Goal: Task Accomplishment & Management: Complete application form

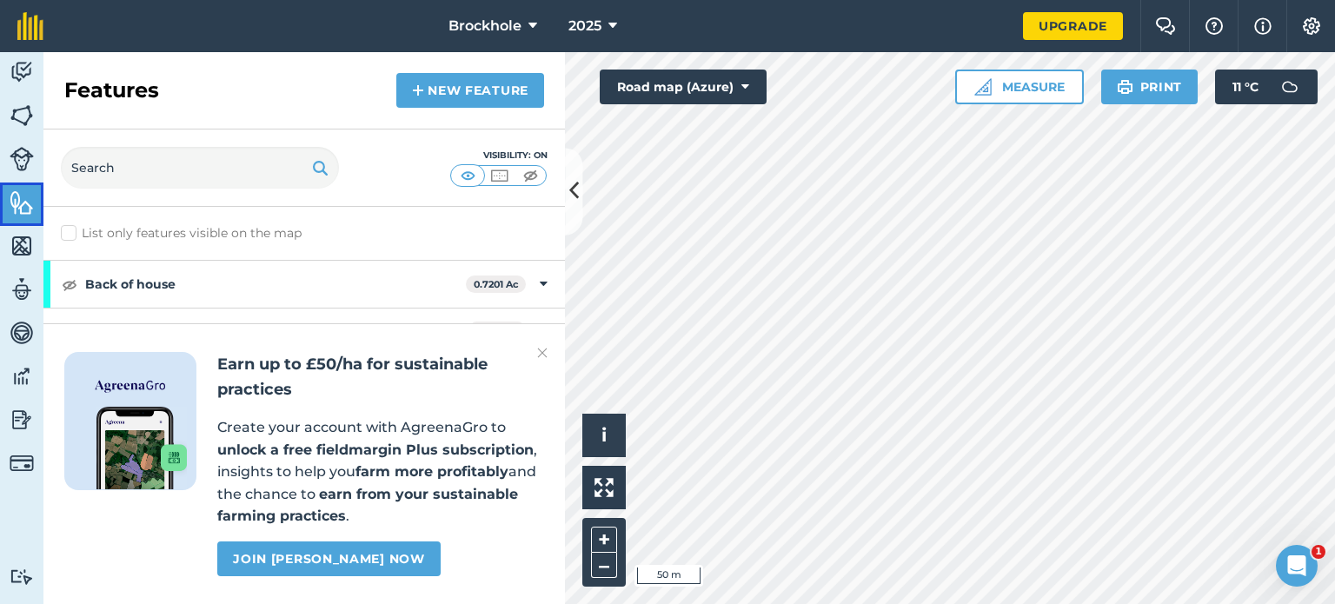
click at [34, 193] on link "Features" at bounding box center [21, 203] width 43 height 43
click at [545, 352] on img at bounding box center [542, 352] width 10 height 21
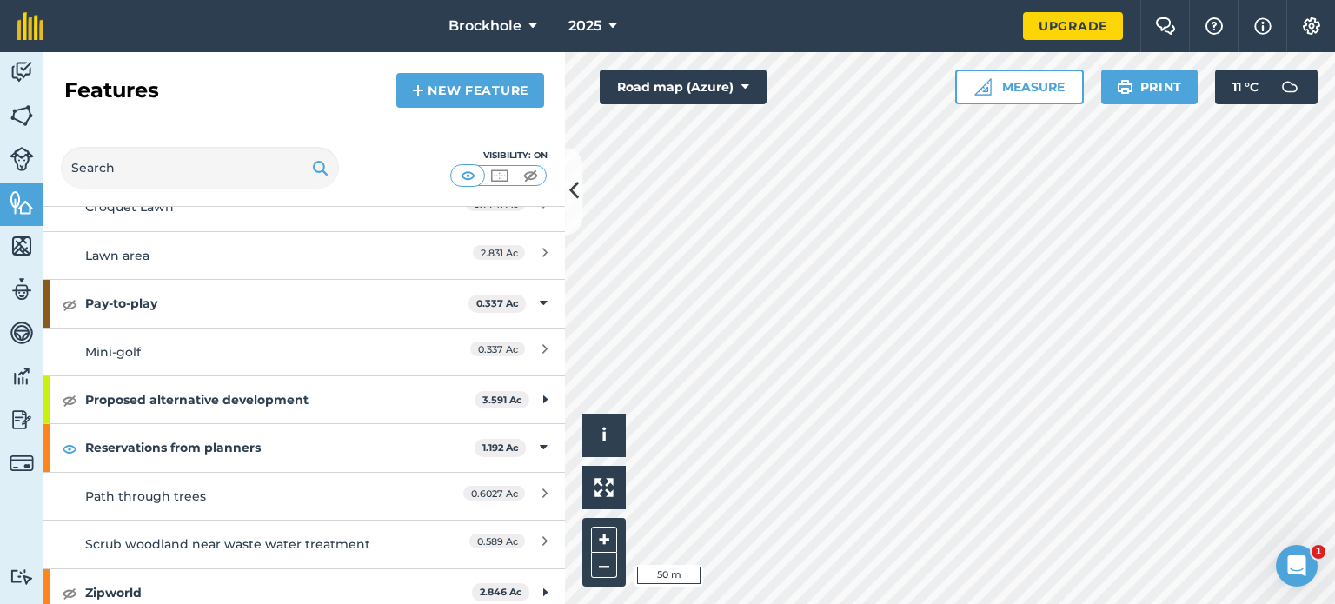
scroll to position [2964, 0]
click at [72, 439] on img at bounding box center [70, 449] width 16 height 21
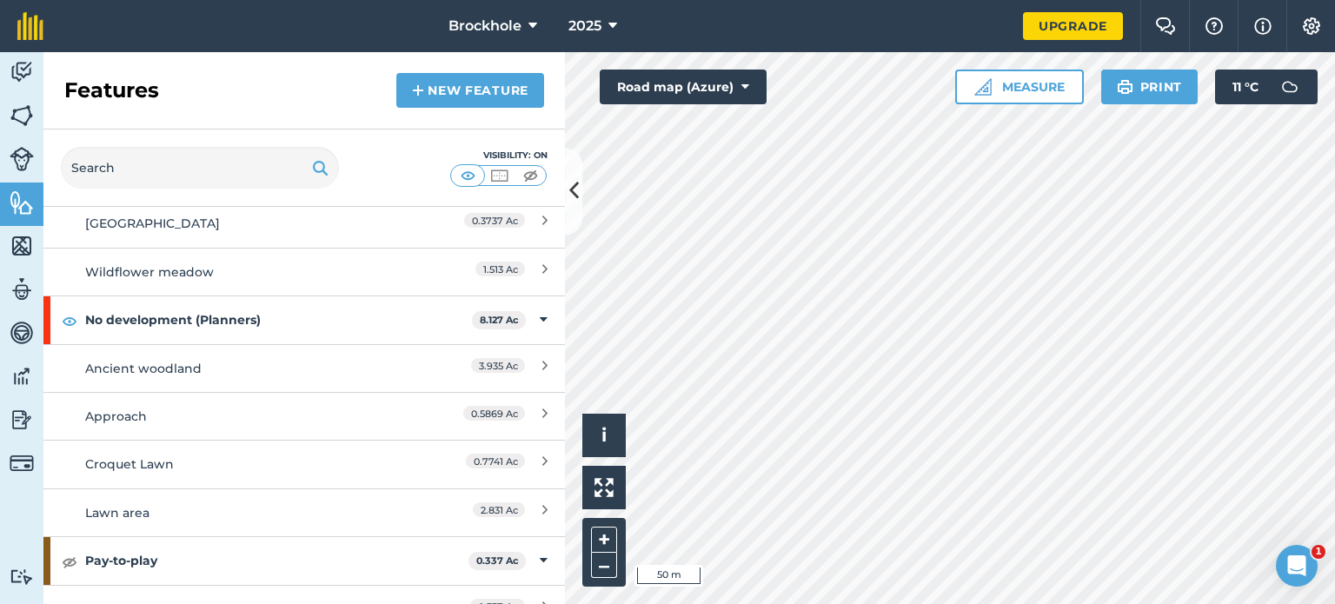
scroll to position [2706, 0]
click at [68, 312] on img at bounding box center [70, 322] width 16 height 21
click at [601, 539] on button "+" at bounding box center [604, 540] width 26 height 26
click at [687, 85] on button "Road map (Azure)" at bounding box center [683, 87] width 167 height 35
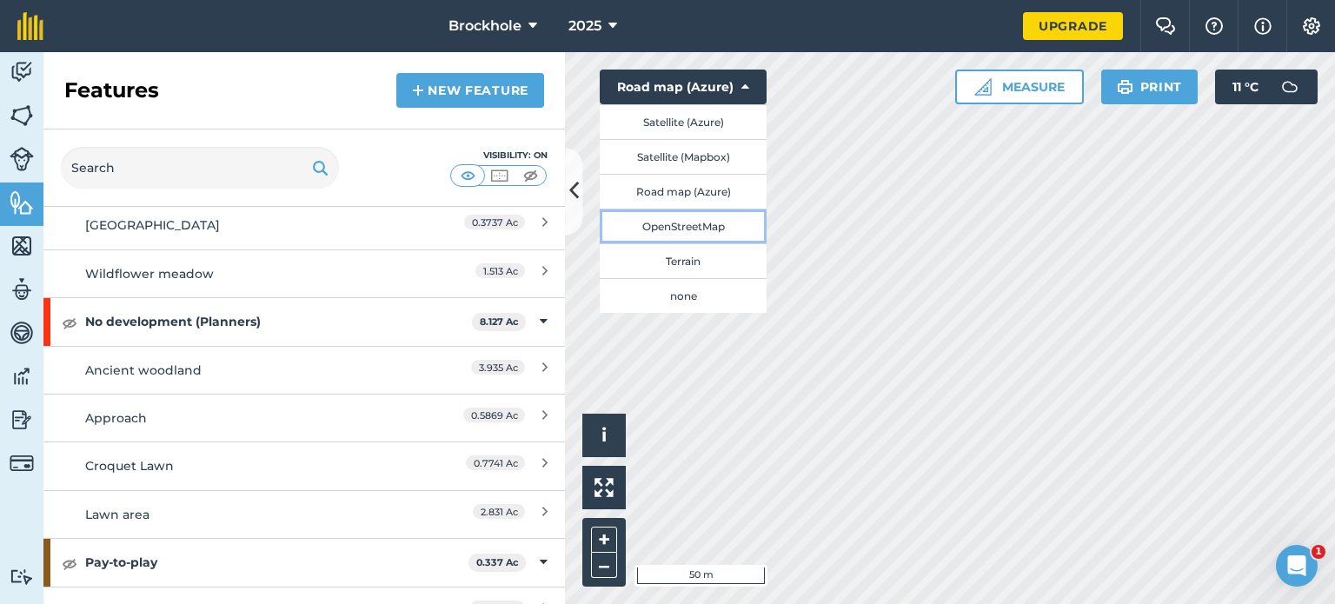
click at [667, 229] on button "OpenStreetMap" at bounding box center [683, 226] width 167 height 35
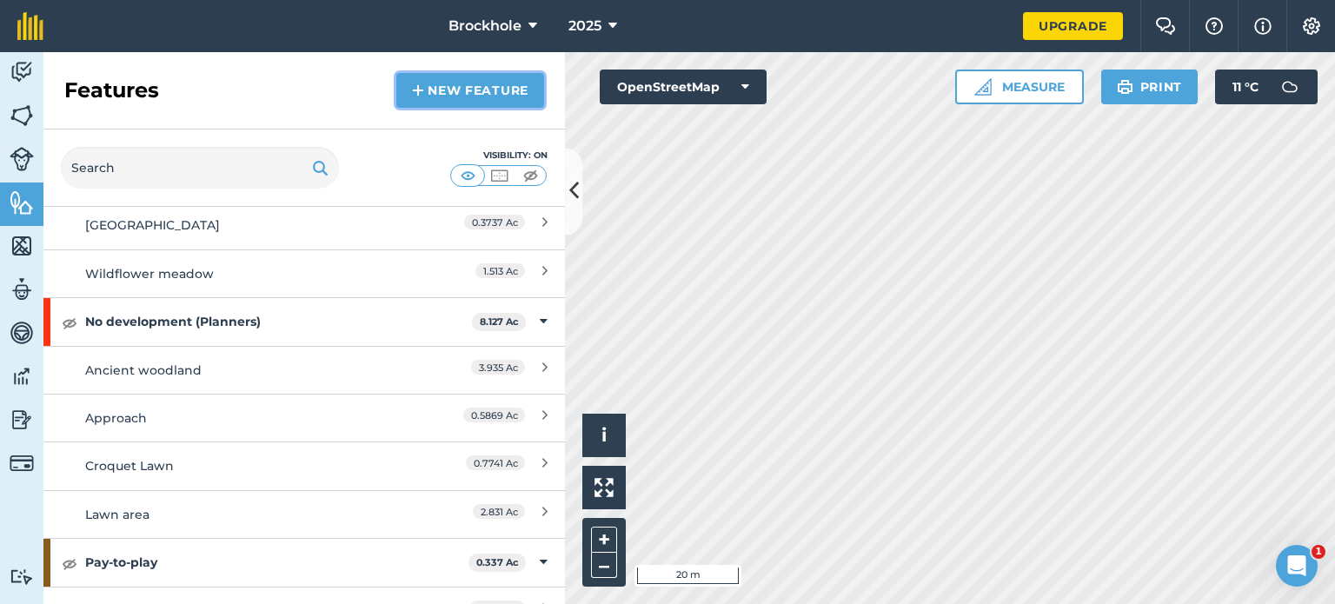
click at [427, 76] on link "New feature" at bounding box center [470, 90] width 148 height 35
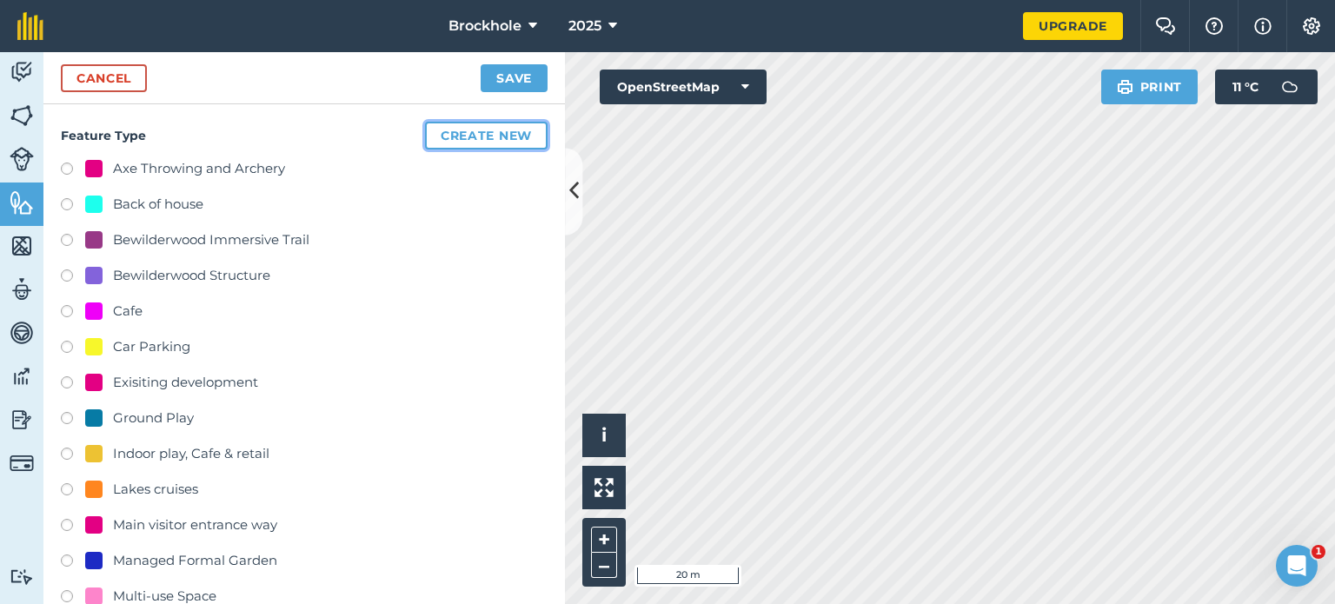
click at [474, 133] on button "Create new" at bounding box center [486, 136] width 123 height 28
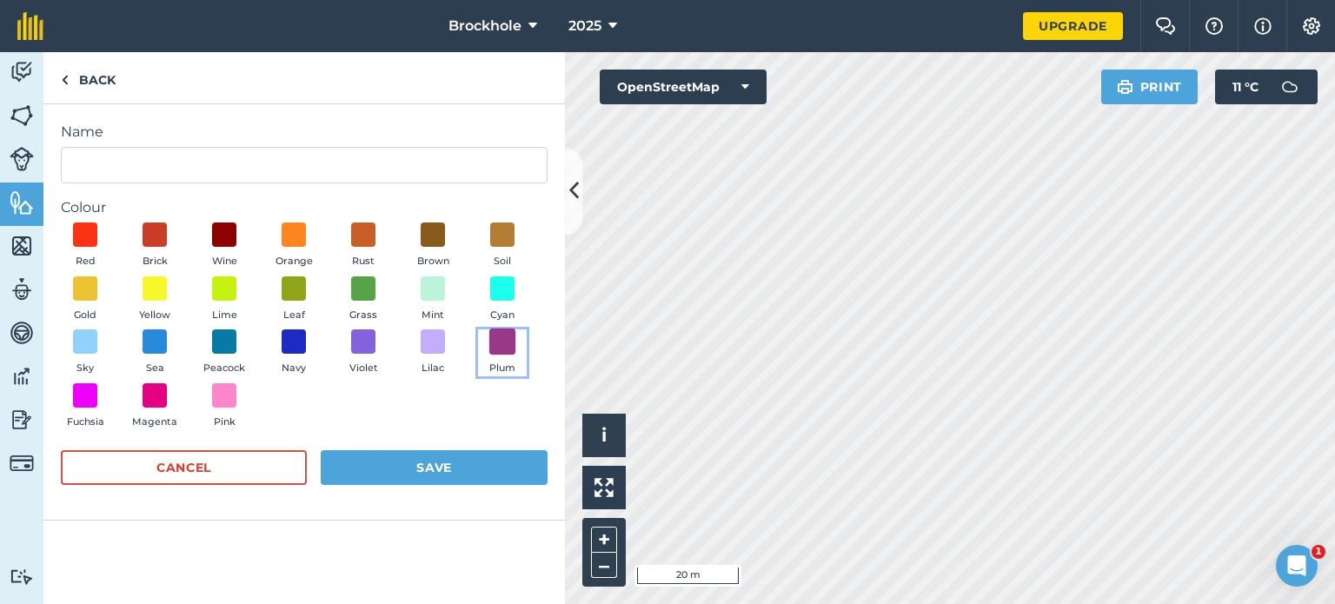
click at [511, 343] on span at bounding box center [502, 341] width 27 height 27
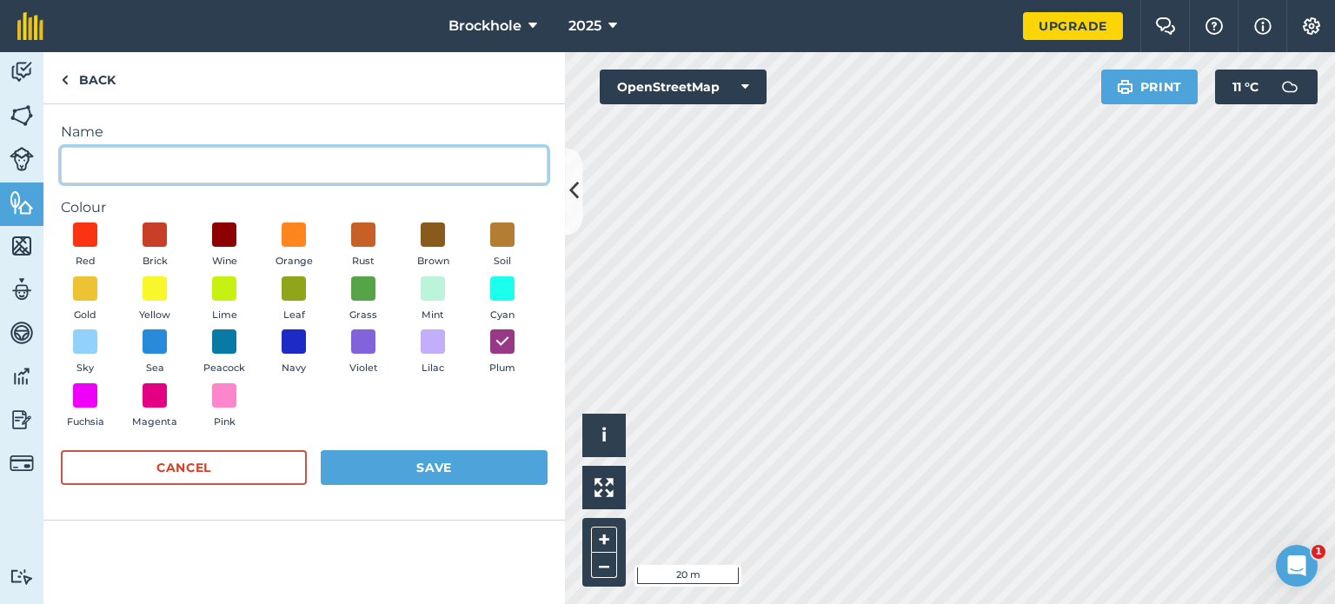
click at [191, 163] on input "Name" at bounding box center [304, 165] width 487 height 36
type input "B"
type input "S"
type input "Bewilderwood 2"
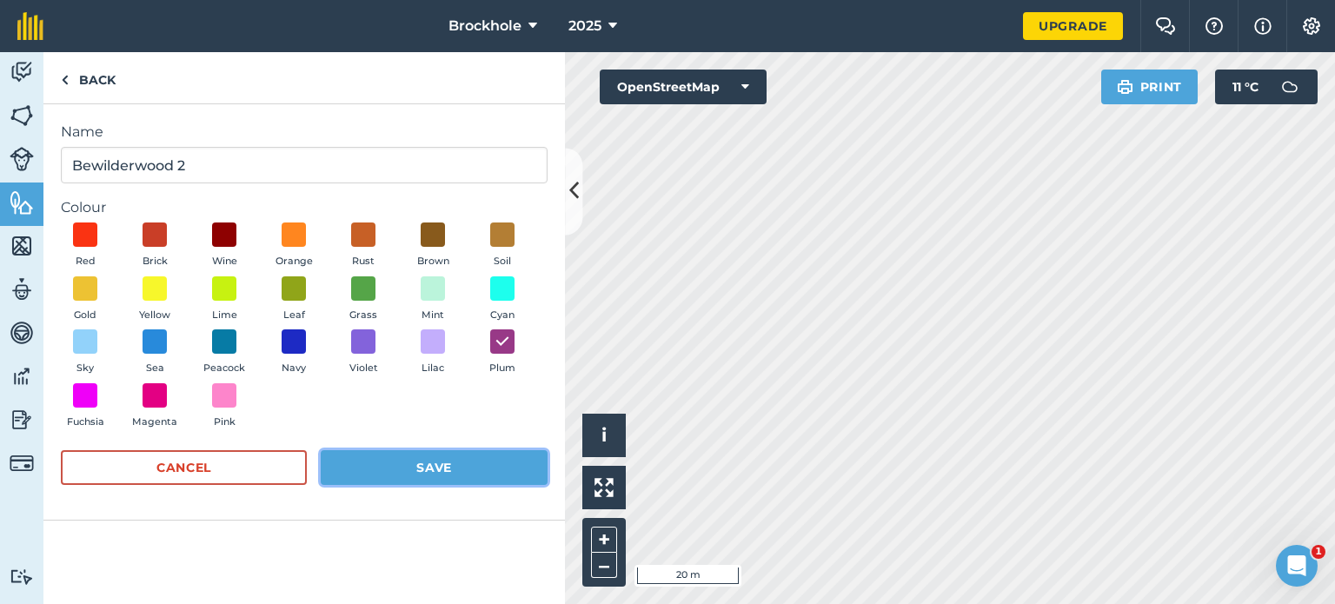
click at [355, 468] on button "Save" at bounding box center [434, 467] width 227 height 35
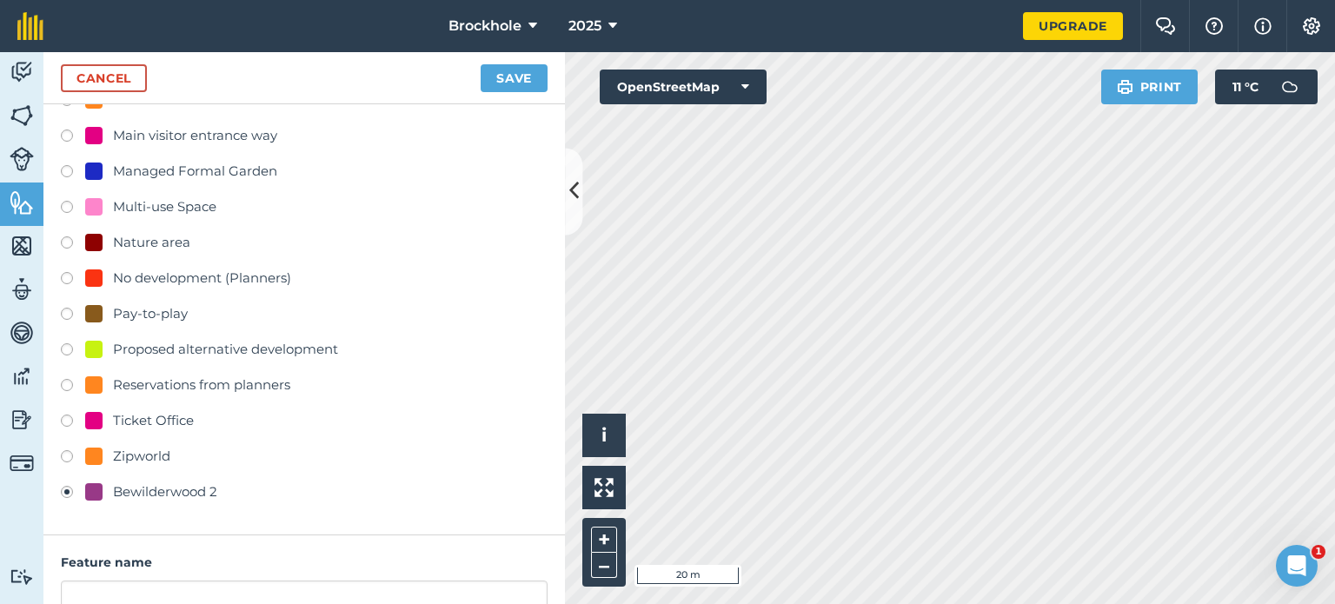
scroll to position [582, 0]
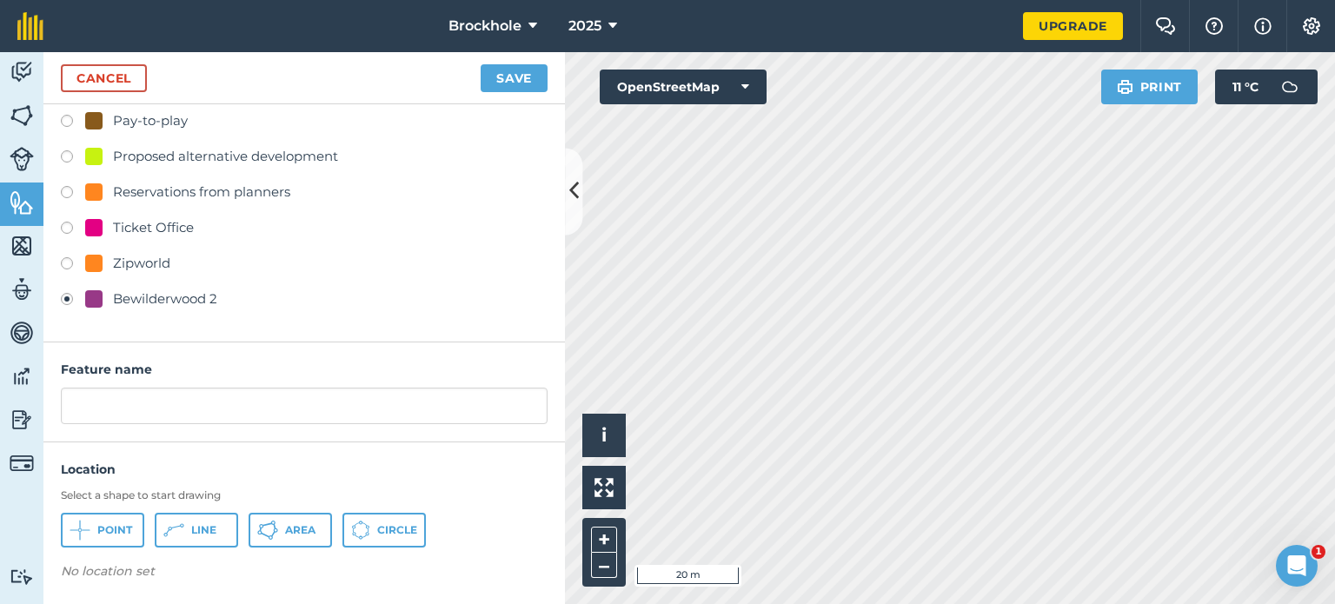
click at [153, 434] on div "Feature name" at bounding box center [303, 392] width 521 height 100
click at [89, 423] on div "Feature name" at bounding box center [303, 392] width 521 height 100
click at [136, 427] on div "Feature name" at bounding box center [303, 392] width 521 height 100
click at [284, 430] on div "Feature name" at bounding box center [303, 392] width 521 height 100
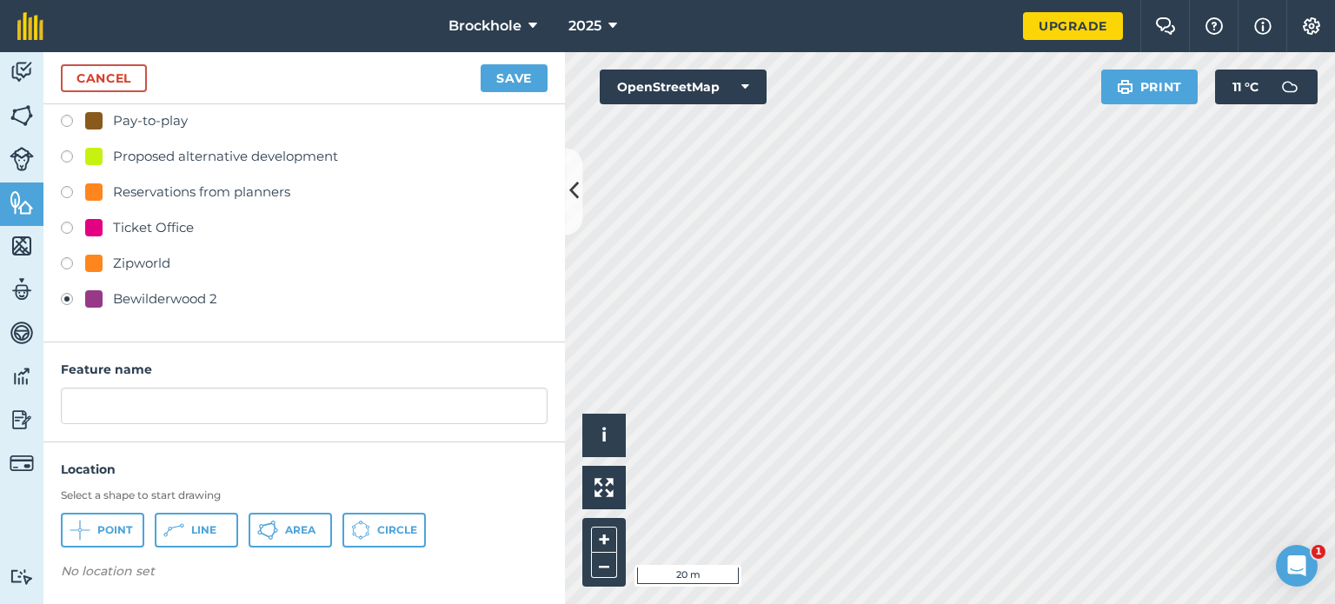
click at [265, 558] on div "Location Select a shape to start drawing Point Line Area Circle No location set" at bounding box center [303, 524] width 521 height 128
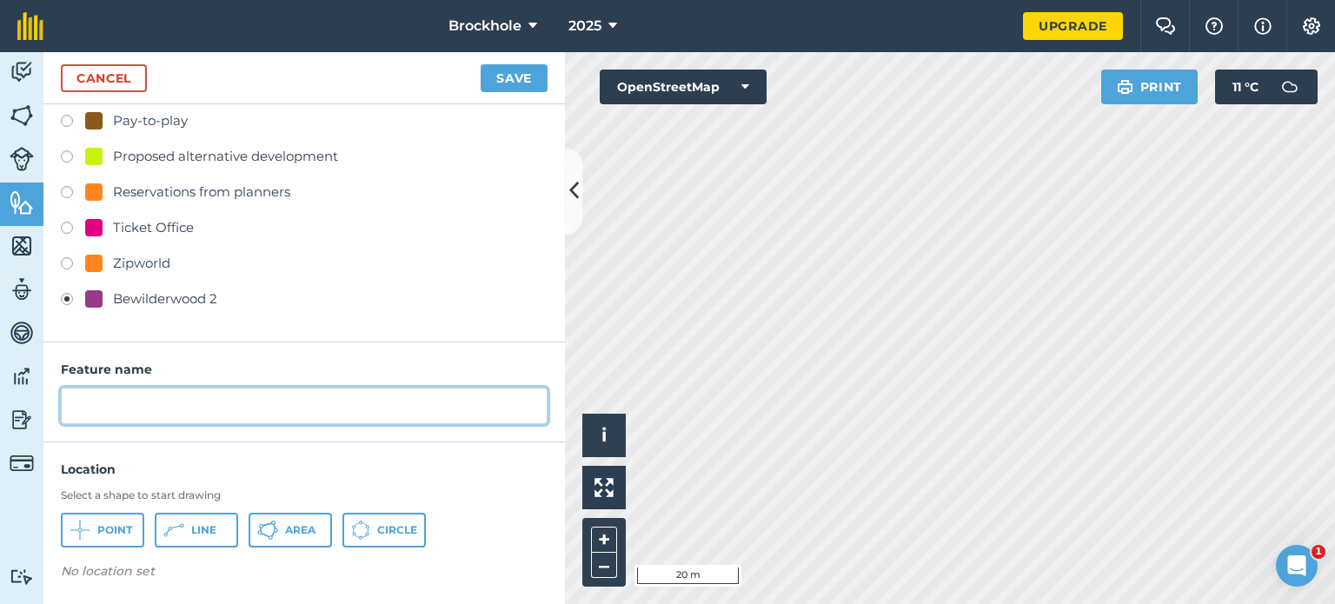
click at [113, 402] on input "text" at bounding box center [304, 406] width 487 height 36
type input "Maze below 2m in height"
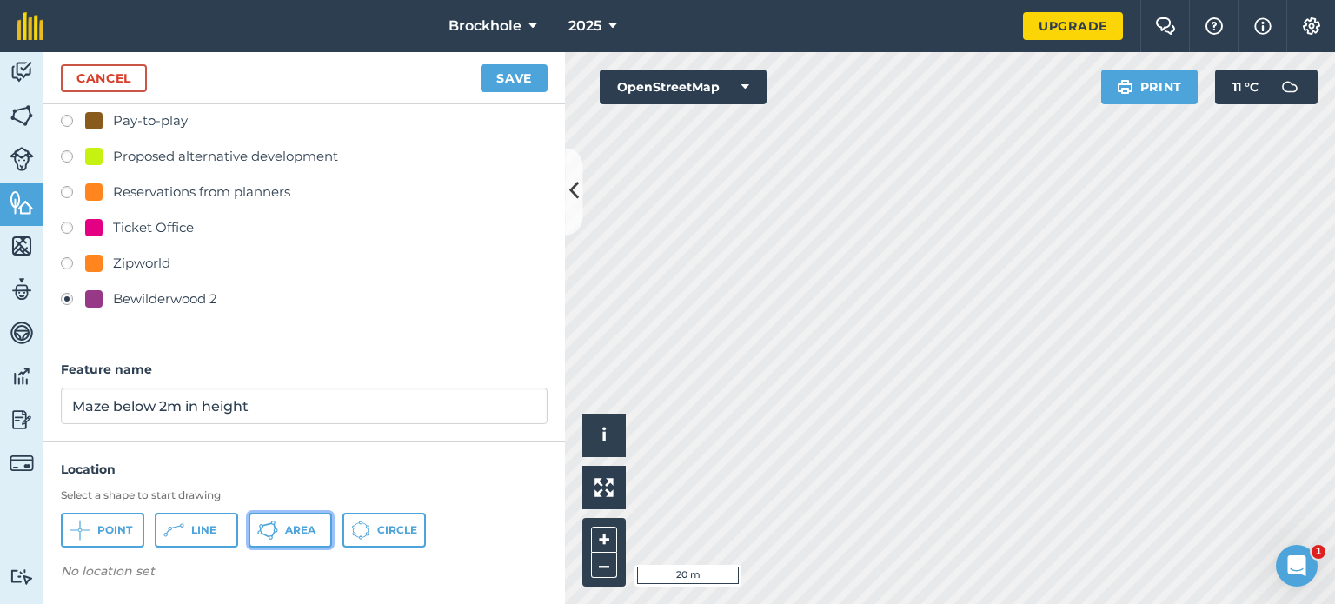
click at [295, 524] on span "Area" at bounding box center [300, 530] width 30 height 14
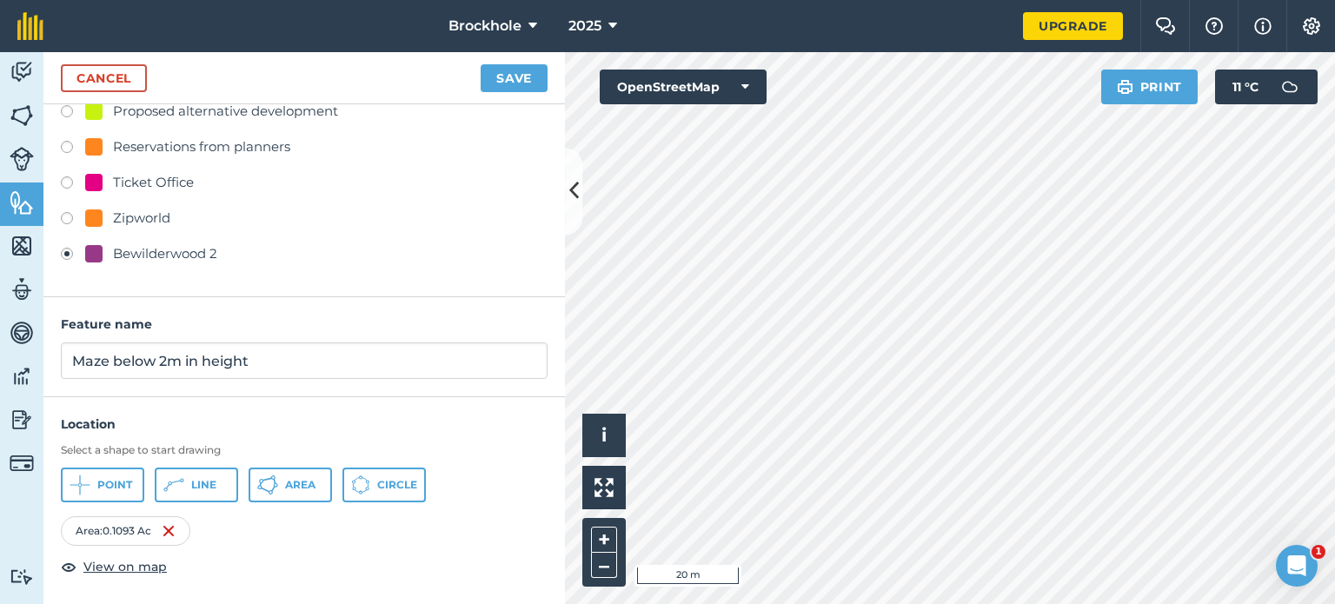
scroll to position [626, 0]
click at [521, 82] on button "Save" at bounding box center [513, 78] width 67 height 28
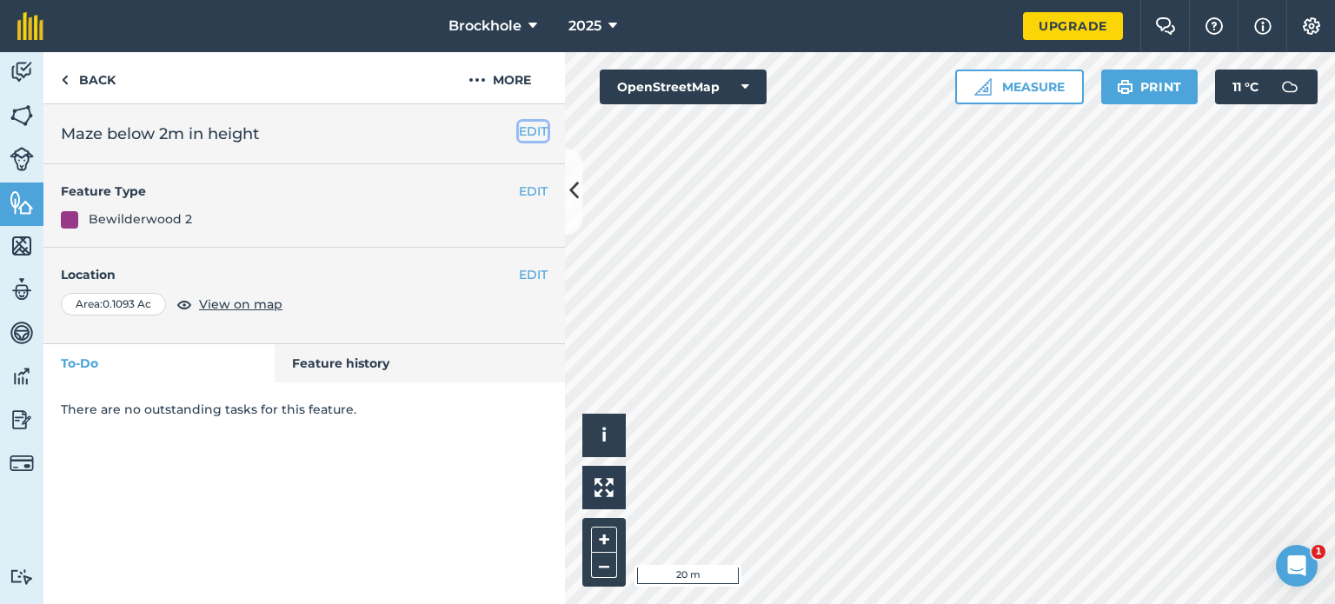
click at [541, 126] on button "EDIT" at bounding box center [533, 131] width 29 height 19
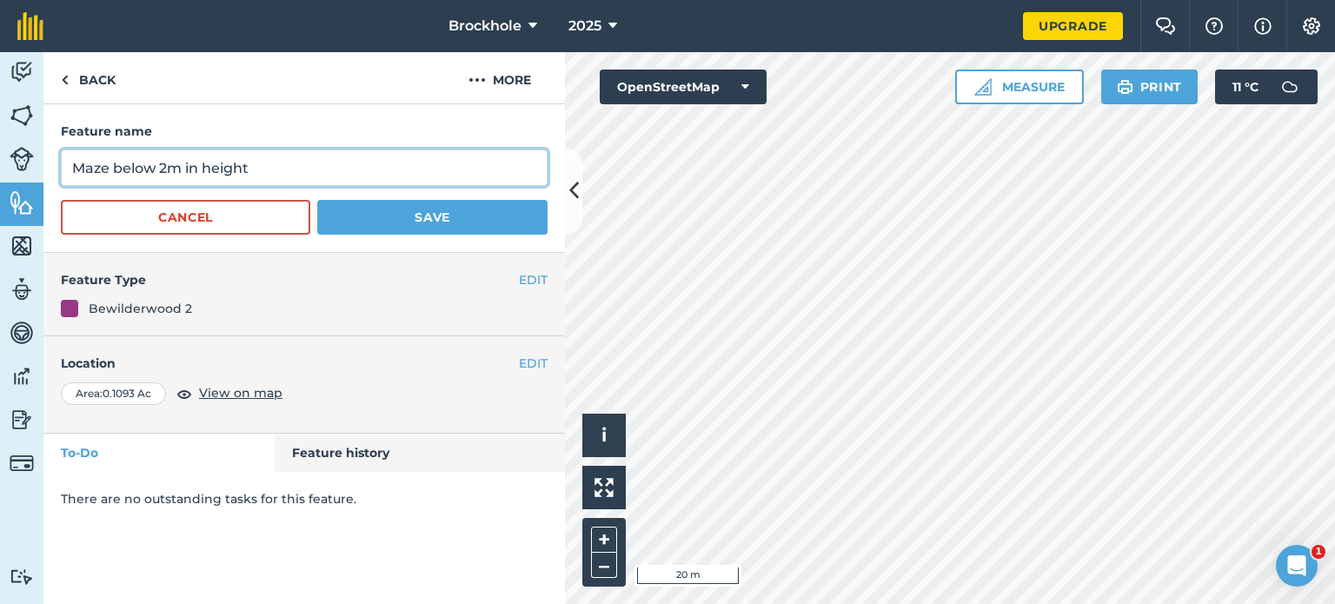
drag, startPoint x: 261, startPoint y: 164, endPoint x: 160, endPoint y: 163, distance: 100.8
click at [160, 163] on input "Maze below 2m in height" at bounding box center [304, 167] width 487 height 36
type input "Maze"
click at [317, 200] on button "Save" at bounding box center [432, 217] width 230 height 35
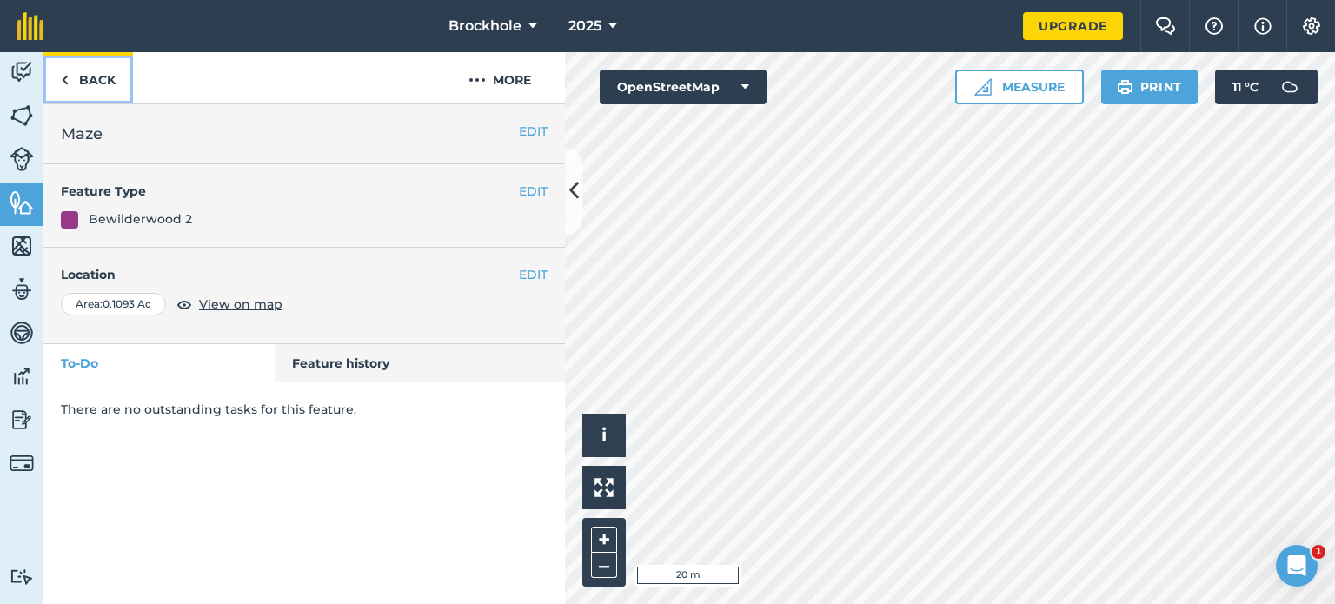
click at [66, 85] on img at bounding box center [65, 80] width 8 height 21
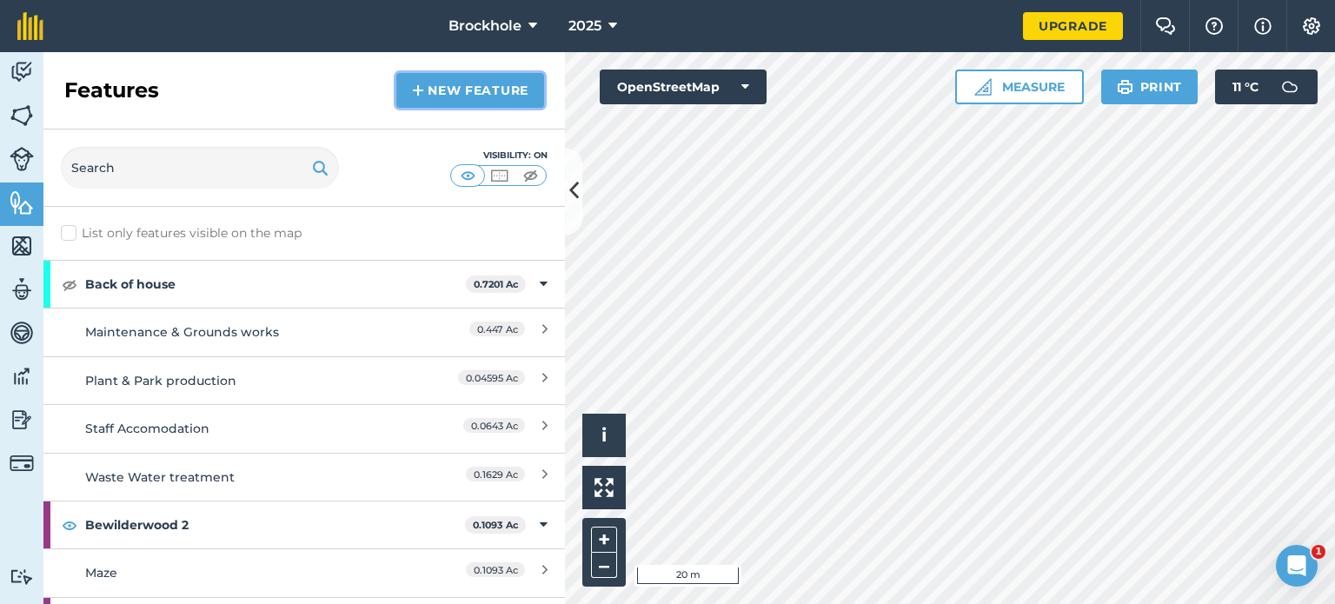
click at [444, 86] on link "New feature" at bounding box center [470, 90] width 148 height 35
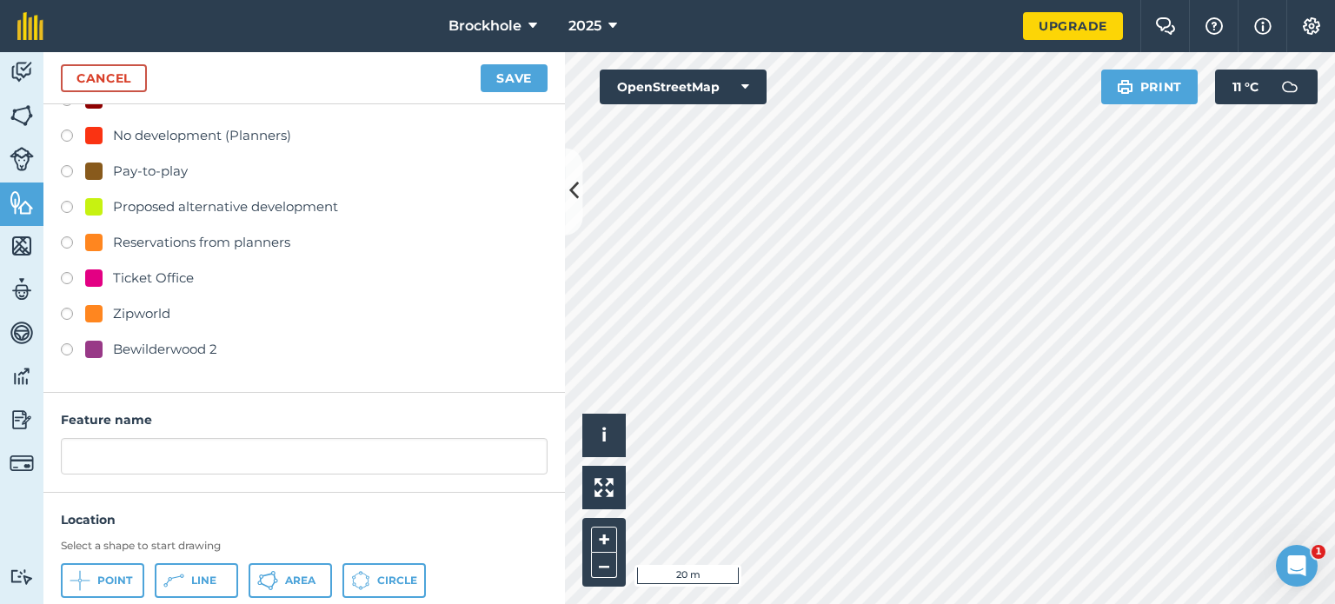
scroll to position [532, 0]
click at [65, 350] on label at bounding box center [73, 351] width 24 height 17
radio input "true"
click at [295, 573] on span "Area" at bounding box center [300, 580] width 30 height 14
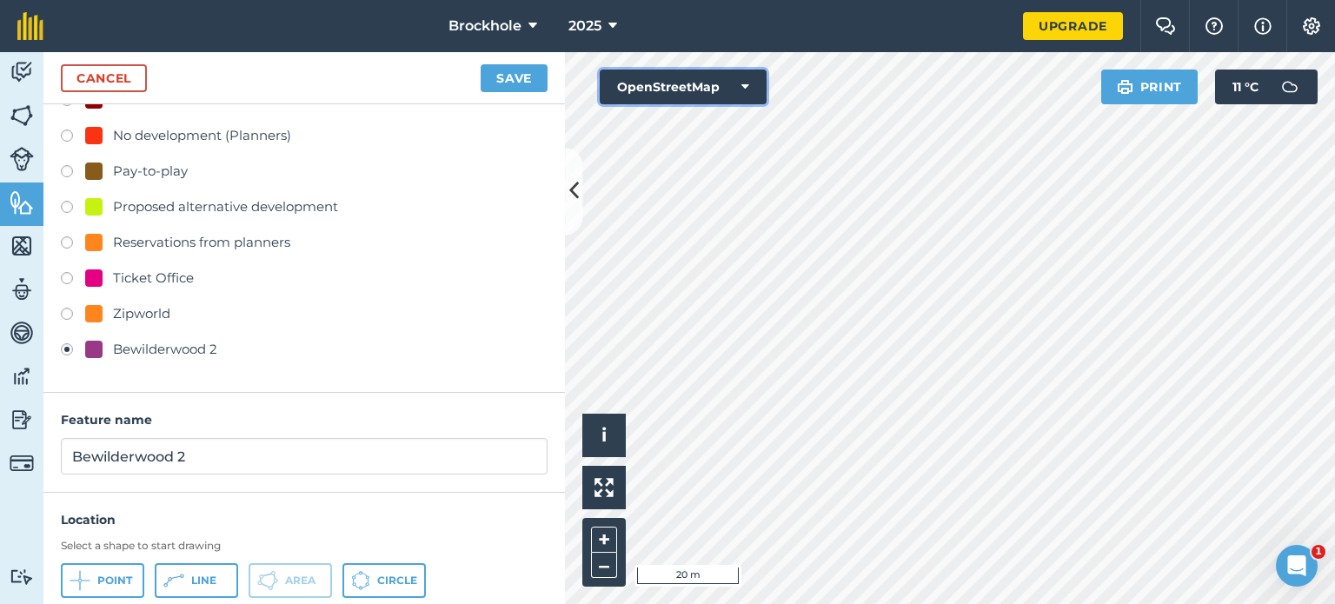
click at [709, 77] on button "OpenStreetMap" at bounding box center [683, 87] width 167 height 35
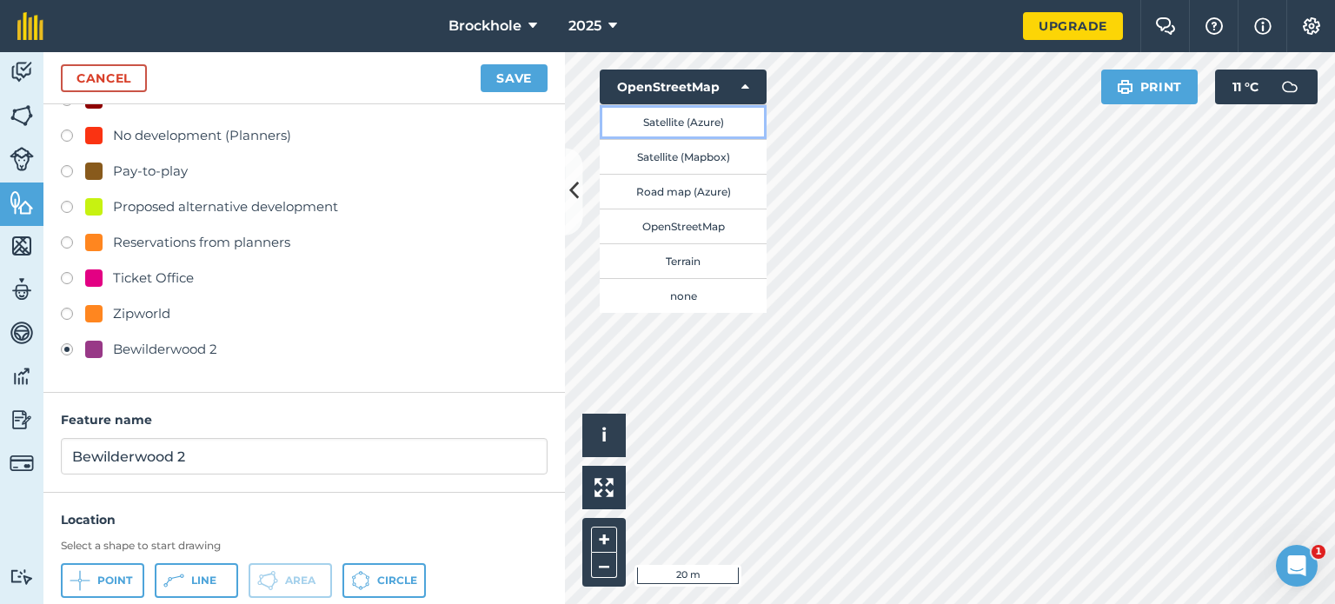
click at [700, 121] on button "Satellite (Azure)" at bounding box center [683, 121] width 167 height 35
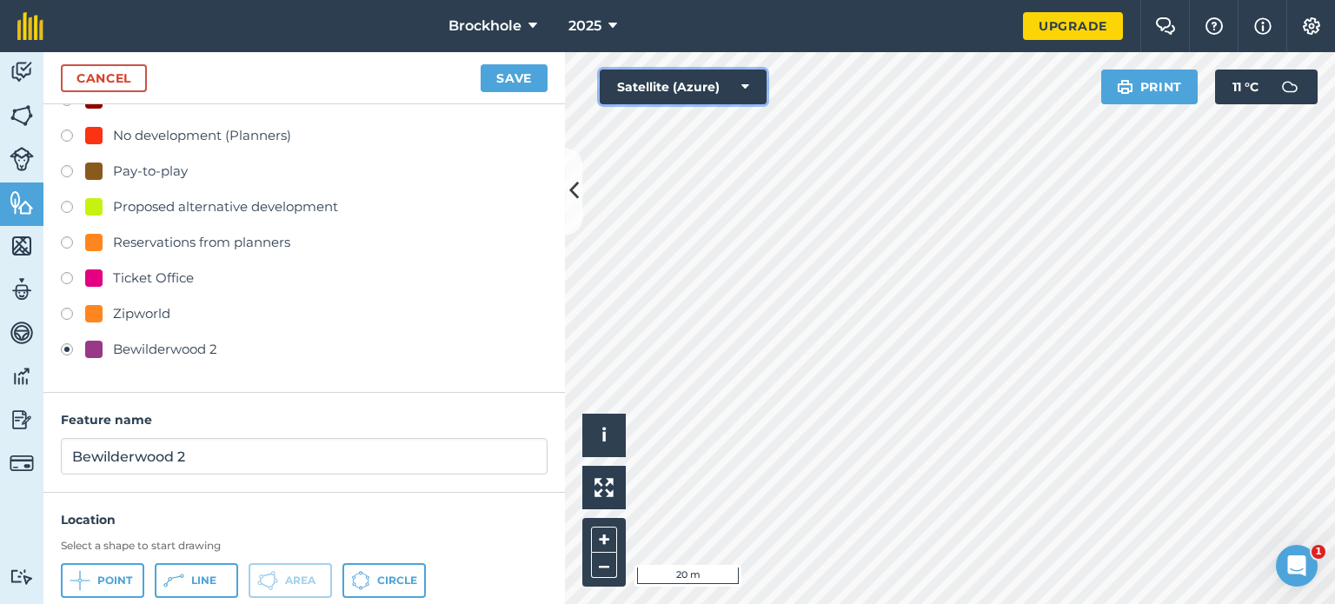
click at [733, 96] on button "Satellite (Azure)" at bounding box center [683, 87] width 167 height 35
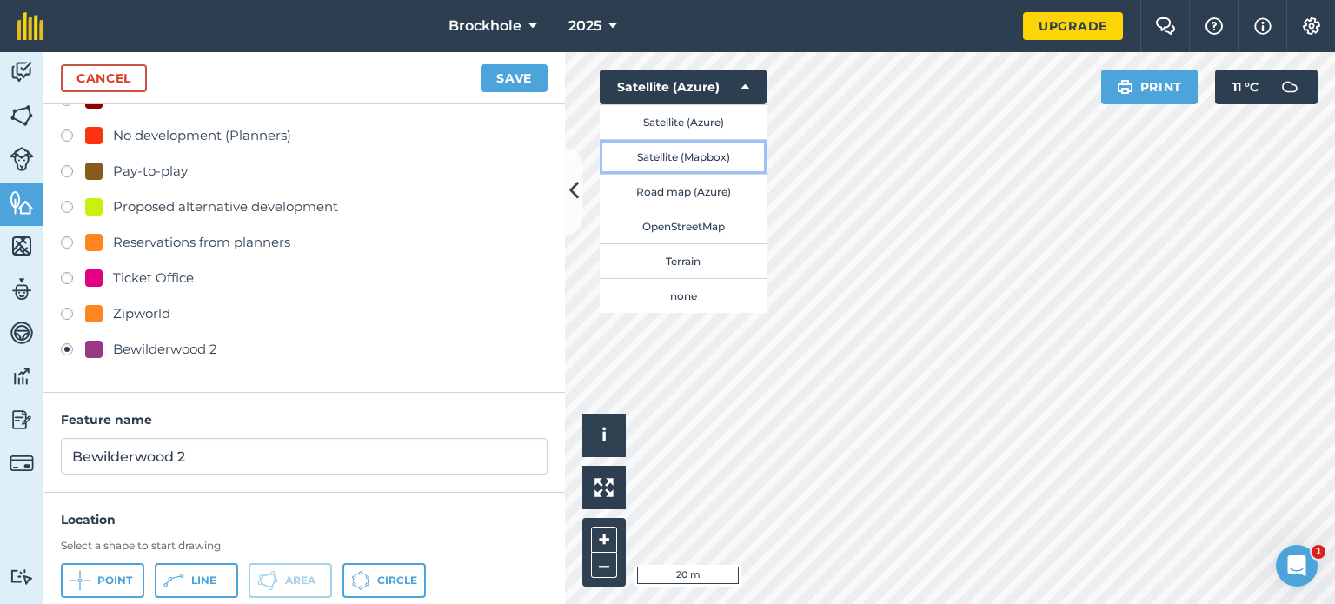
click at [708, 169] on button "Satellite (Mapbox)" at bounding box center [683, 156] width 167 height 35
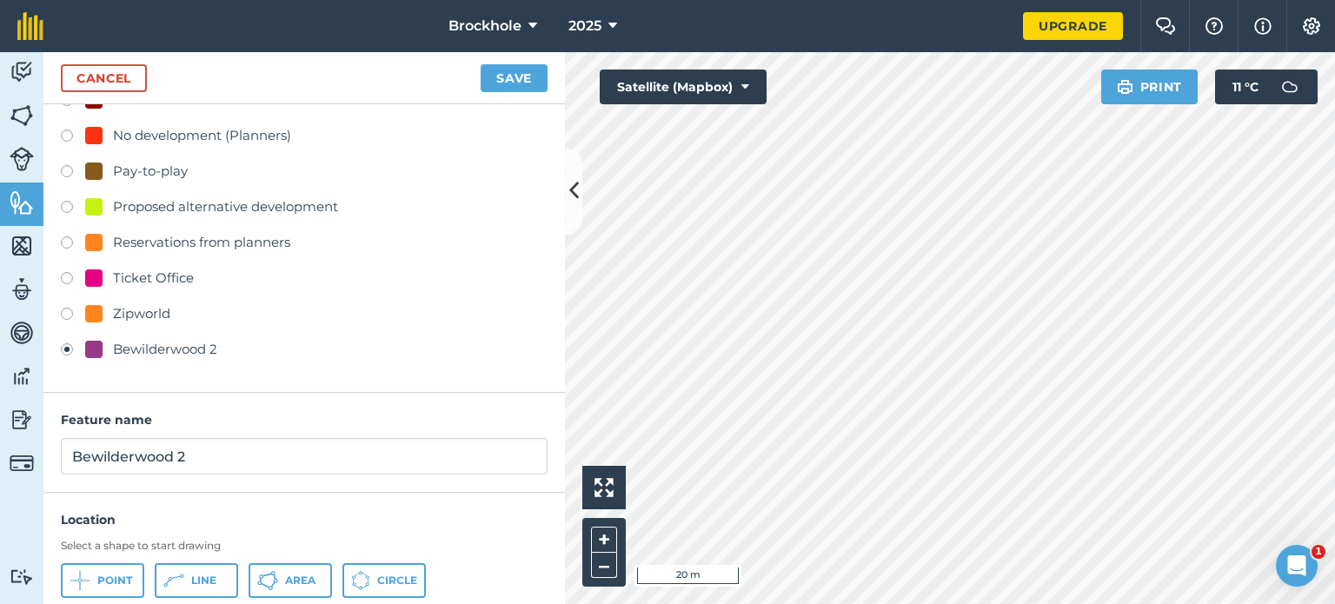
scroll to position [627, 0]
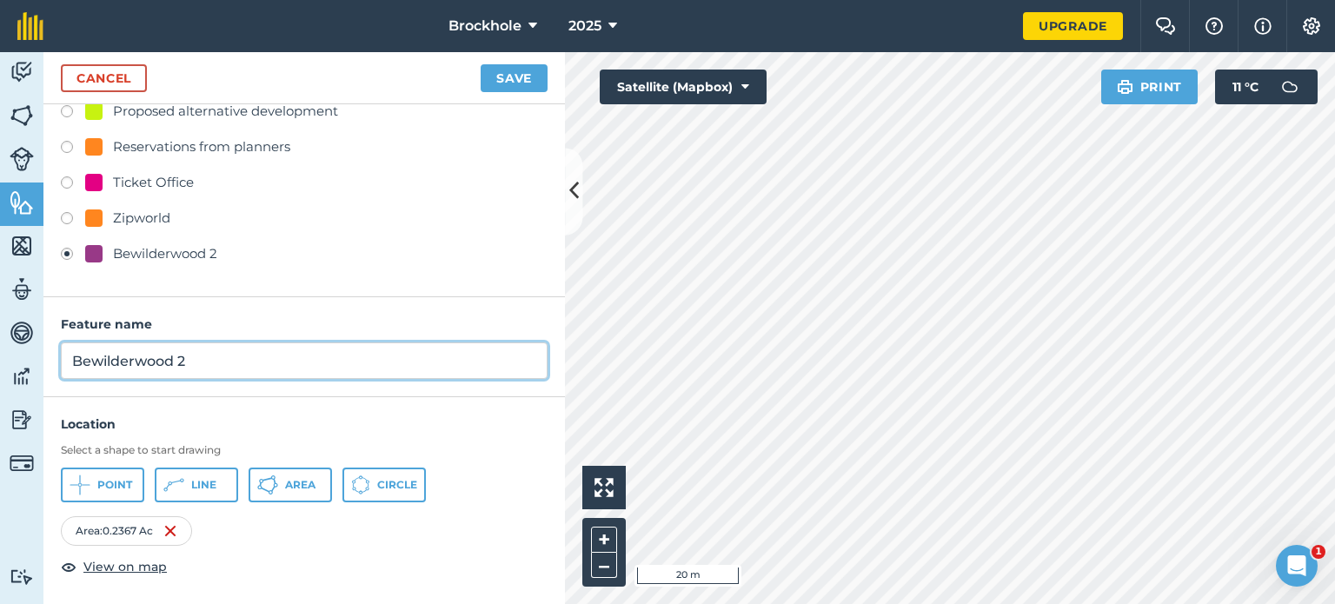
drag, startPoint x: 254, startPoint y: 357, endPoint x: 0, endPoint y: 341, distance: 254.2
click at [0, 331] on div "Activity Fields Livestock Features Maps Team Vehicles Data Reporting Billing Tu…" at bounding box center [667, 328] width 1335 height 552
type input "B"
type input "Play structure inlc. slides"
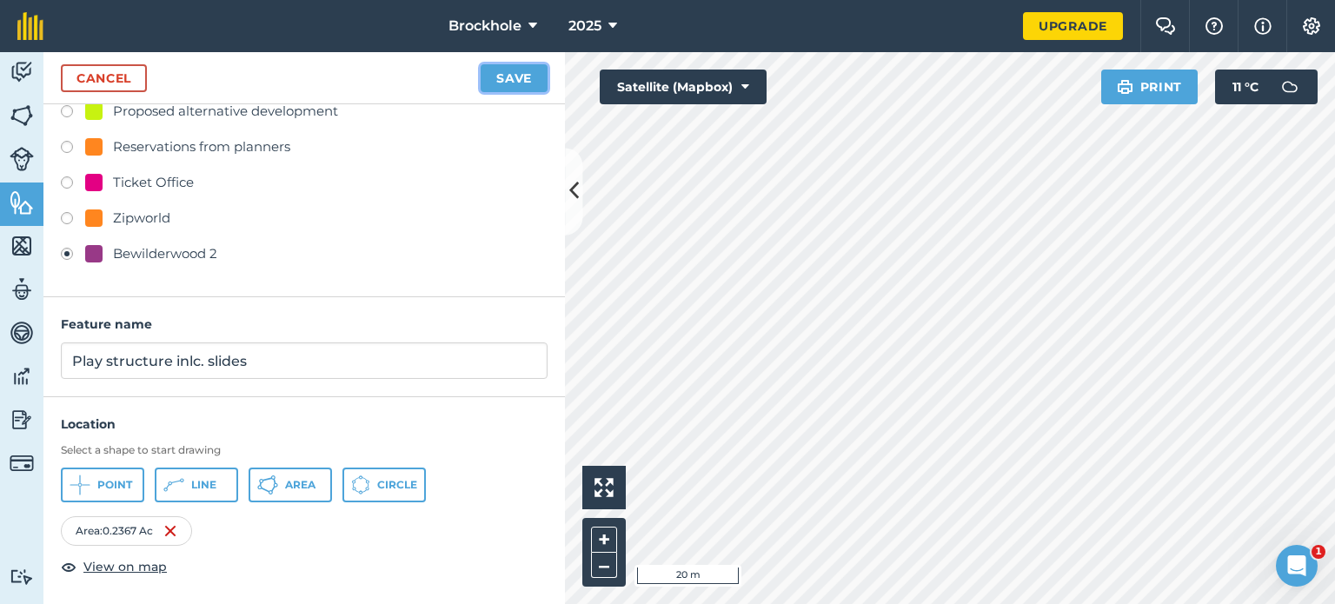
click at [524, 72] on button "Save" at bounding box center [513, 78] width 67 height 28
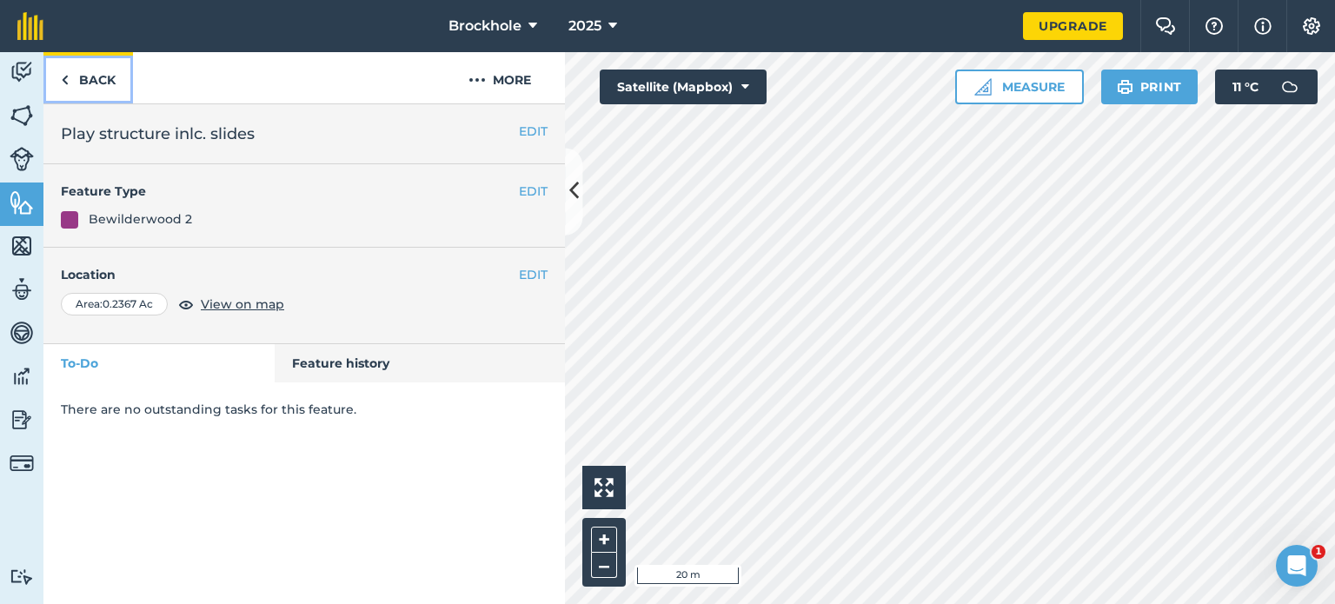
click at [89, 86] on link "Back" at bounding box center [87, 77] width 89 height 51
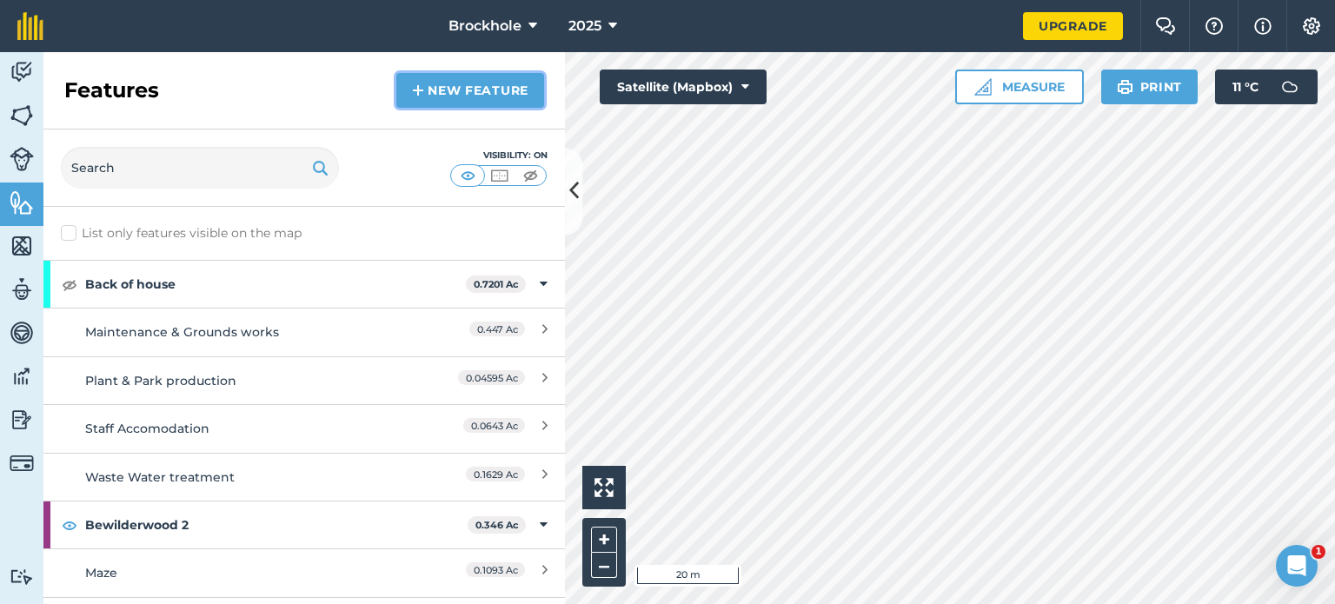
click at [510, 93] on link "New feature" at bounding box center [470, 90] width 148 height 35
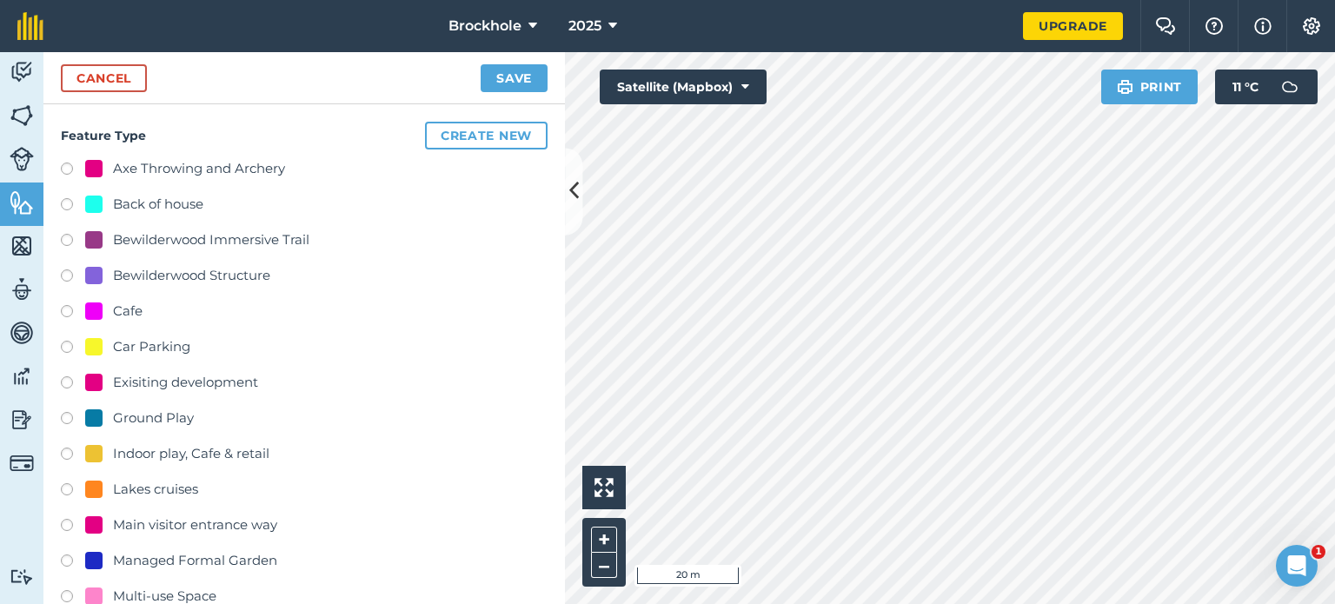
scroll to position [527, 0]
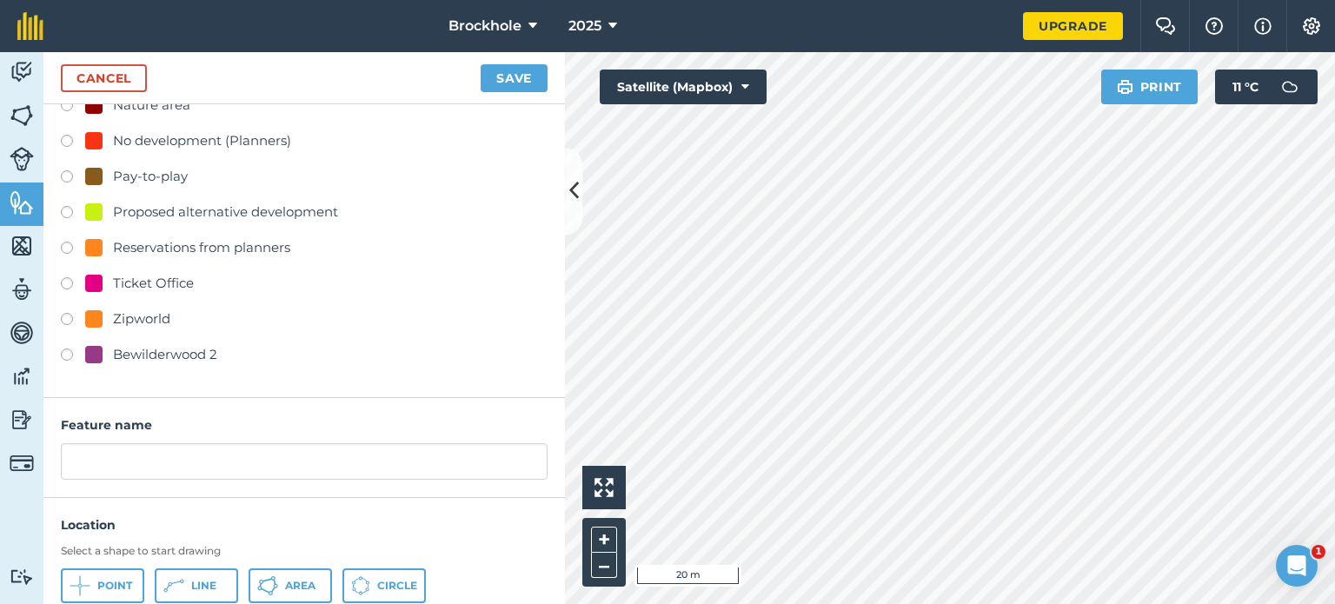
click at [70, 351] on label at bounding box center [73, 356] width 24 height 17
radio input "true"
click at [270, 578] on icon at bounding box center [267, 579] width 10 height 3
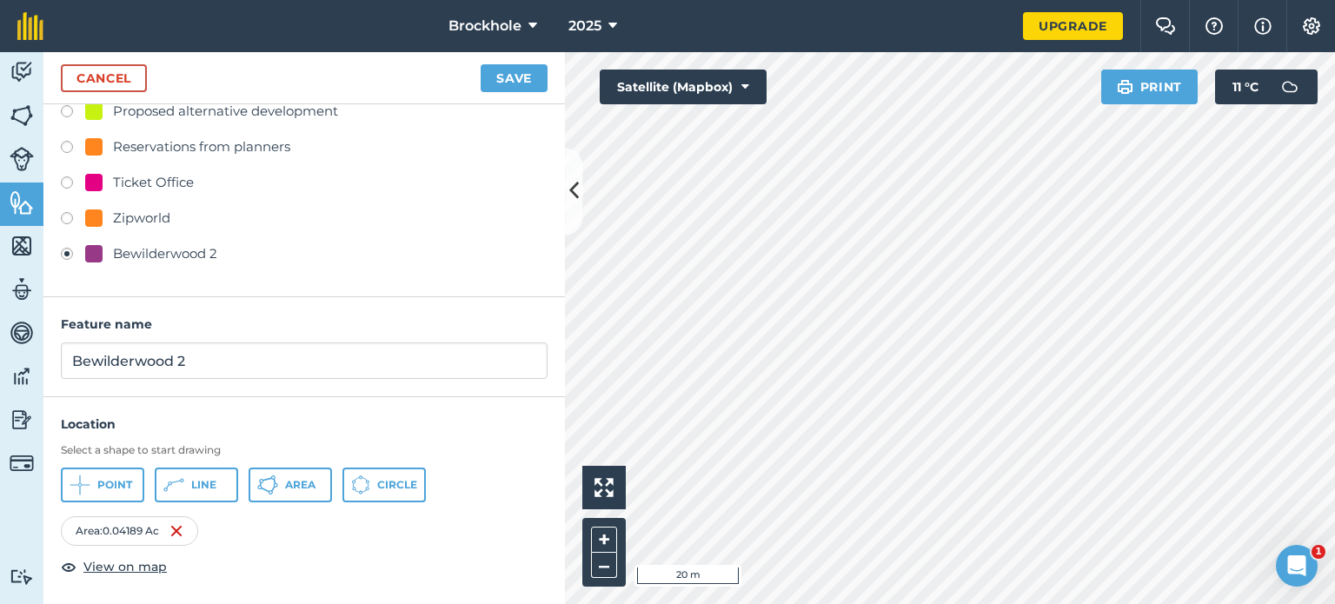
scroll to position [626, 0]
drag, startPoint x: 214, startPoint y: 357, endPoint x: 0, endPoint y: 326, distance: 216.0
click at [0, 326] on div "Activity Fields Livestock Features Maps Team Vehicles Data Reporting Billing Tu…" at bounding box center [667, 328] width 1335 height 552
type input "r"
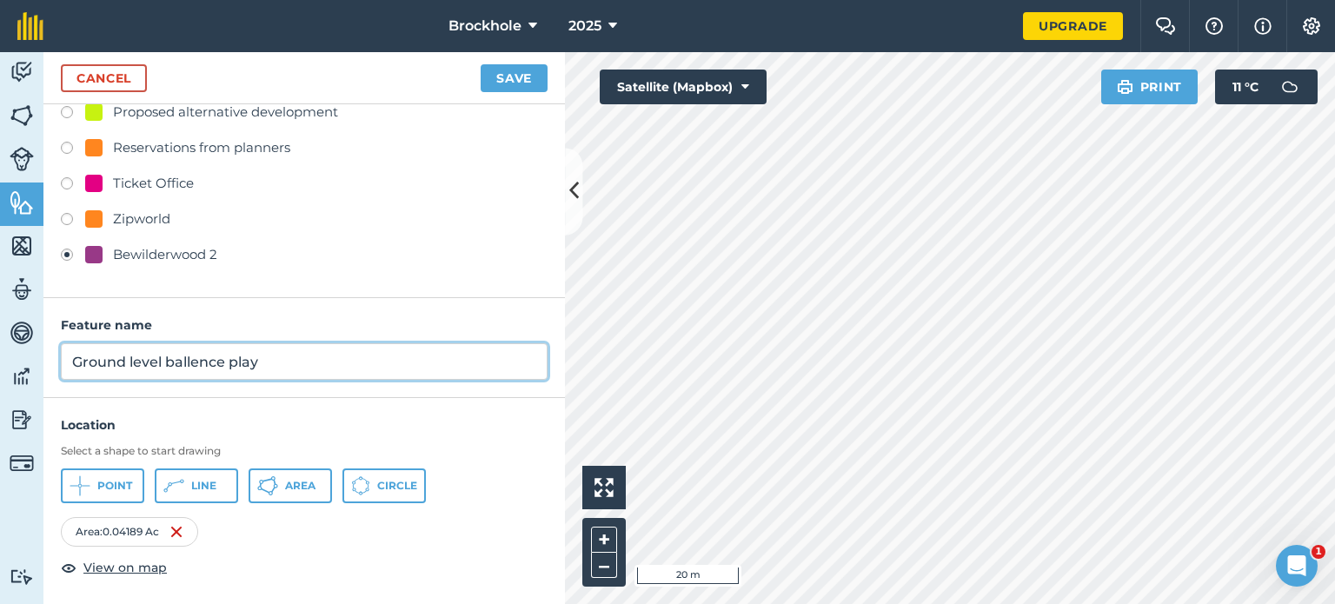
click at [201, 364] on input "Ground level ballence play" at bounding box center [304, 361] width 487 height 36
click at [189, 361] on input "Ground level ballence play" at bounding box center [304, 361] width 487 height 36
click at [188, 355] on input "Ground level [PERSON_NAME] play" at bounding box center [304, 361] width 487 height 36
type input "Ground level balance play"
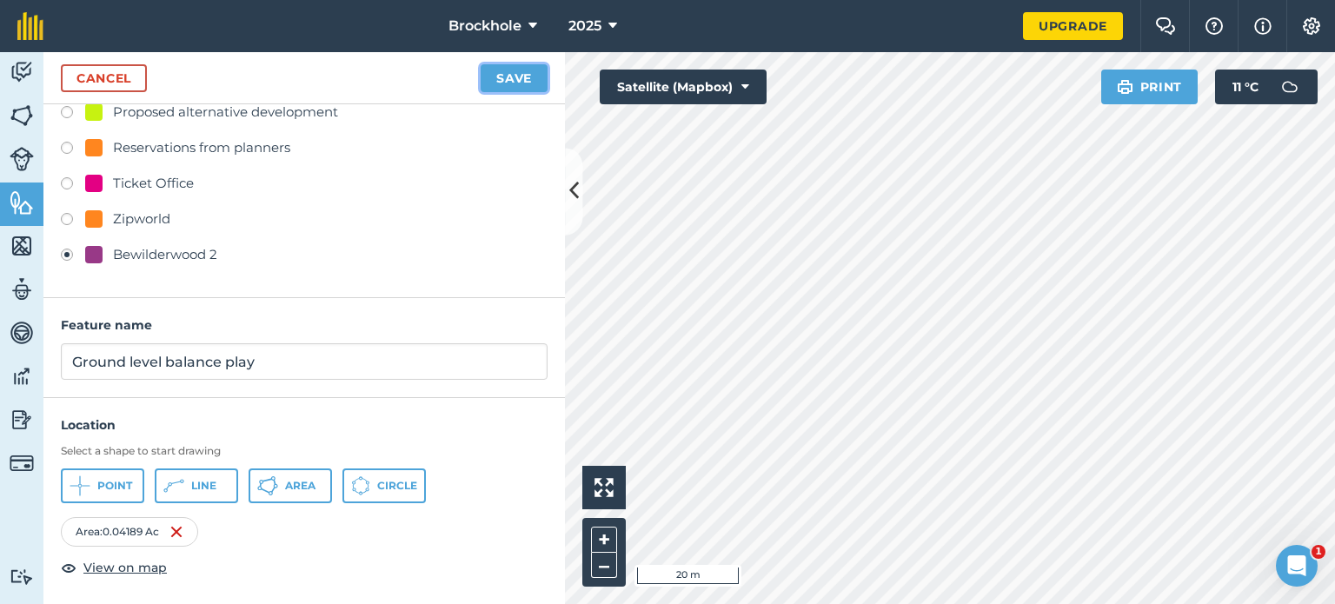
click at [507, 79] on button "Save" at bounding box center [513, 78] width 67 height 28
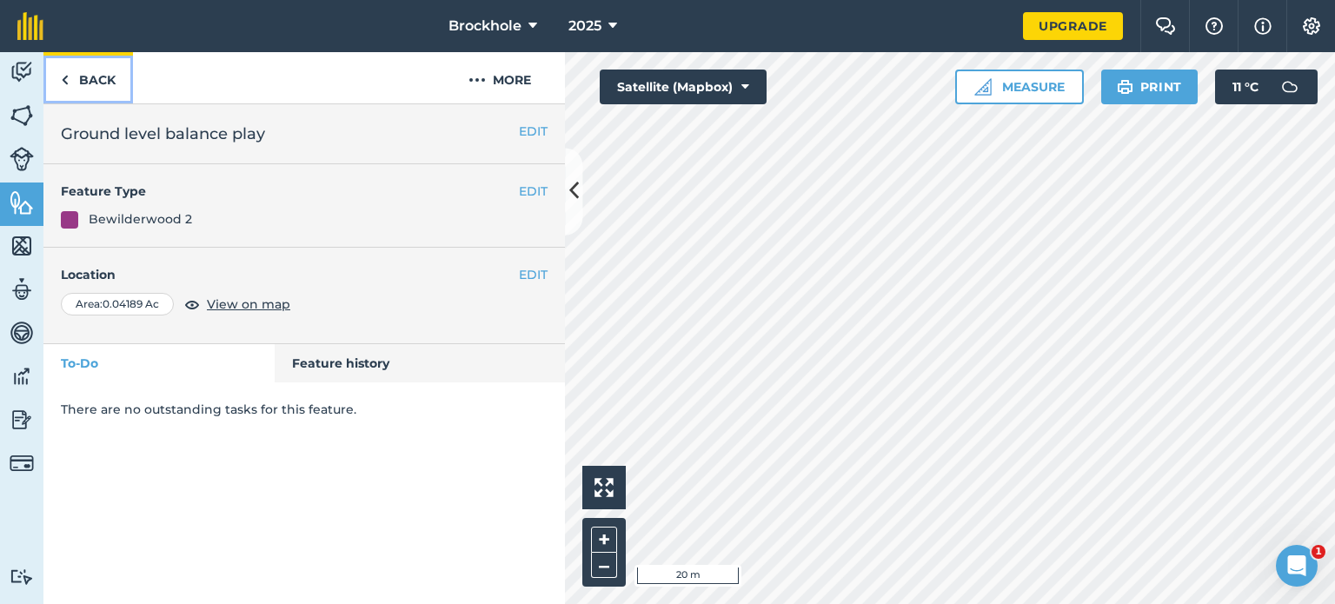
click at [58, 80] on link "Back" at bounding box center [87, 77] width 89 height 51
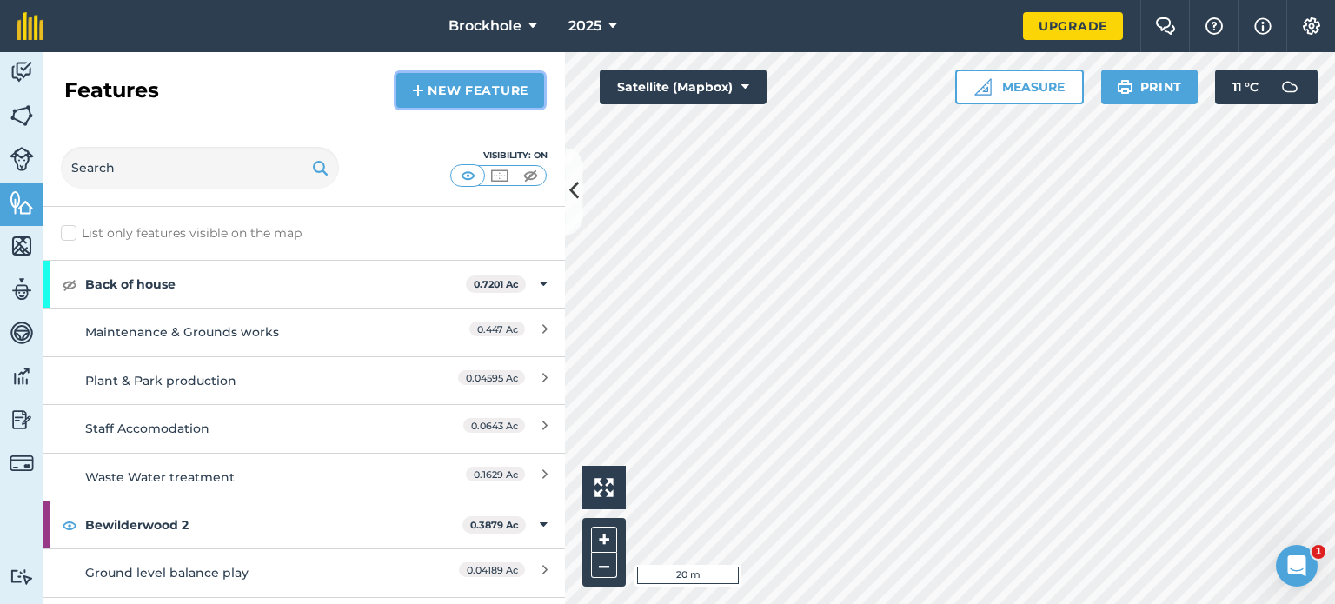
click at [467, 100] on link "New feature" at bounding box center [470, 90] width 148 height 35
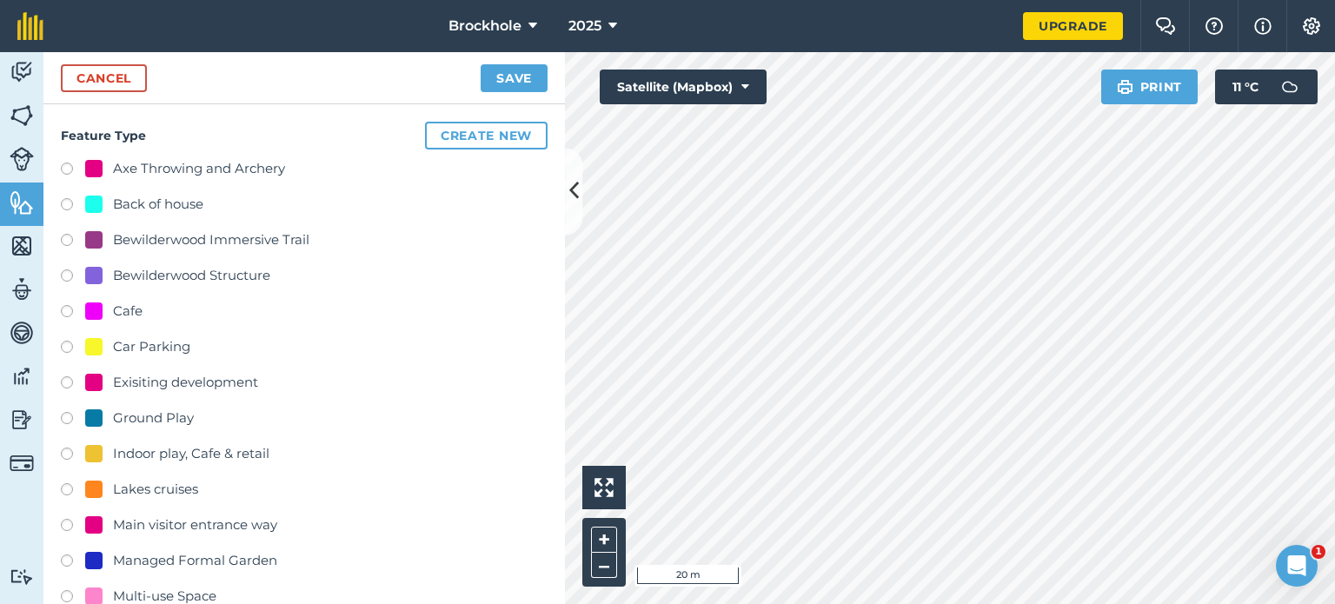
click at [68, 382] on label at bounding box center [73, 384] width 24 height 17
radio input "true"
type input "Exisiting development 2"
click at [66, 385] on label at bounding box center [73, 384] width 24 height 17
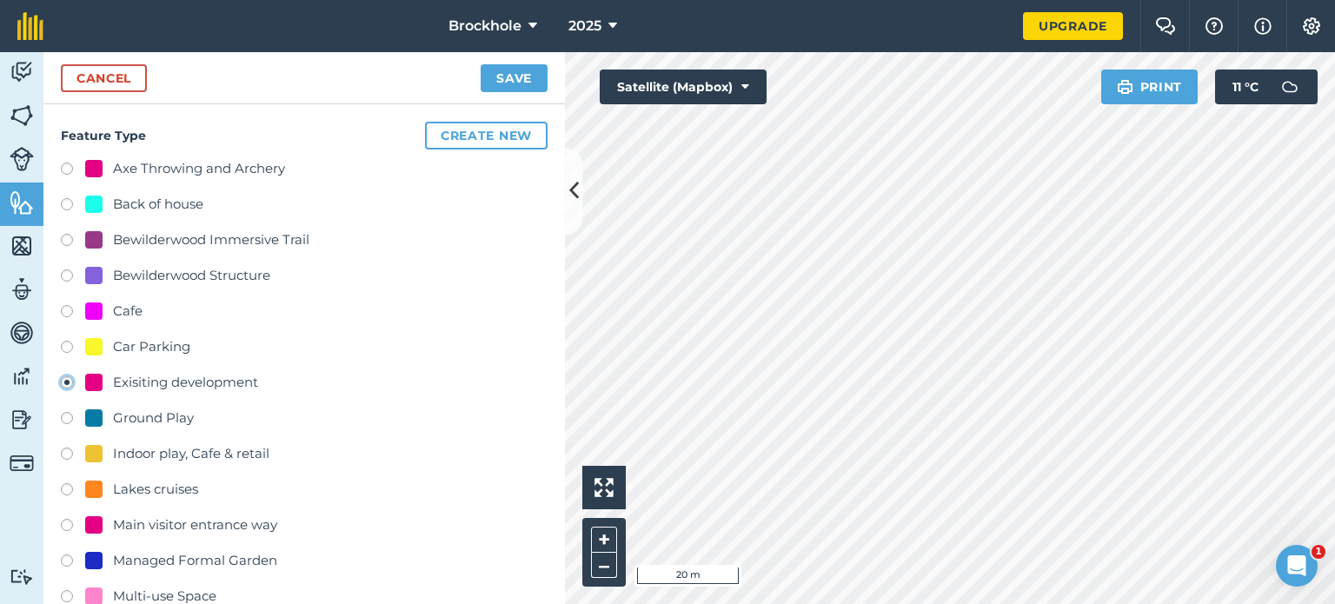
click at [469, 124] on button "Create new" at bounding box center [486, 136] width 123 height 28
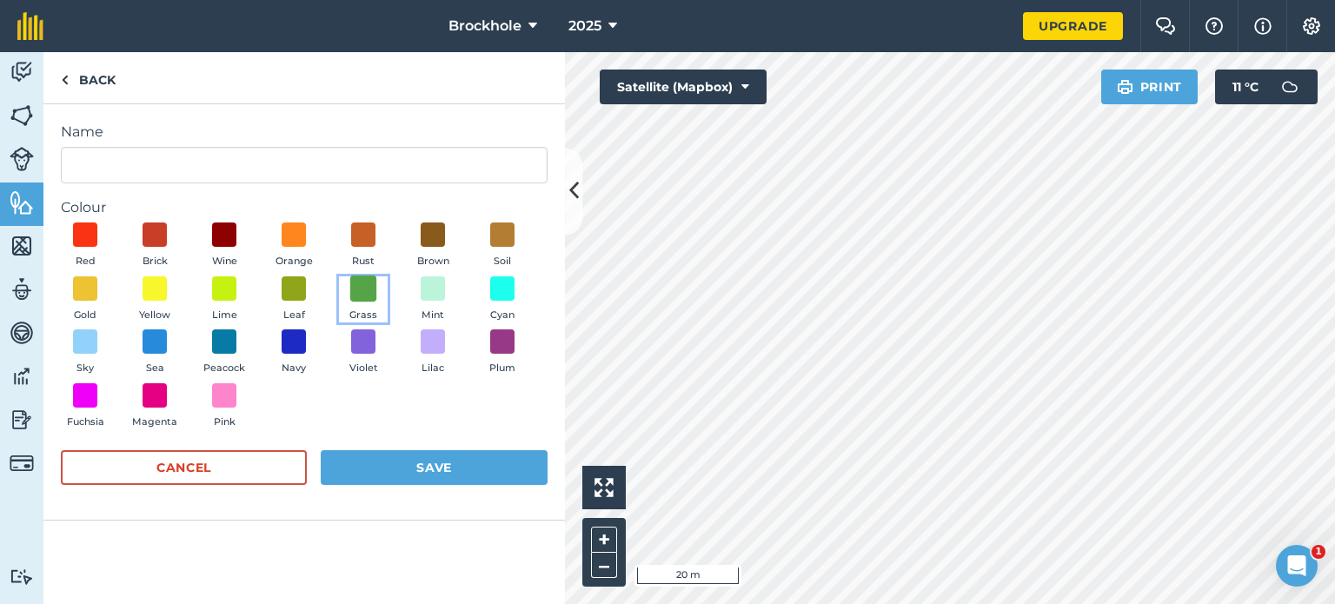
click at [361, 291] on span at bounding box center [363, 288] width 27 height 27
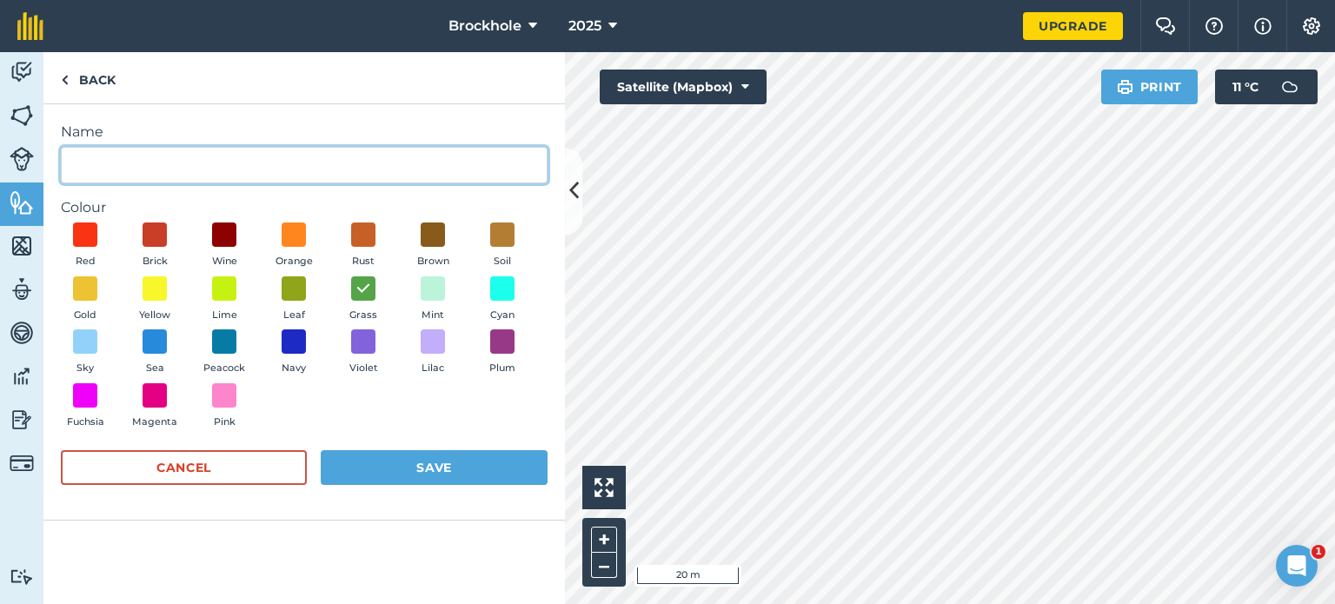
click at [115, 159] on input "Name" at bounding box center [304, 165] width 487 height 36
click at [101, 168] on input "Exisiting play structures" at bounding box center [304, 165] width 487 height 36
type input "Exisiting play structures"
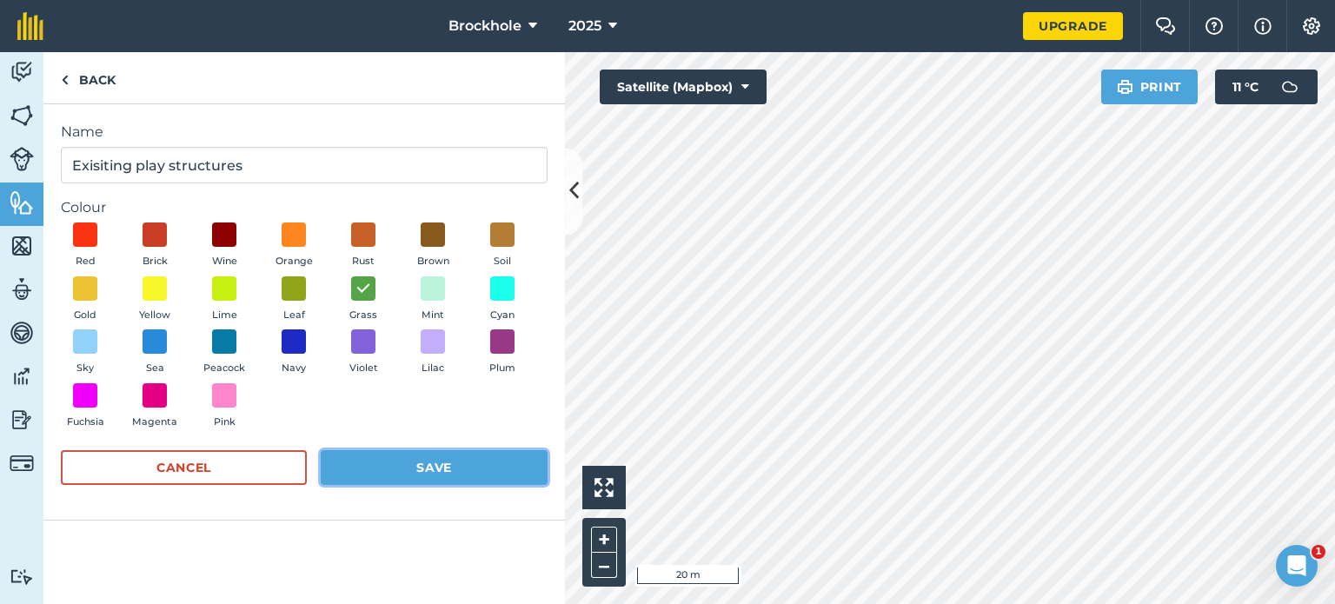
click at [431, 475] on button "Save" at bounding box center [434, 467] width 227 height 35
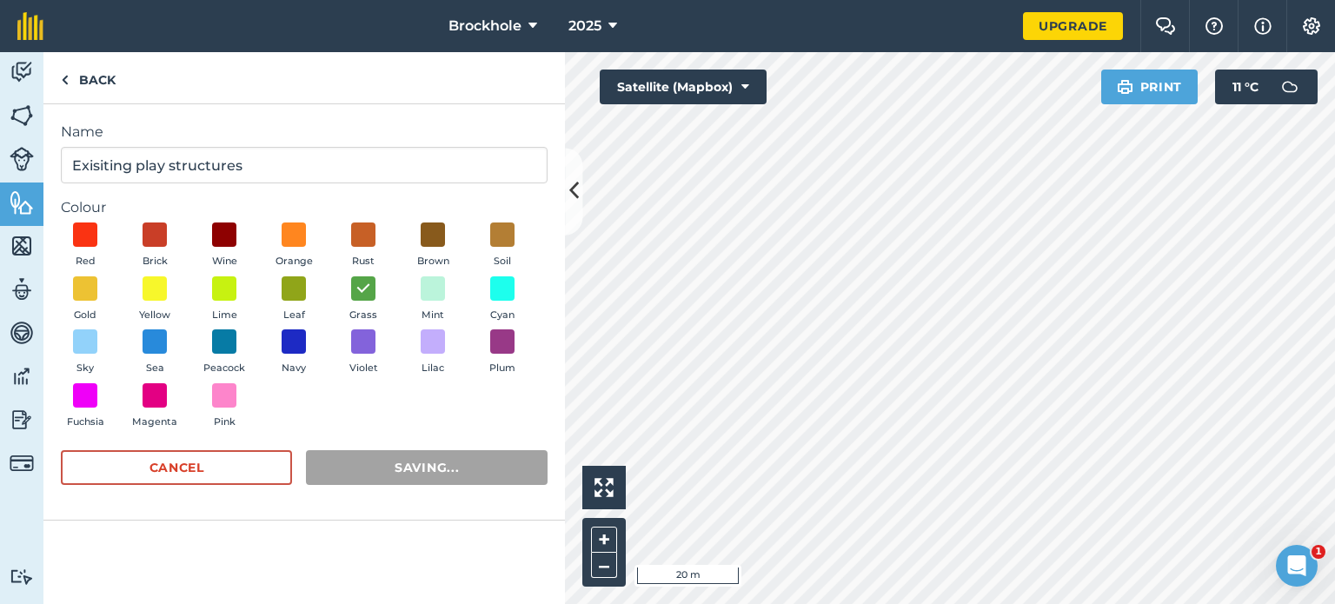
radio input "false"
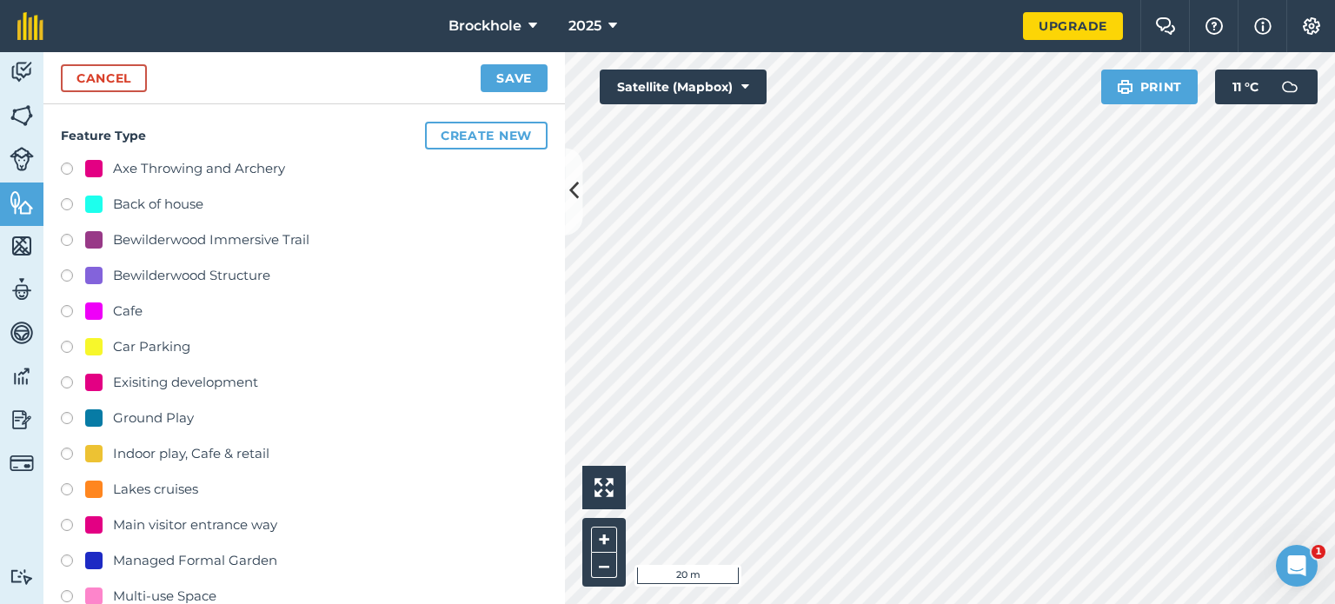
scroll to position [619, 0]
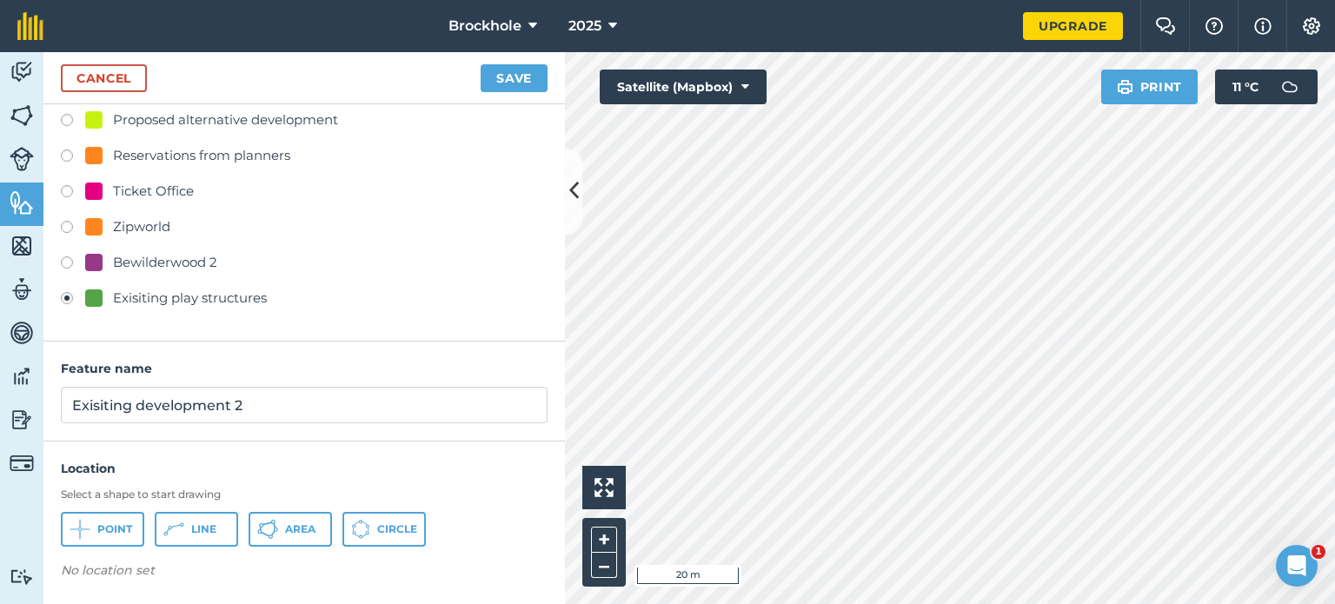
drag, startPoint x: 288, startPoint y: 426, endPoint x: 226, endPoint y: 422, distance: 61.8
click at [226, 422] on div "Feature name Exisiting development 2" at bounding box center [303, 391] width 521 height 100
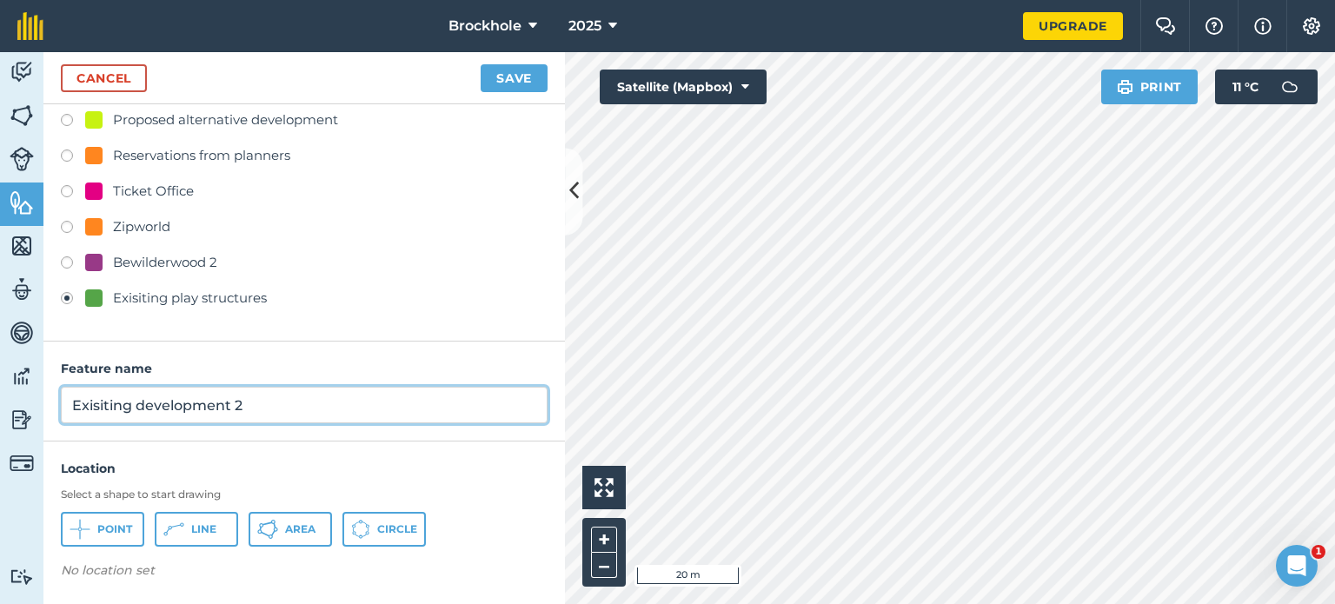
drag, startPoint x: 247, startPoint y: 421, endPoint x: 25, endPoint y: 422, distance: 221.6
click at [25, 422] on div "Activity Fields Livestock Features Maps Team Vehicles Data Reporting Billing Tu…" at bounding box center [667, 328] width 1335 height 552
click at [83, 419] on input "Exisiting development 2" at bounding box center [304, 405] width 487 height 36
click at [86, 409] on input "Exisiting development 2" at bounding box center [304, 405] width 487 height 36
drag, startPoint x: 288, startPoint y: 407, endPoint x: 0, endPoint y: 367, distance: 291.2
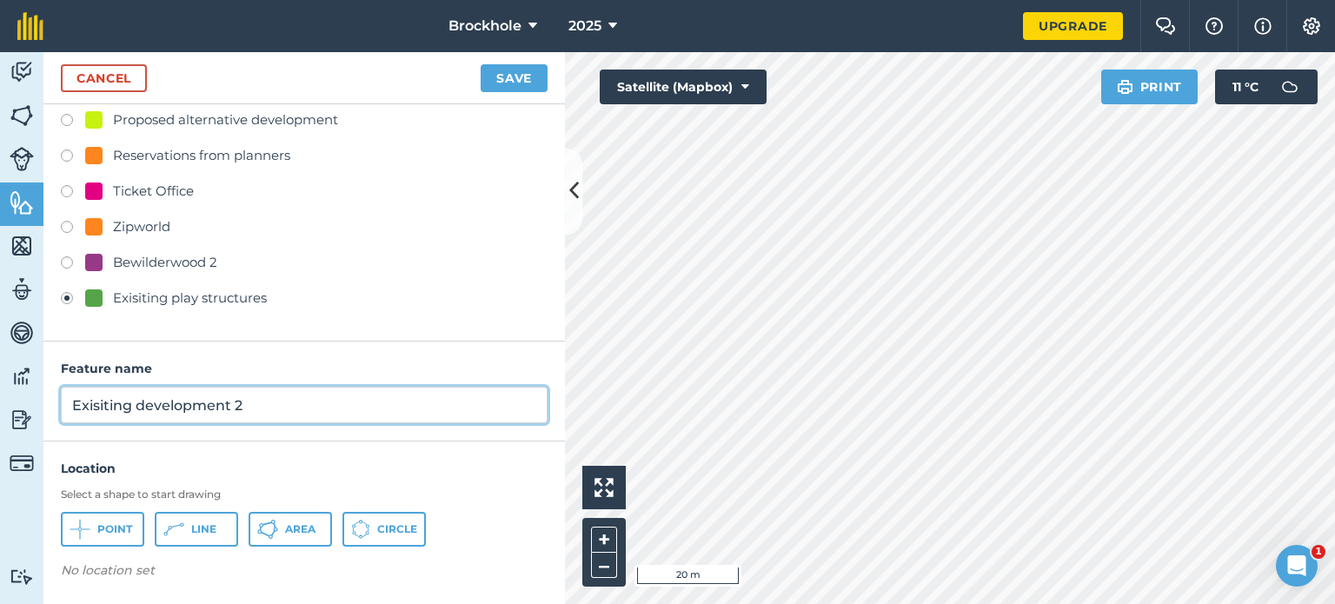
click at [0, 367] on div "Activity Fields Livestock Features Maps Team Vehicles Data Reporting Billing Tu…" at bounding box center [667, 328] width 1335 height 552
type input "Tower play structure"
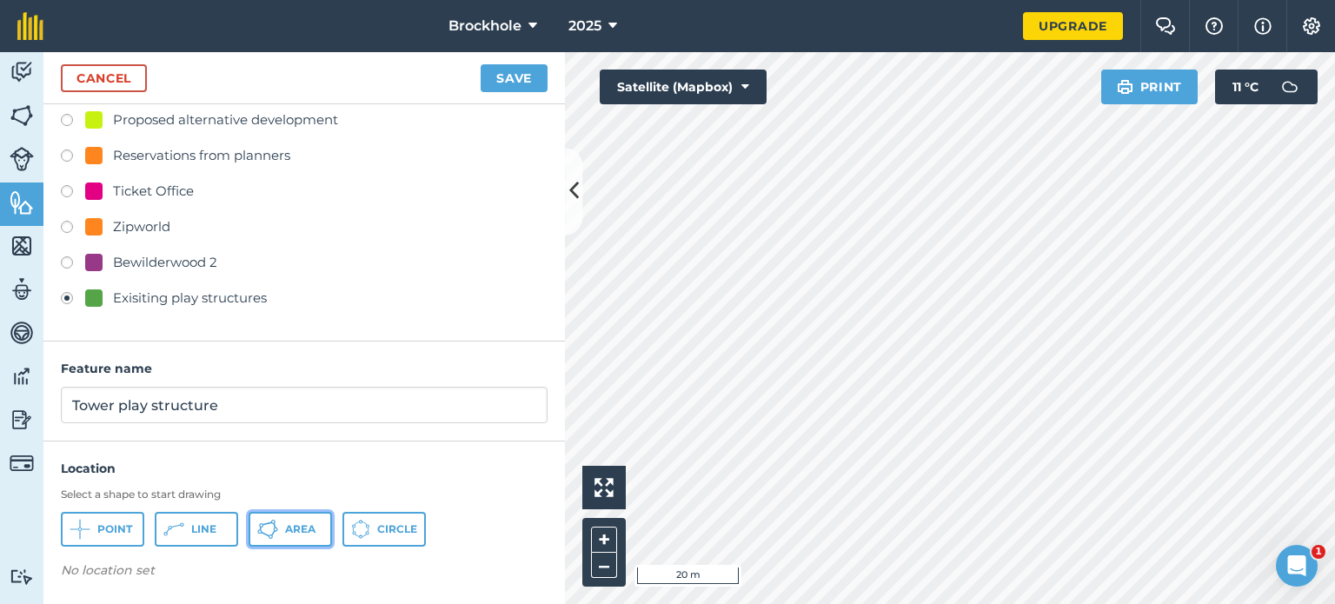
click at [292, 527] on span "Area" at bounding box center [300, 529] width 30 height 14
click at [511, 77] on button "Save" at bounding box center [513, 78] width 67 height 28
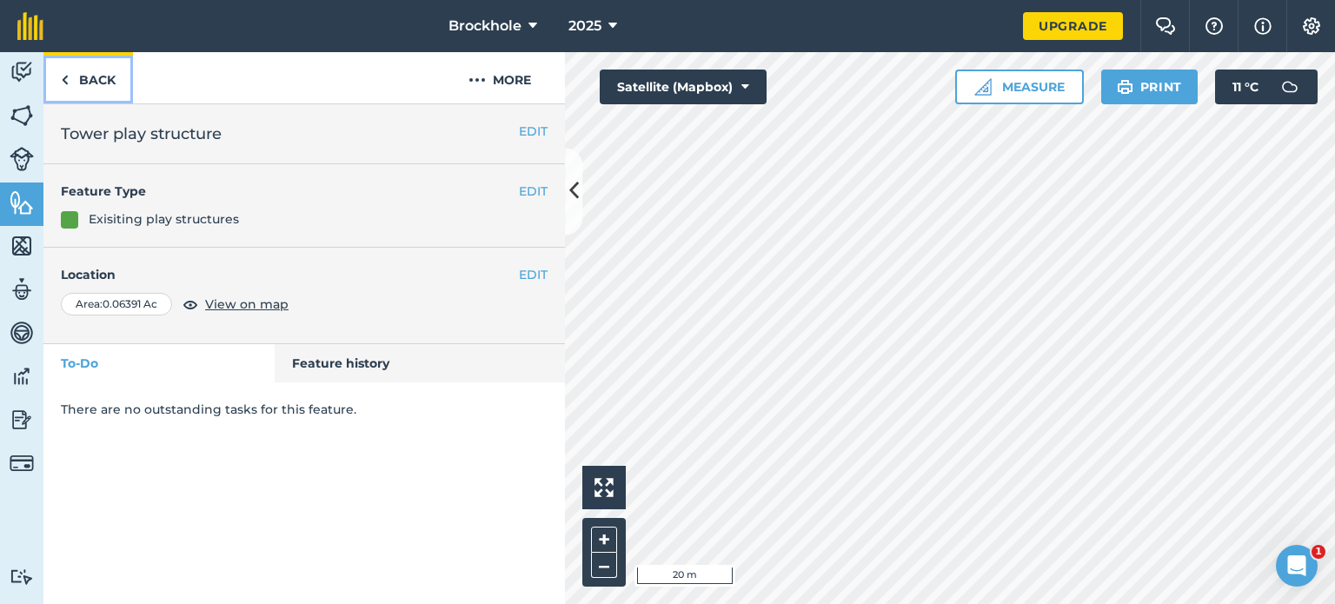
click at [86, 78] on link "Back" at bounding box center [87, 77] width 89 height 51
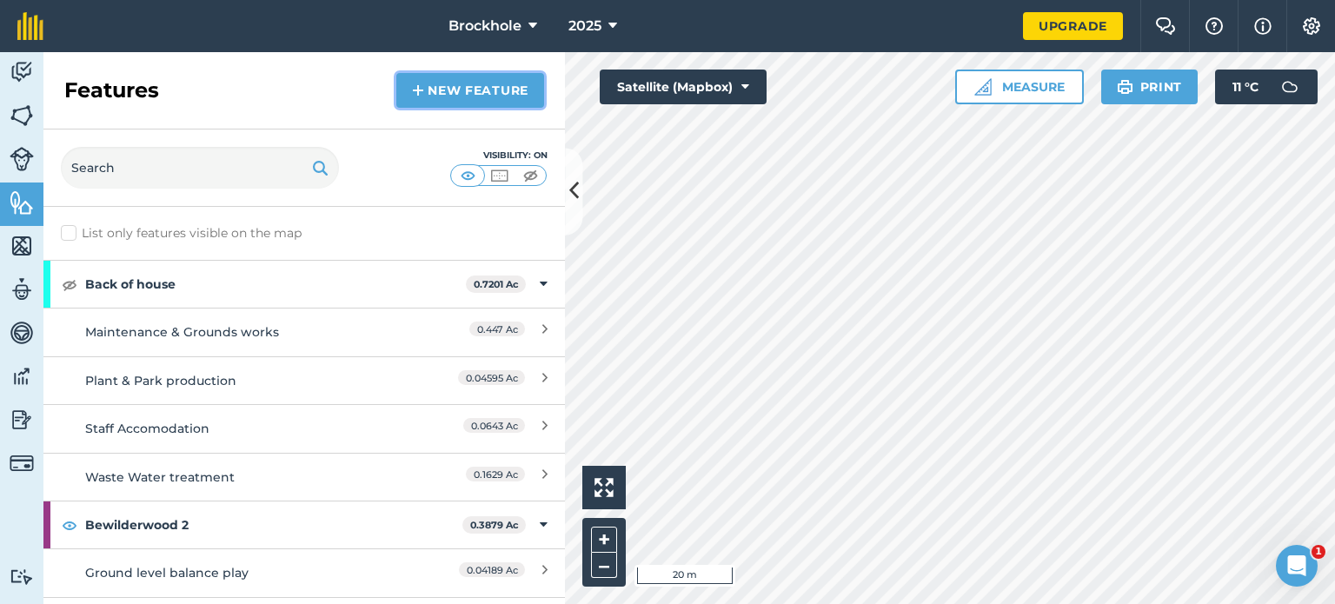
click at [456, 83] on link "New feature" at bounding box center [470, 90] width 148 height 35
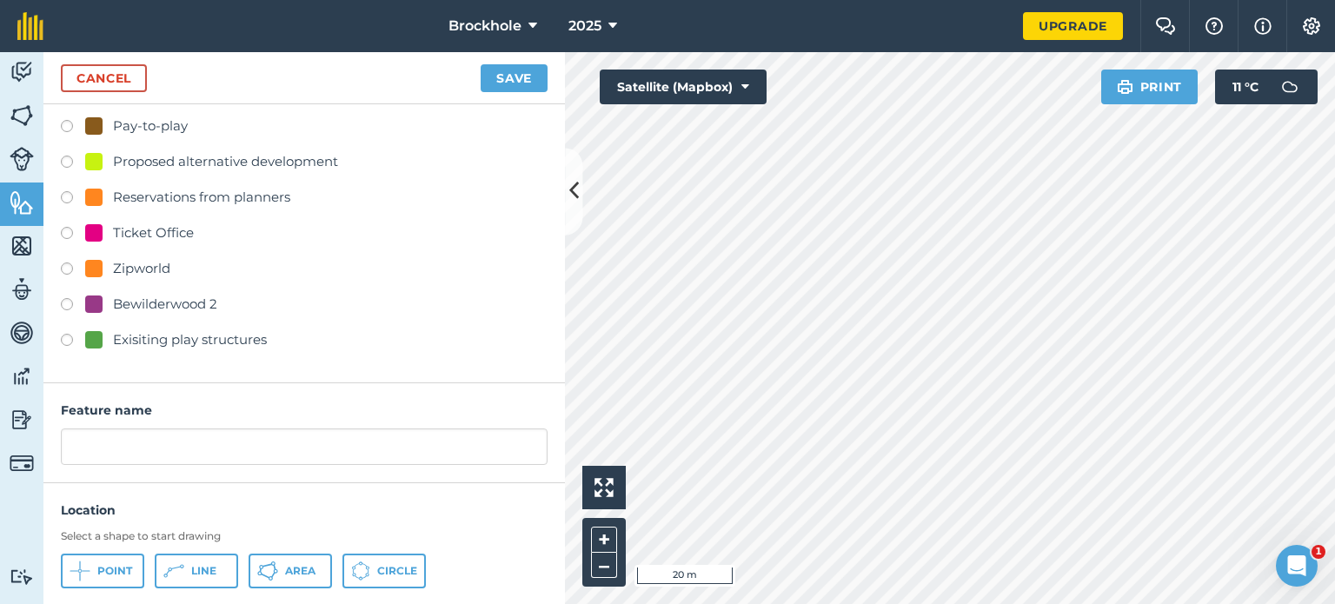
scroll to position [587, 0]
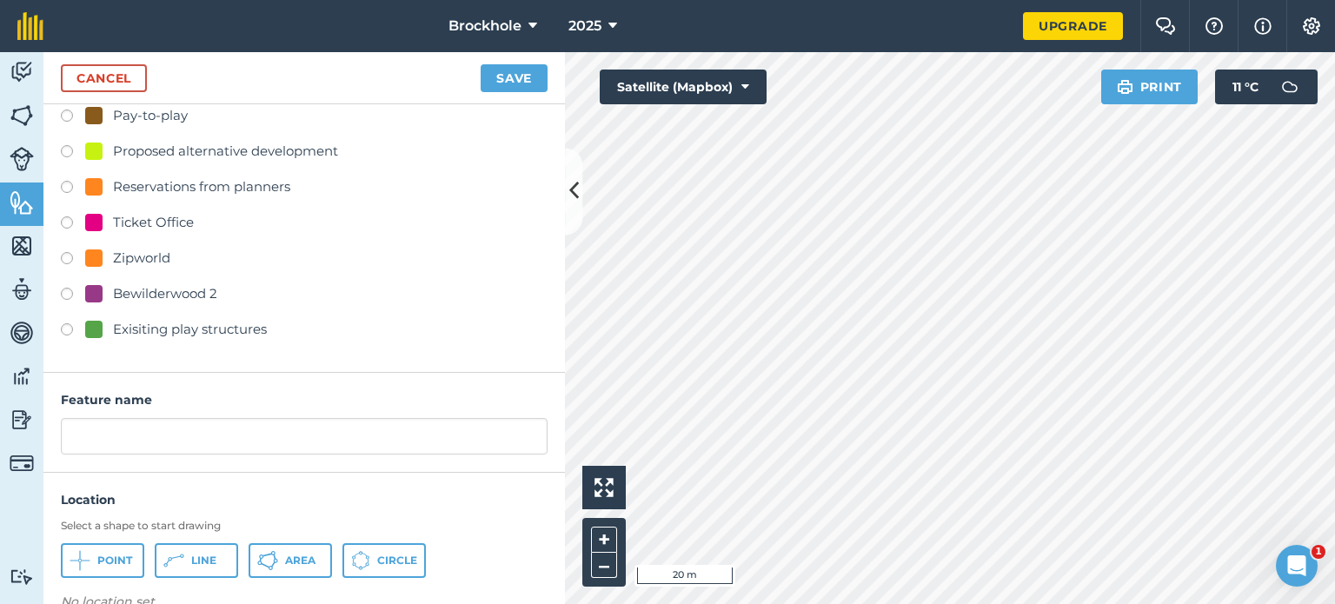
click at [72, 295] on label at bounding box center [73, 296] width 24 height 17
radio input "true"
click at [289, 559] on span "Area" at bounding box center [300, 560] width 30 height 14
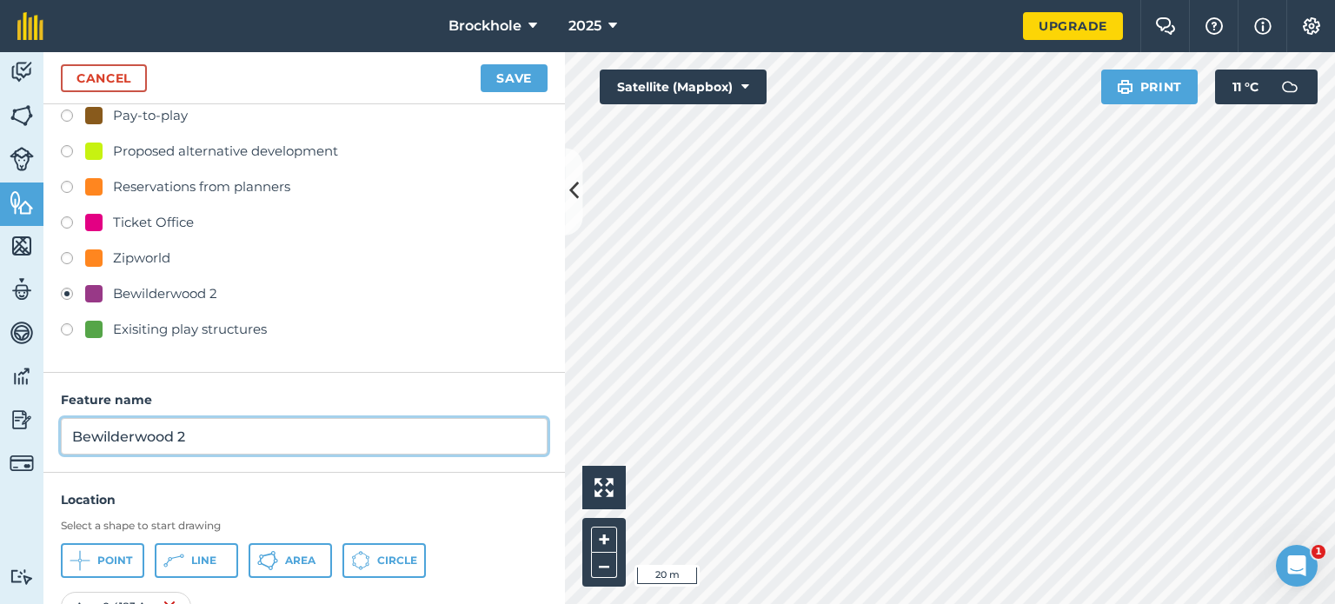
drag, startPoint x: 206, startPoint y: 434, endPoint x: 0, endPoint y: 398, distance: 209.1
click at [0, 398] on div "Activity Fields Livestock Features Maps Team Vehicles Data Reporting Billing Tu…" at bounding box center [667, 328] width 1335 height 552
type input "P"
type input "Boardwalk play trail"
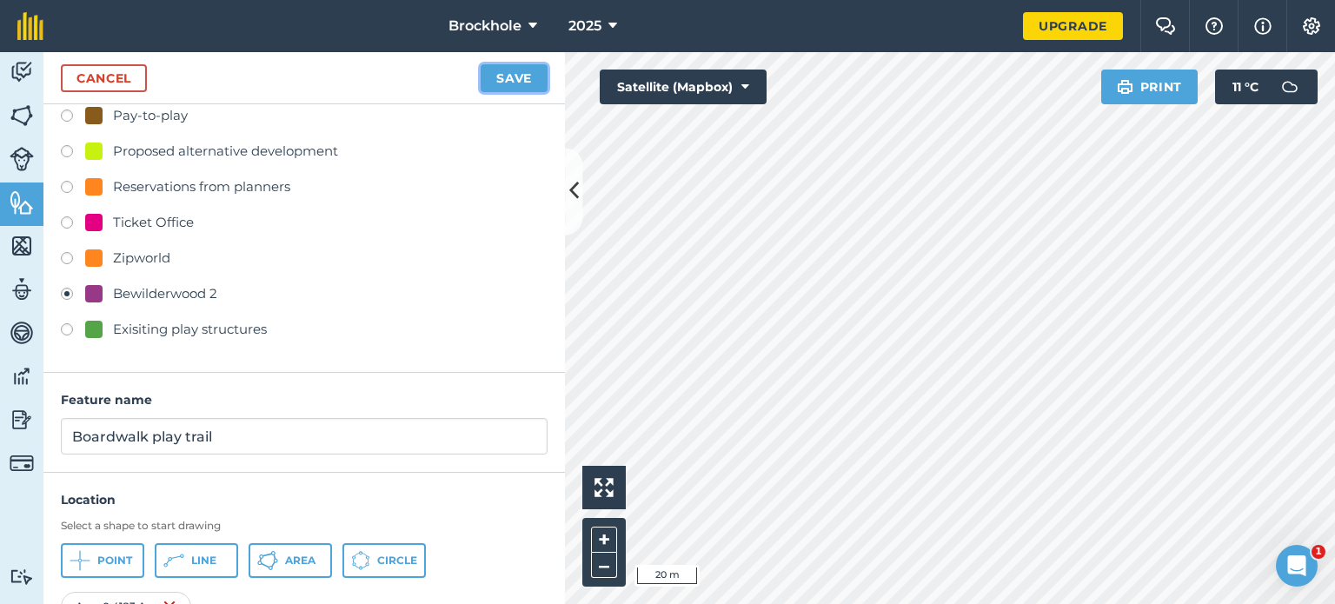
click at [522, 73] on button "Save" at bounding box center [513, 78] width 67 height 28
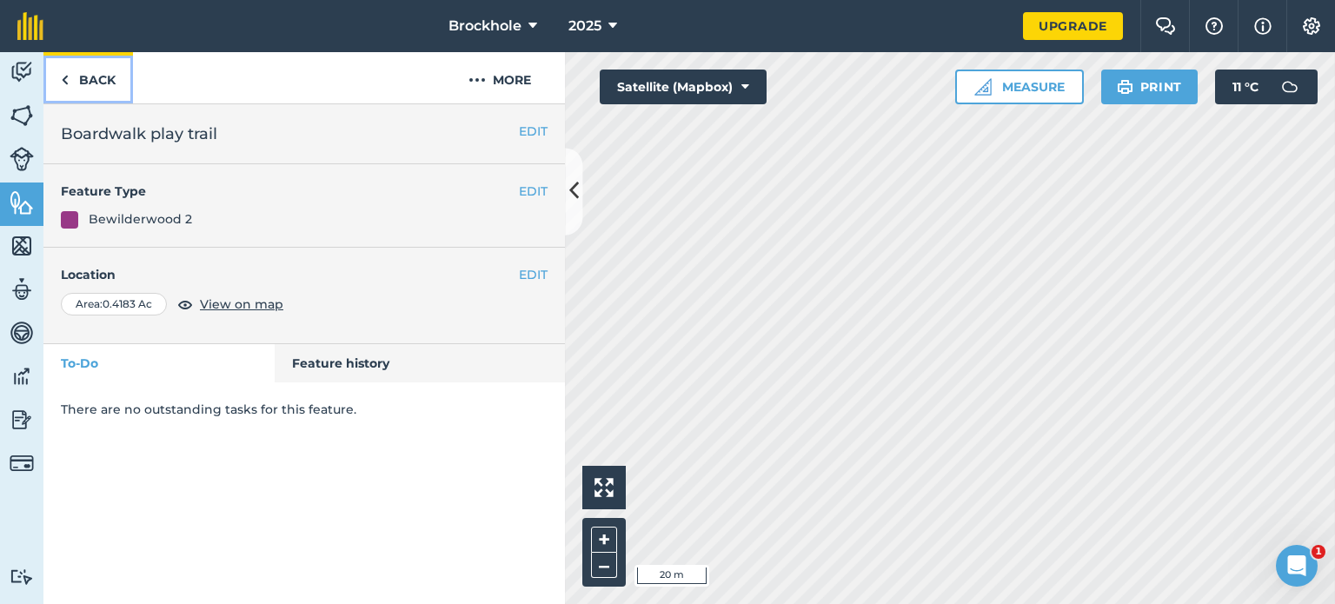
click at [87, 86] on link "Back" at bounding box center [87, 77] width 89 height 51
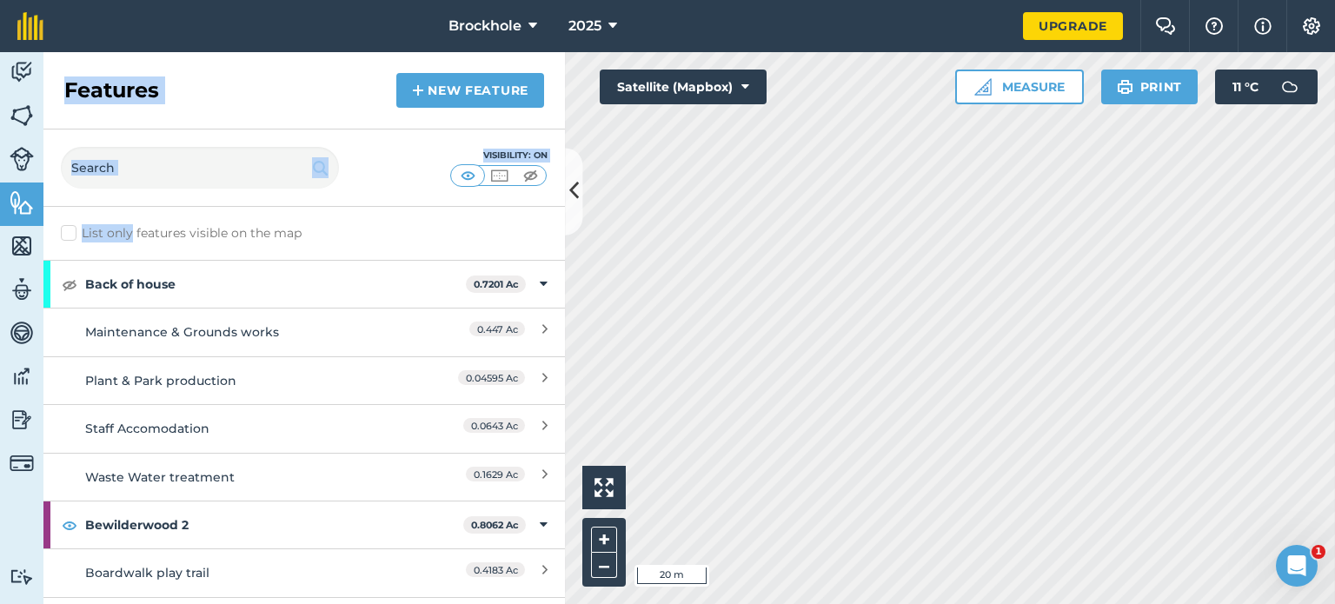
drag, startPoint x: 87, startPoint y: 86, endPoint x: 125, endPoint y: 210, distance: 130.0
click at [125, 210] on div "Features New feature Visibility: On List only features visible on the map Back …" at bounding box center [303, 328] width 521 height 552
click at [311, 93] on div "Features New feature" at bounding box center [303, 90] width 521 height 77
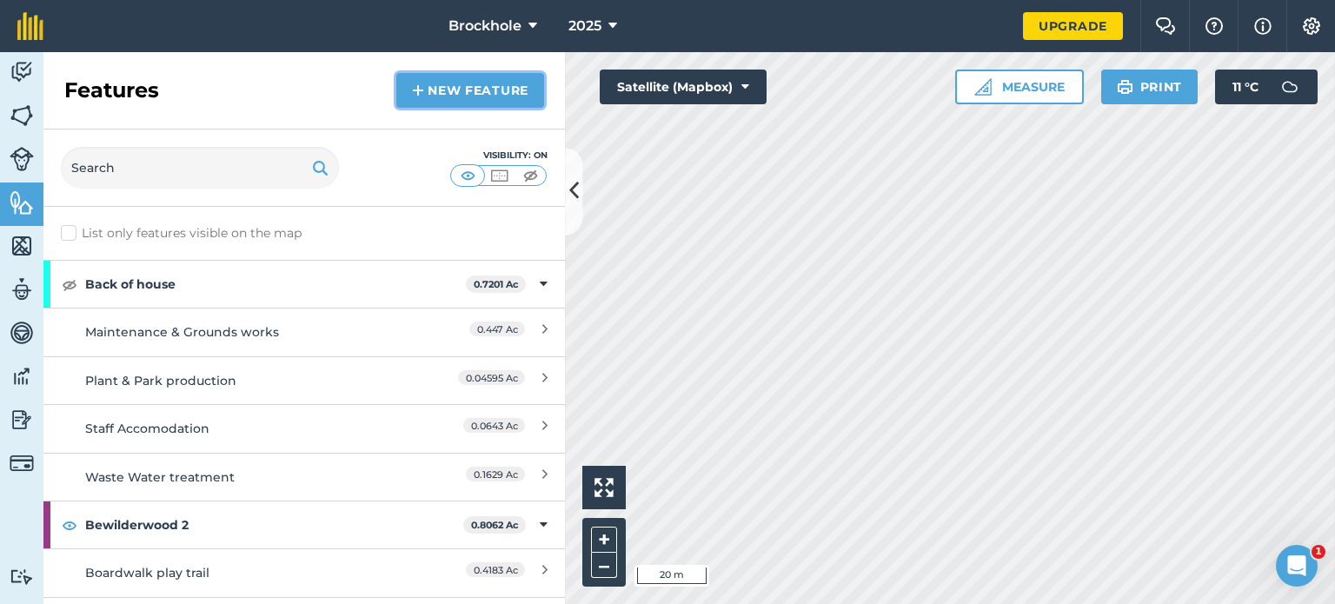
click at [434, 96] on link "New feature" at bounding box center [470, 90] width 148 height 35
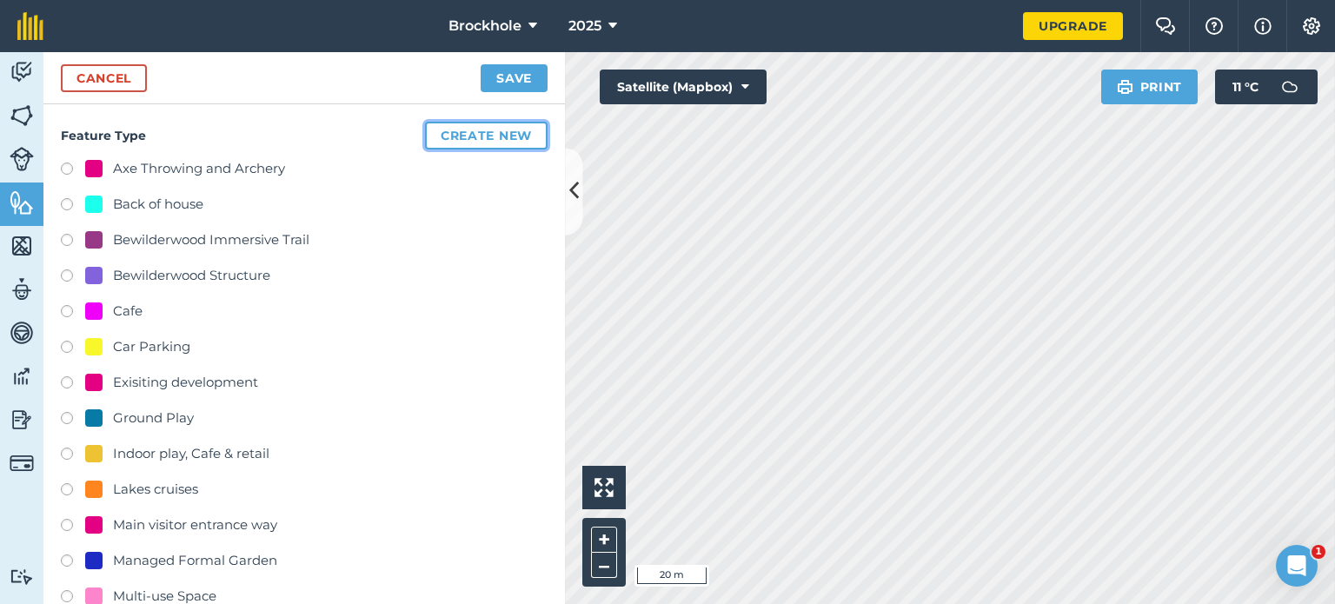
click at [428, 135] on button "Create new" at bounding box center [486, 136] width 123 height 28
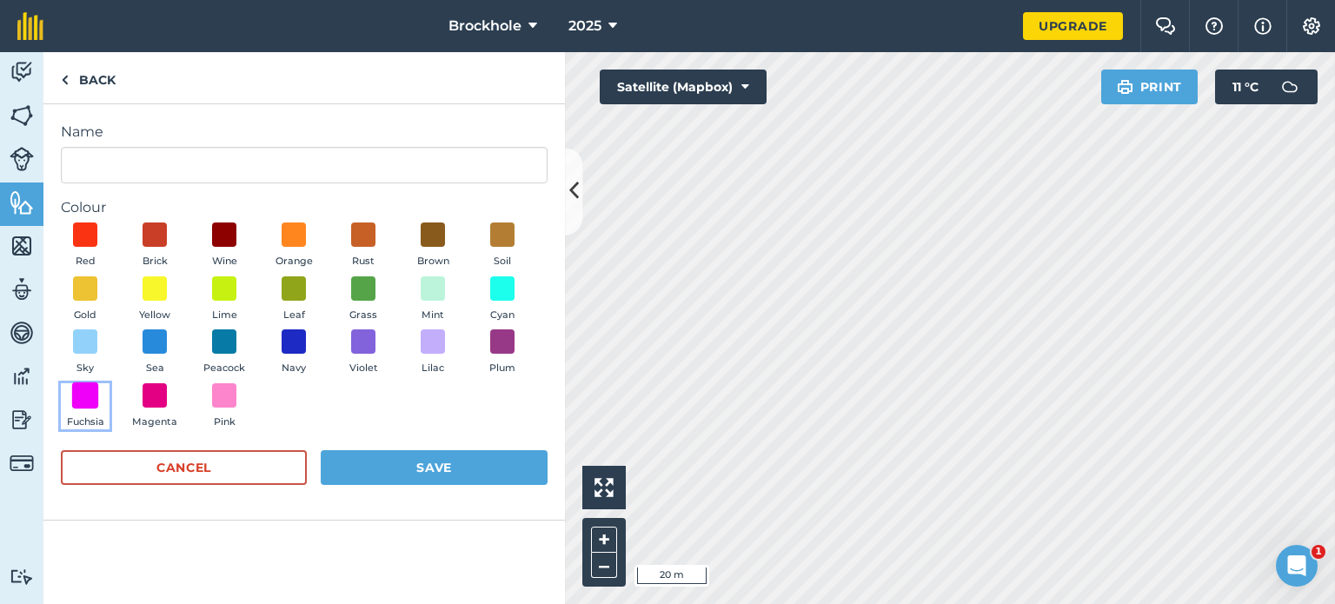
click at [93, 385] on span at bounding box center [85, 394] width 27 height 27
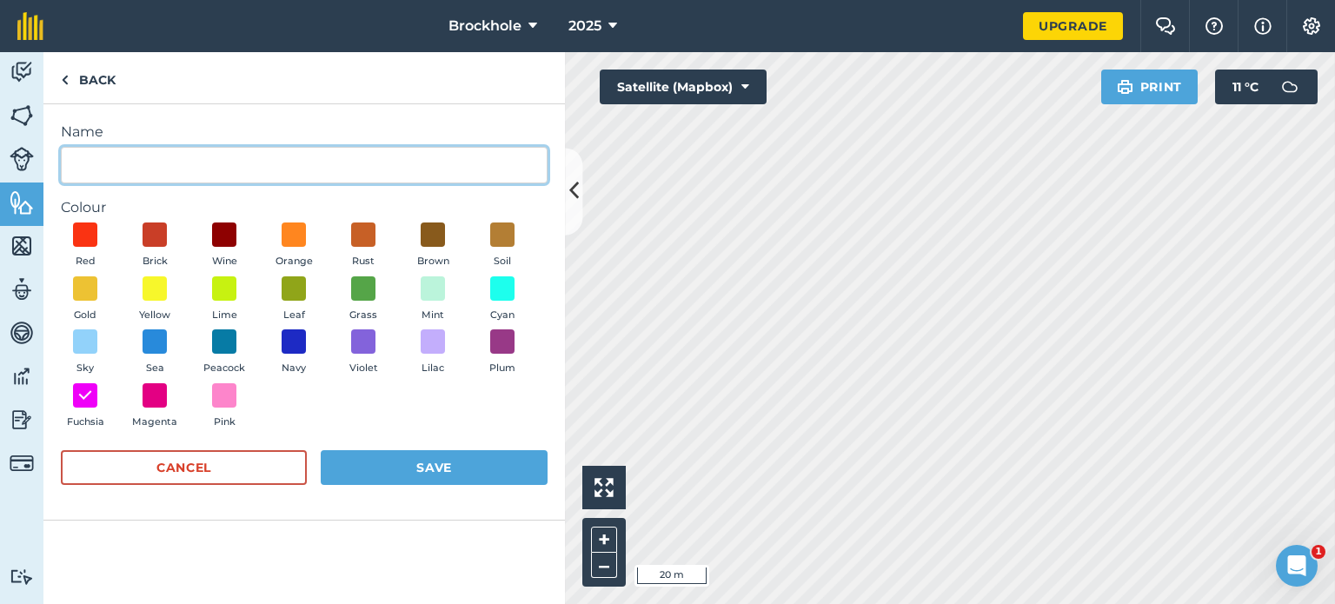
click at [113, 174] on input "Name" at bounding box center [304, 165] width 487 height 36
type input "Free play park"
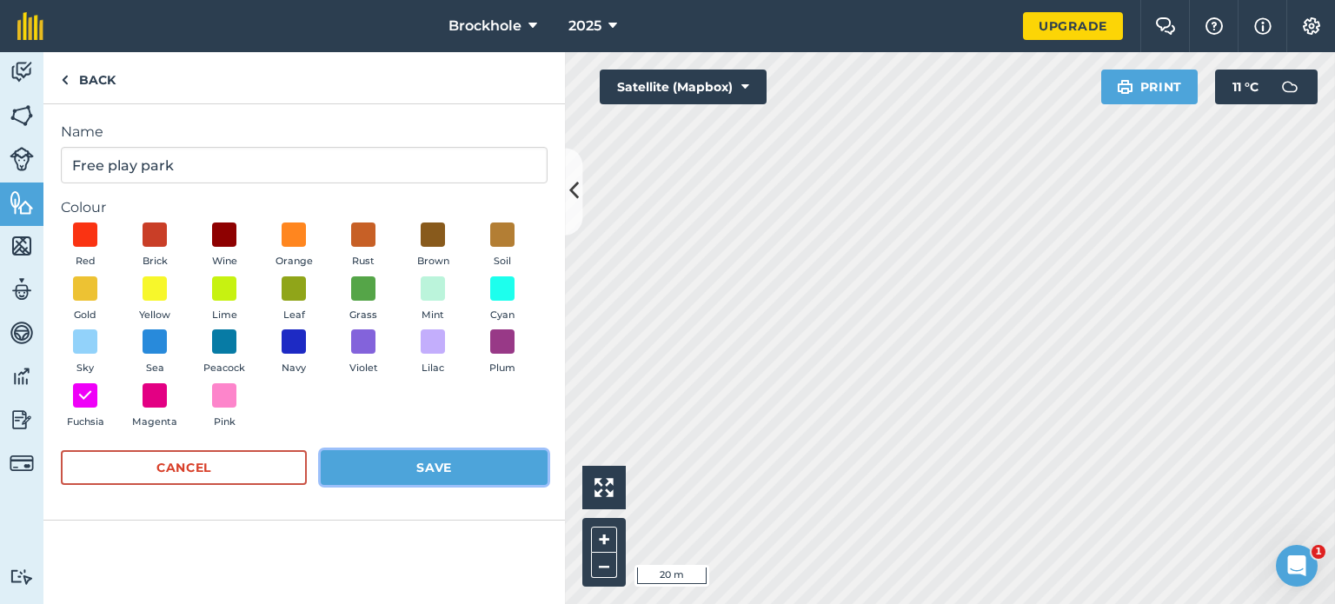
click at [429, 468] on button "Save" at bounding box center [434, 467] width 227 height 35
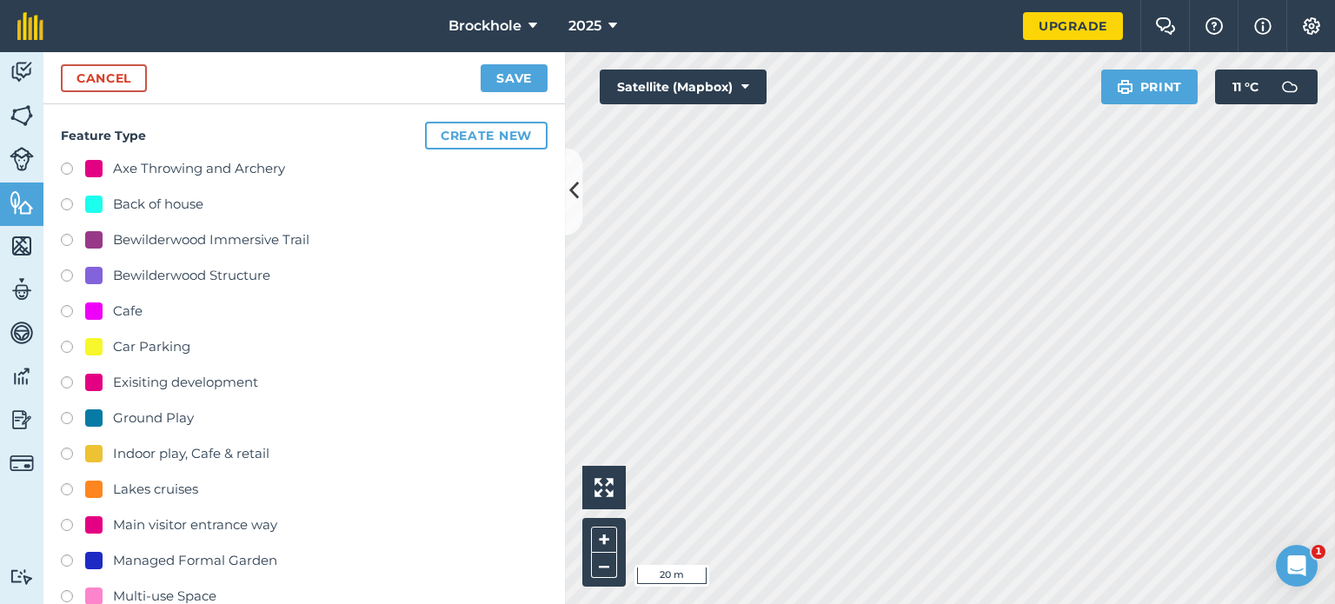
scroll to position [653, 0]
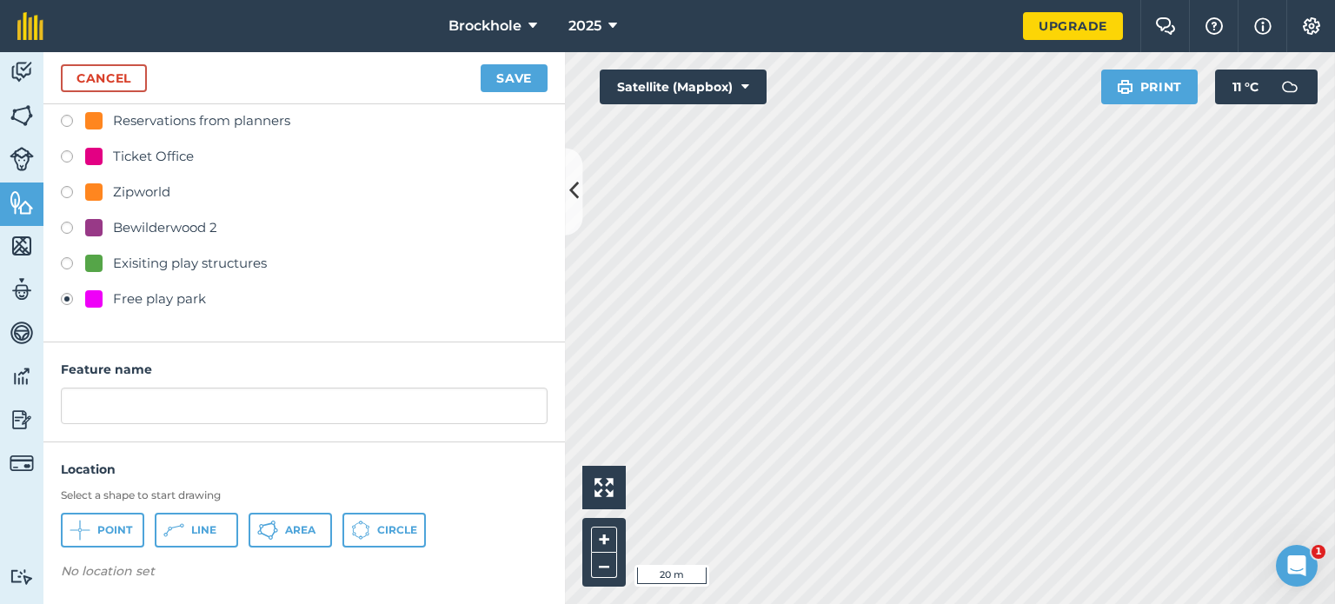
click at [229, 502] on div "Select a shape to start drawing Point Line Area Circle" at bounding box center [304, 517] width 487 height 59
click at [306, 530] on span "Area" at bounding box center [300, 530] width 30 height 14
click at [502, 80] on button "Save" at bounding box center [513, 78] width 67 height 28
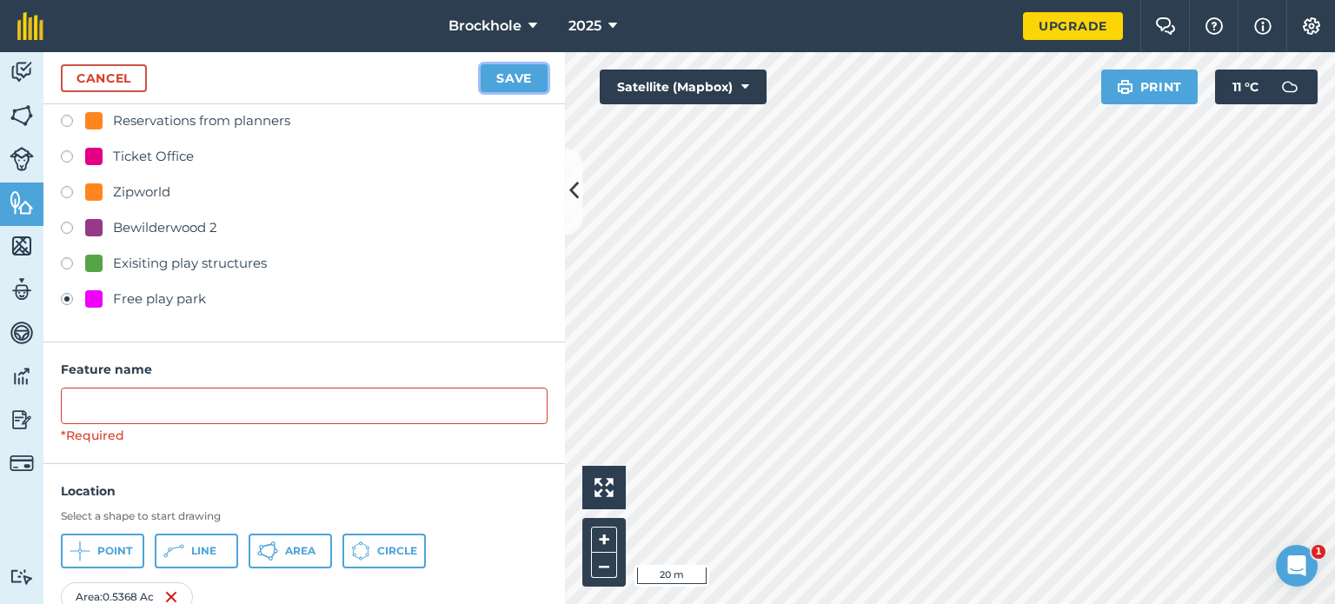
click at [521, 78] on button "Save" at bounding box center [513, 78] width 67 height 28
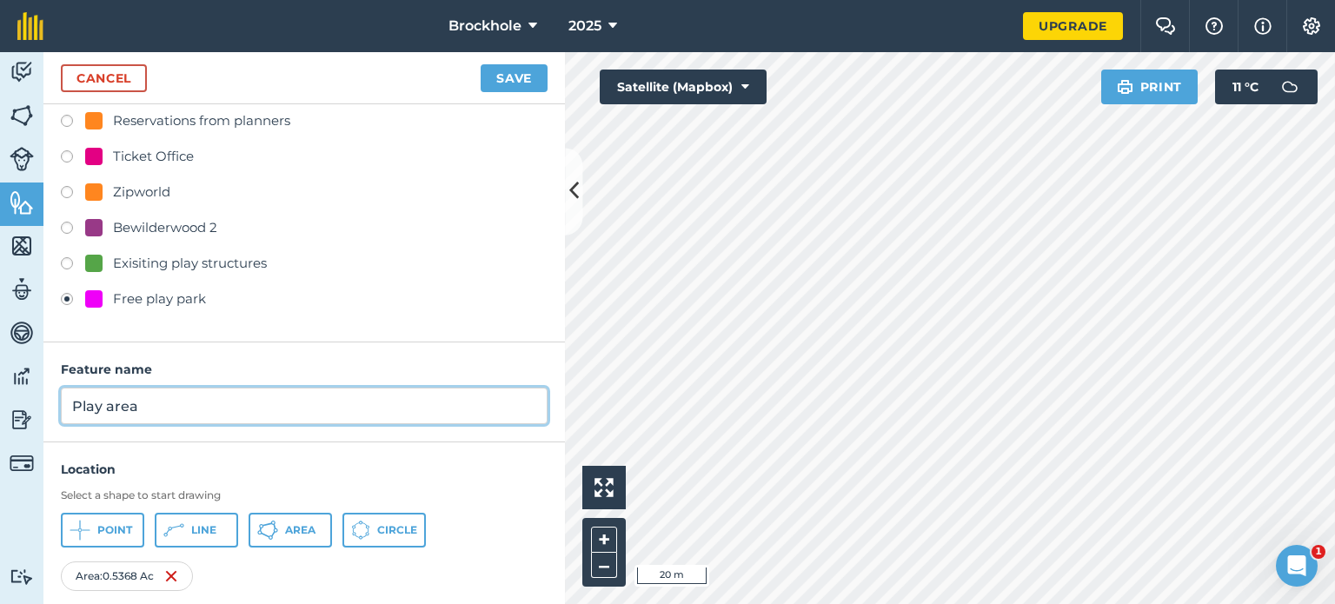
type input "Play area"
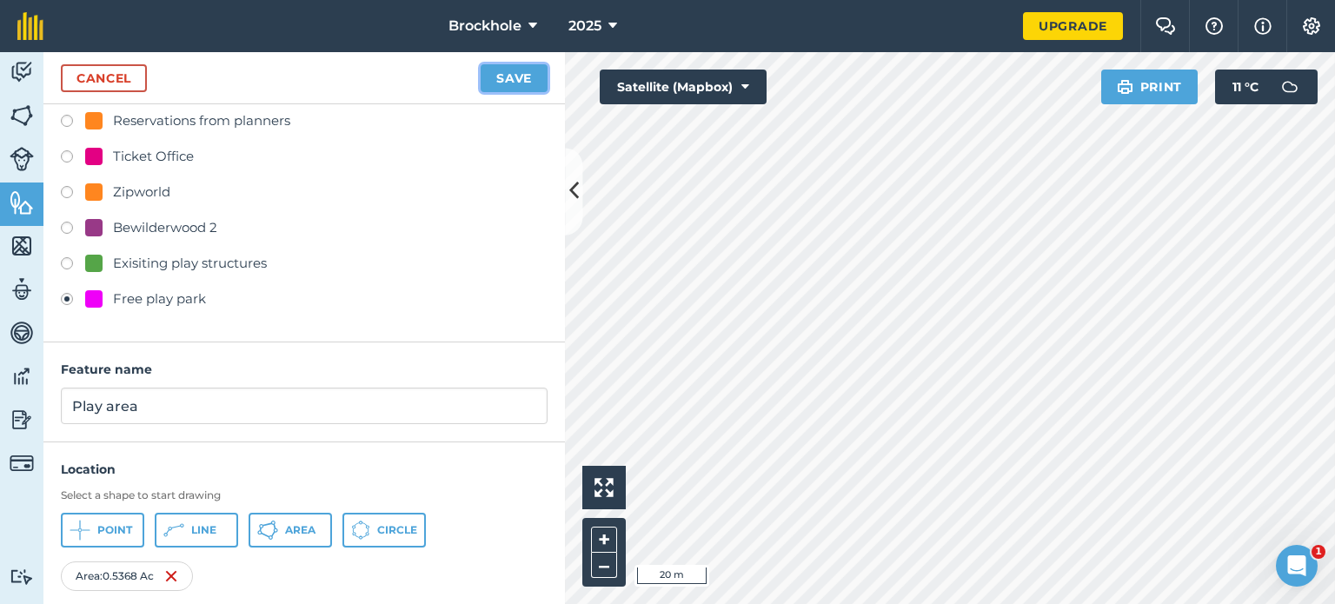
click at [508, 83] on button "Save" at bounding box center [513, 78] width 67 height 28
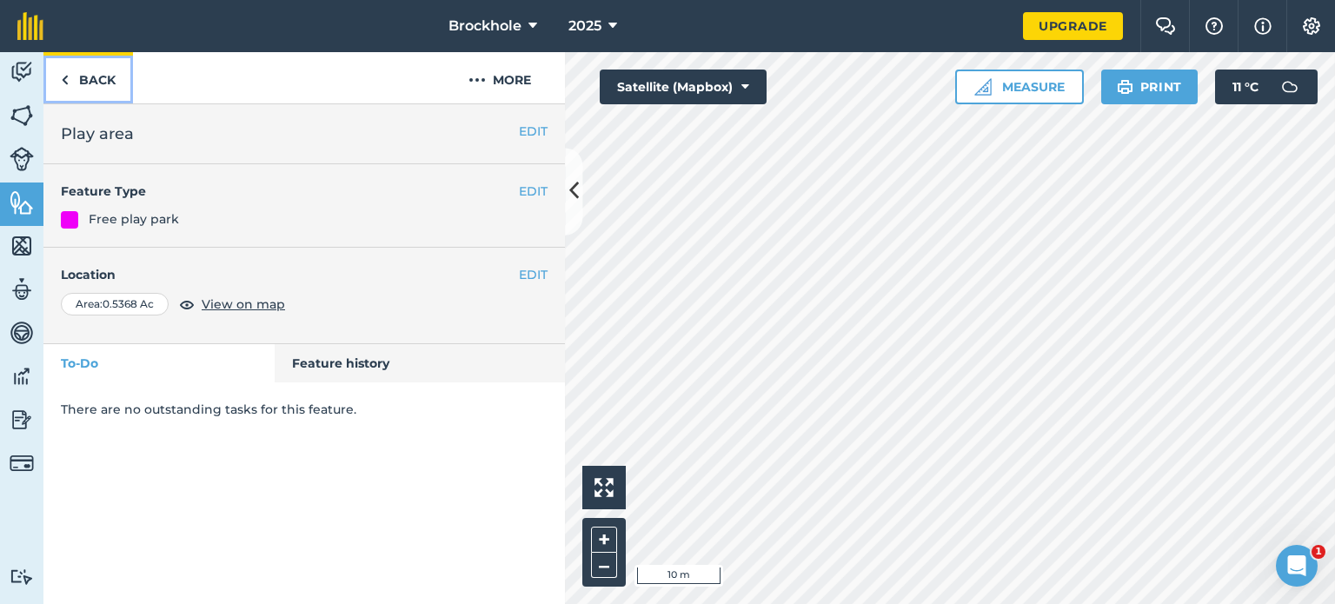
click at [70, 70] on link "Back" at bounding box center [87, 77] width 89 height 51
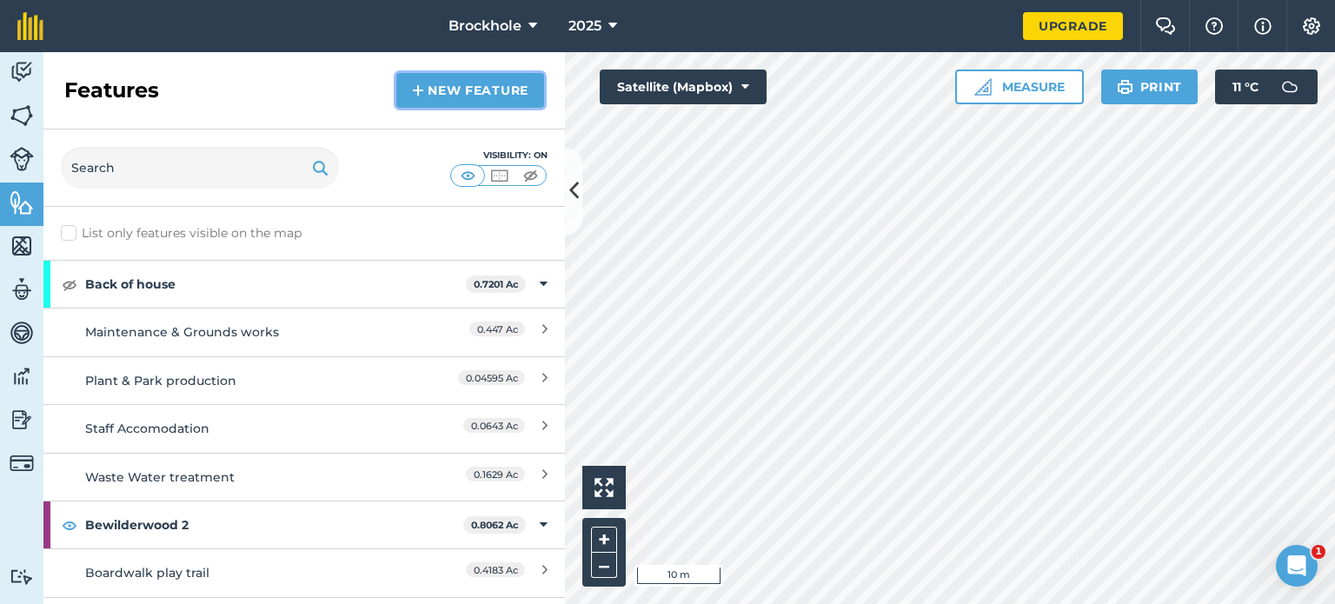
click at [451, 90] on link "New feature" at bounding box center [470, 90] width 148 height 35
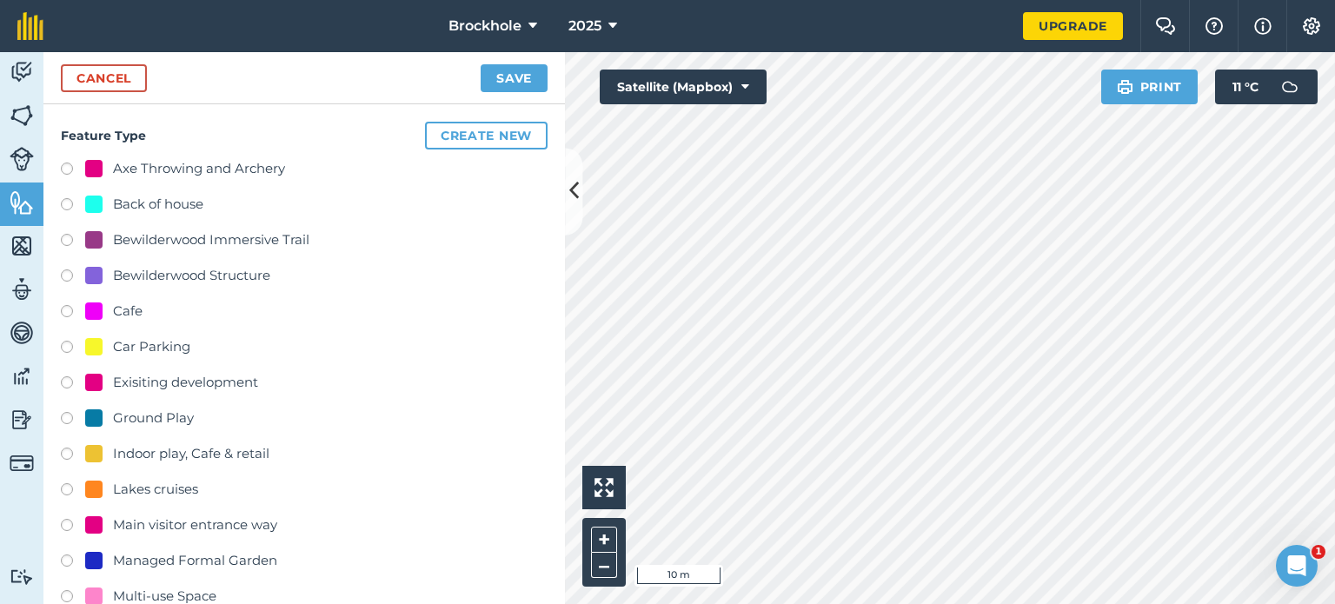
click at [491, 109] on div "Feature Type Create new Axe Throwing and Archery Back of house Bewilderwood Imm…" at bounding box center [303, 549] width 521 height 891
click at [107, 76] on link "Cancel" at bounding box center [104, 78] width 86 height 28
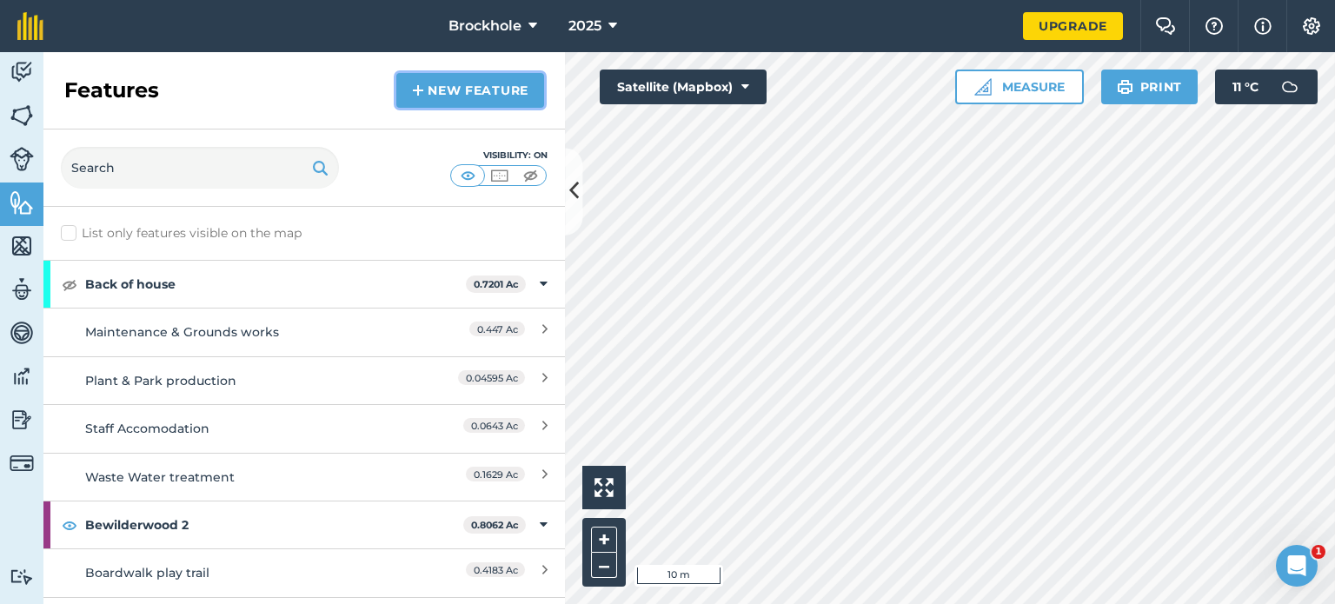
click at [477, 92] on link "New feature" at bounding box center [470, 90] width 148 height 35
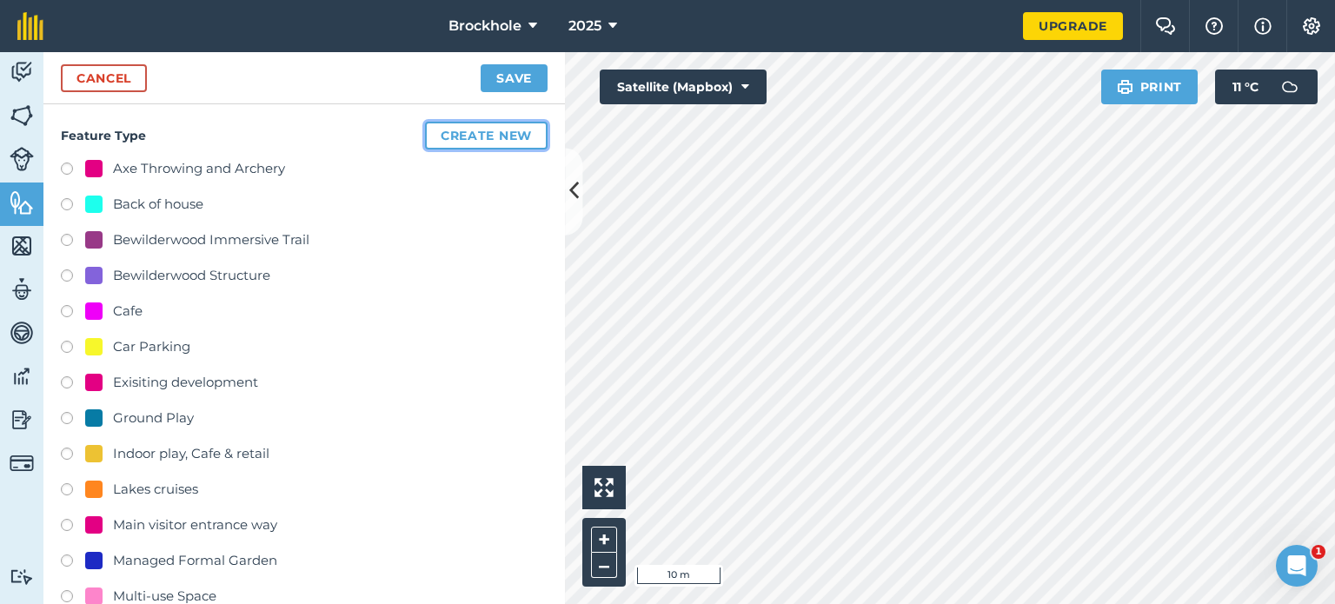
click at [461, 132] on button "Create new" at bounding box center [486, 136] width 123 height 28
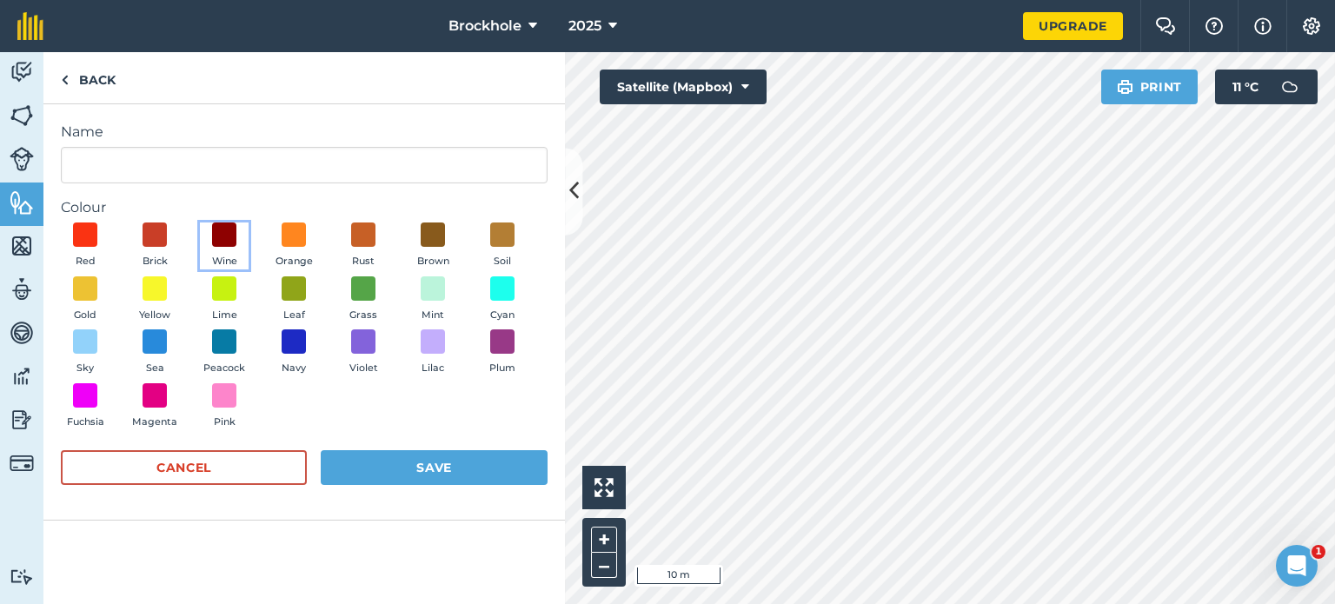
click at [238, 242] on button "Wine" at bounding box center [224, 245] width 49 height 47
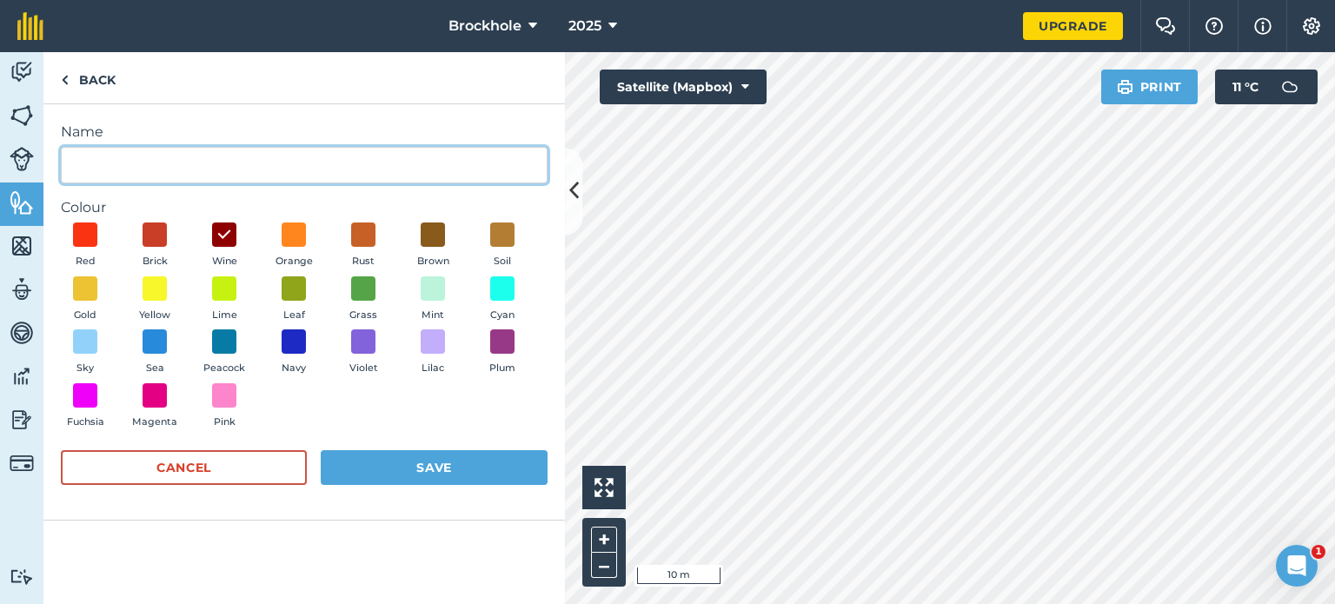
click at [167, 169] on input "Name" at bounding box center [304, 165] width 487 height 36
type input "Areas for rationalisation"
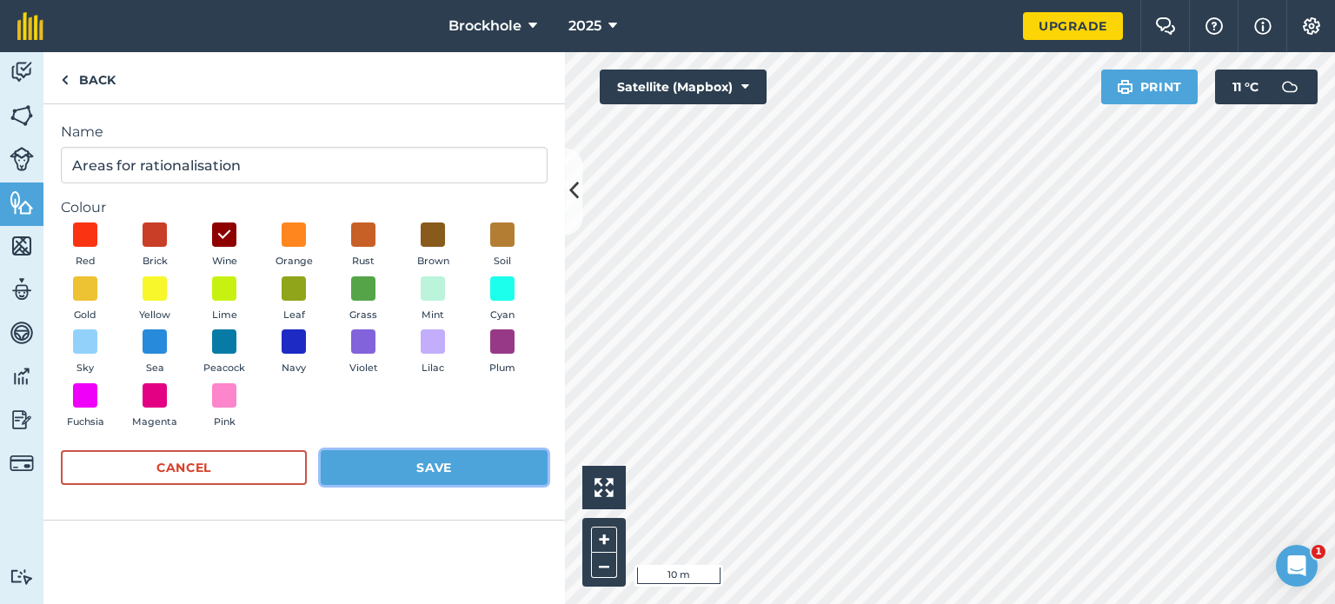
click at [449, 460] on button "Save" at bounding box center [434, 467] width 227 height 35
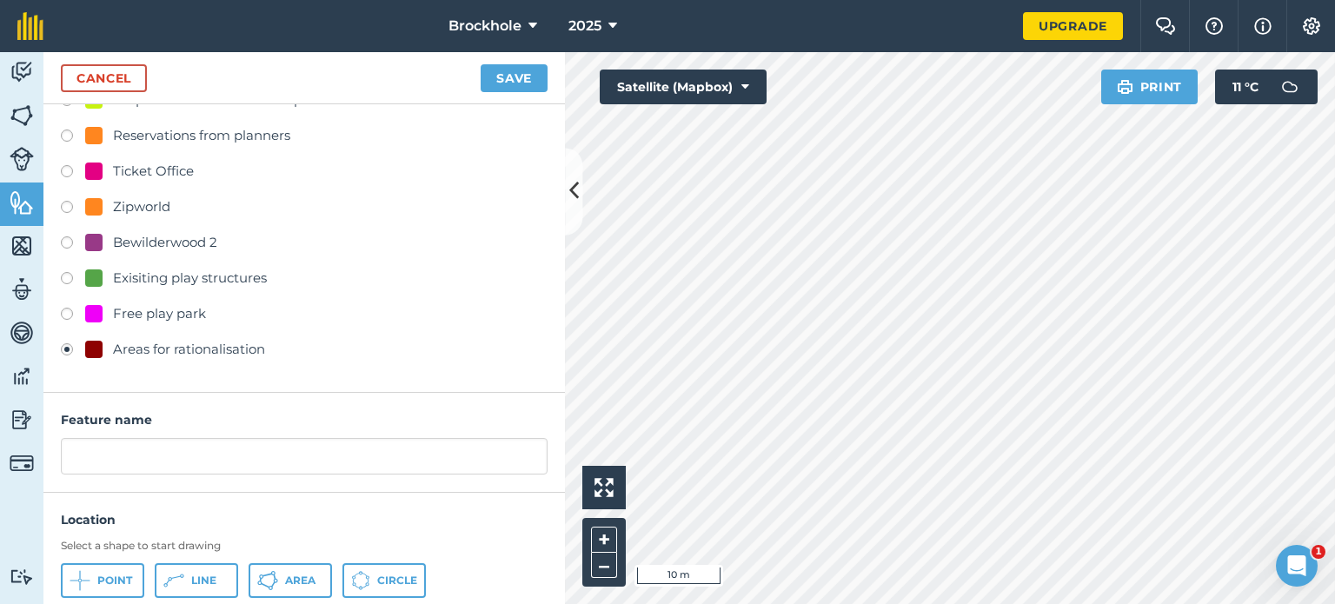
scroll to position [638, 0]
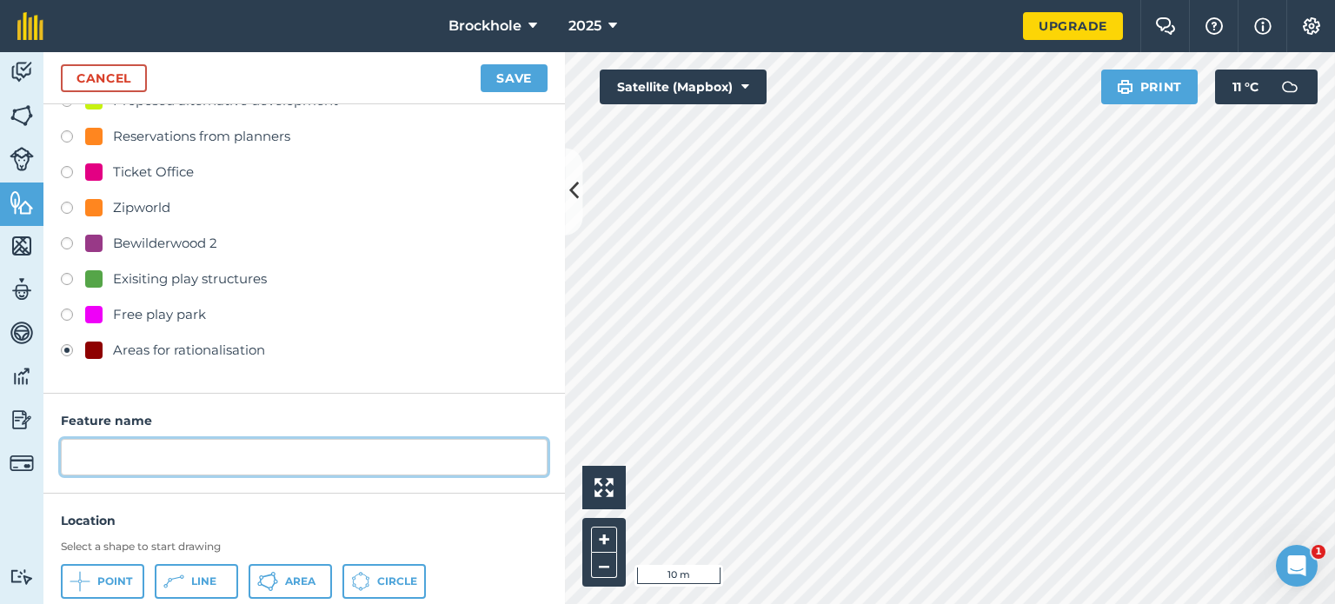
click at [152, 460] on input "text" at bounding box center [304, 457] width 487 height 36
type input "Entrance and cafe"
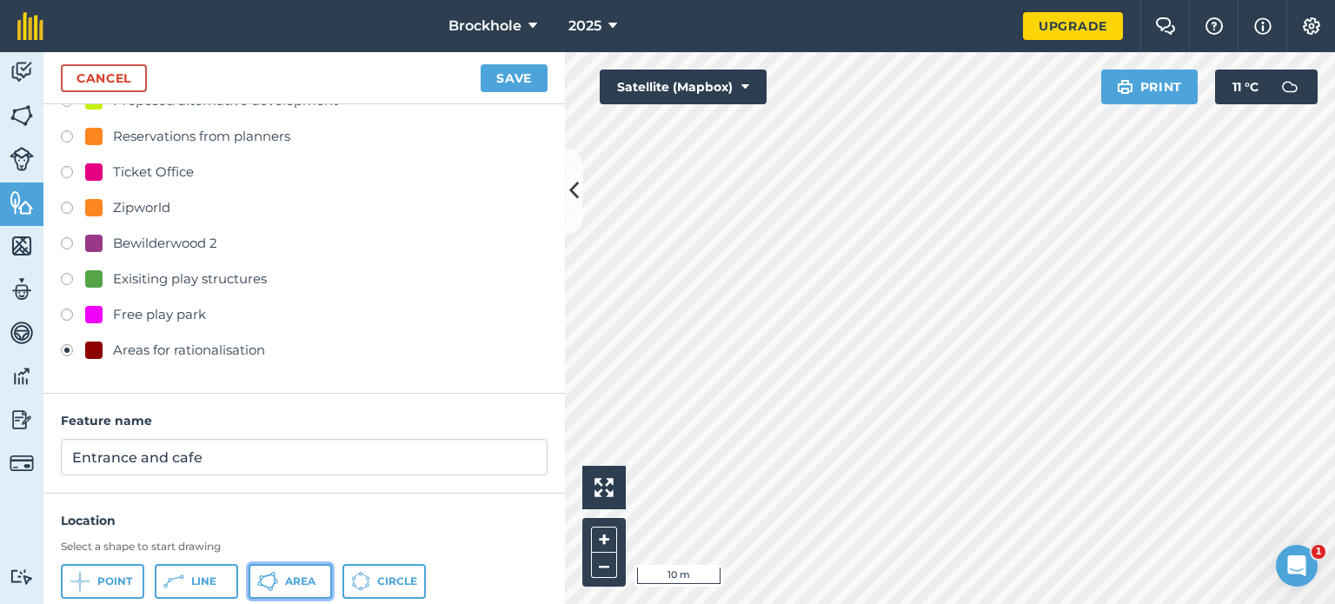
click at [285, 574] on span "Area" at bounding box center [300, 581] width 30 height 14
click at [608, 86] on button "Satellite (Mapbox)" at bounding box center [683, 87] width 167 height 35
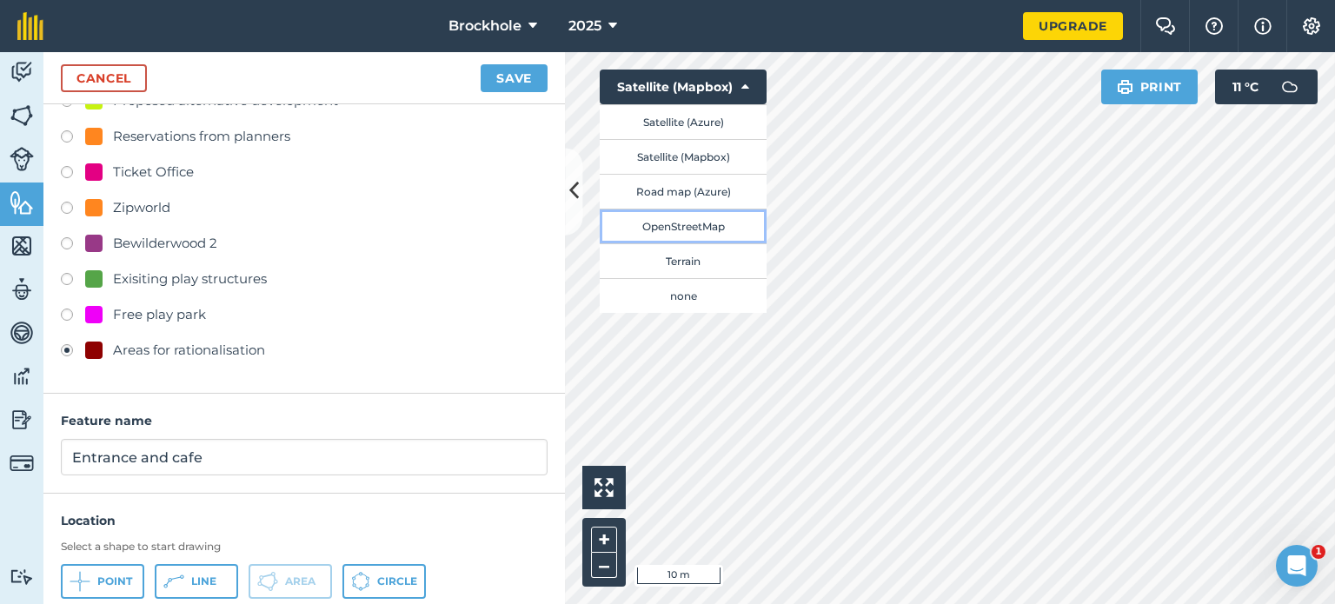
click at [722, 223] on button "OpenStreetMap" at bounding box center [683, 226] width 167 height 35
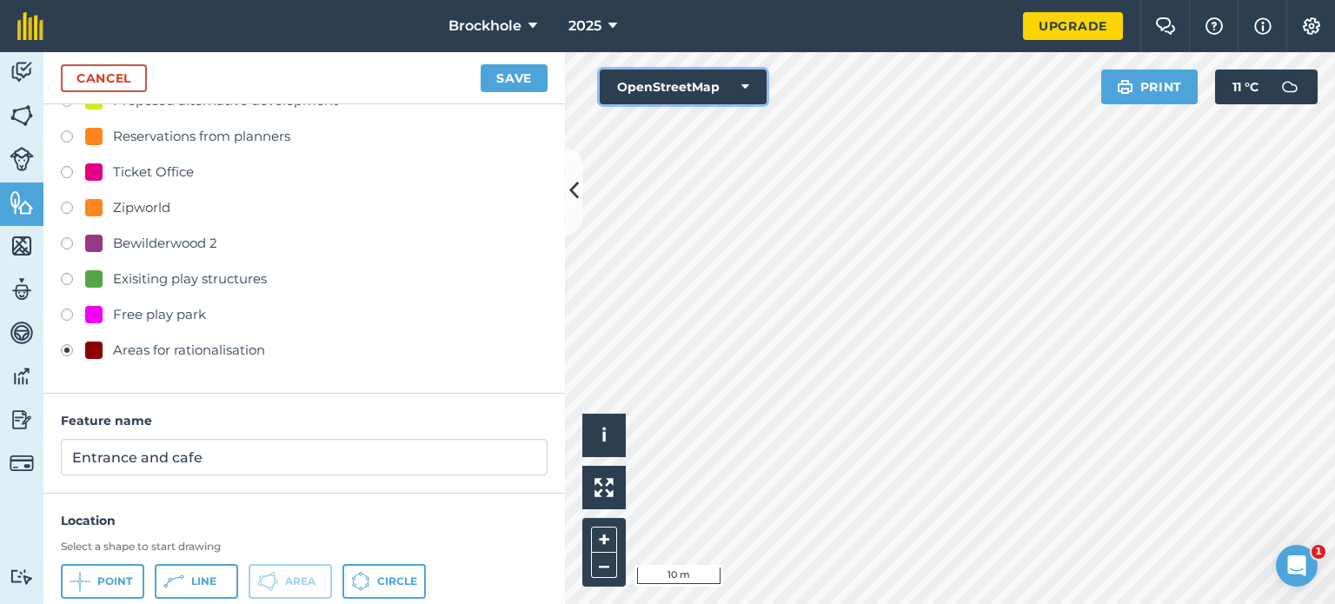
click at [688, 76] on button "OpenStreetMap" at bounding box center [683, 87] width 167 height 35
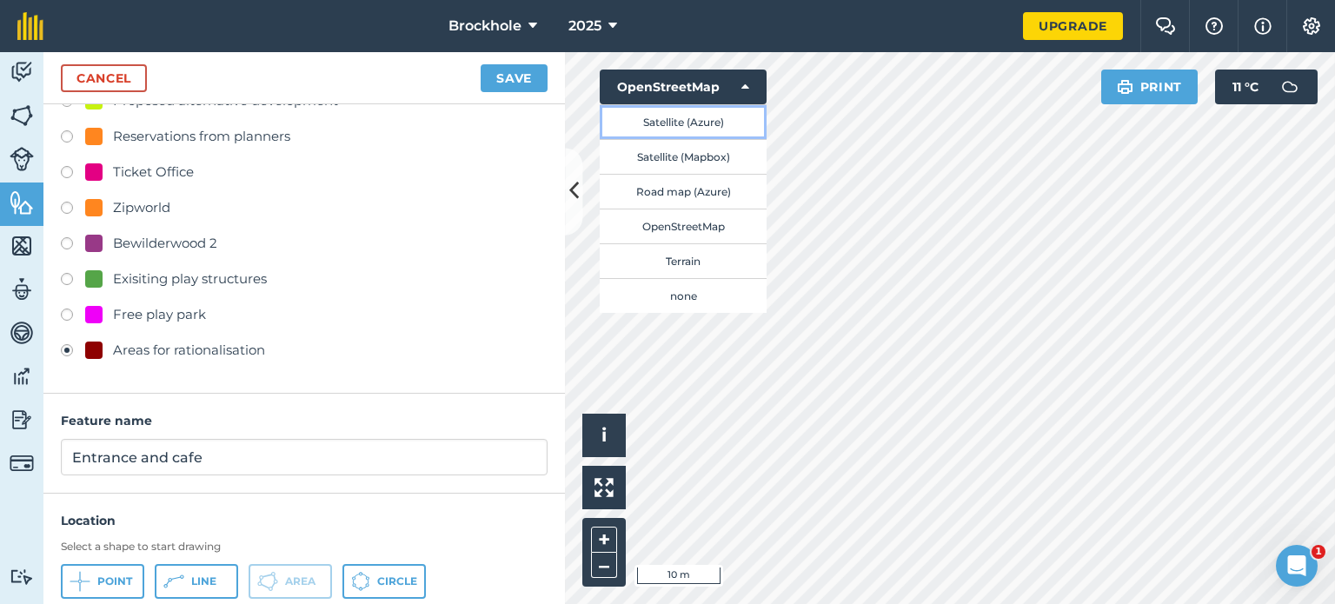
click at [693, 123] on button "Satellite (Azure)" at bounding box center [683, 121] width 167 height 35
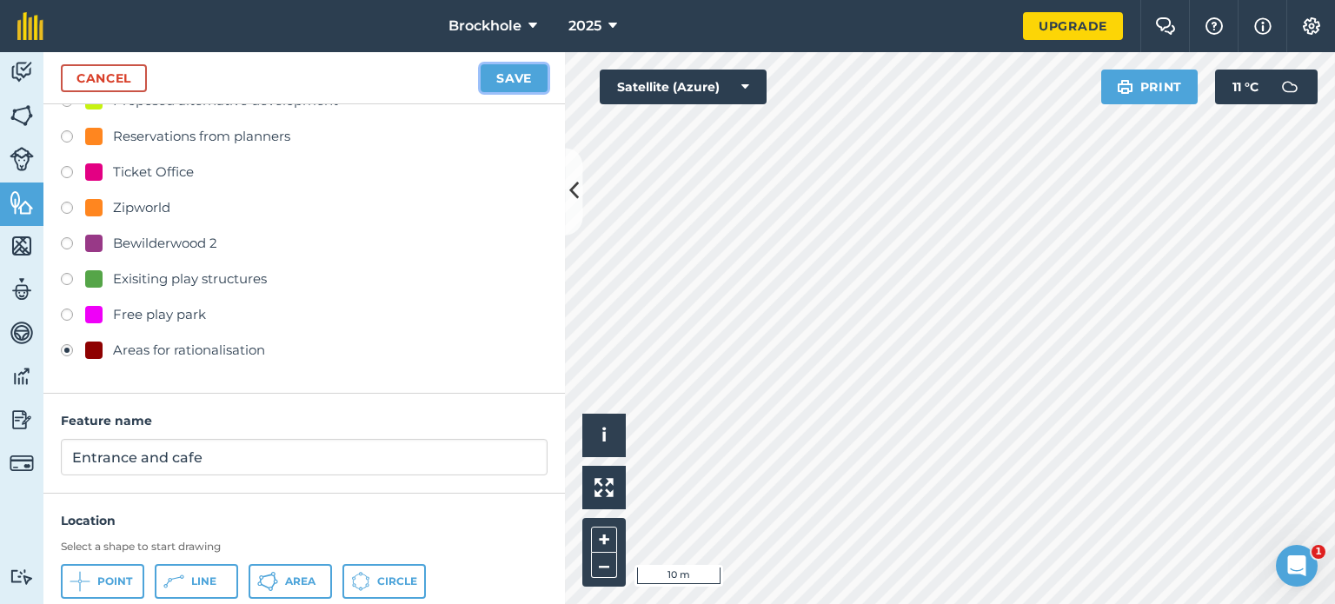
click at [528, 75] on button "Save" at bounding box center [513, 78] width 67 height 28
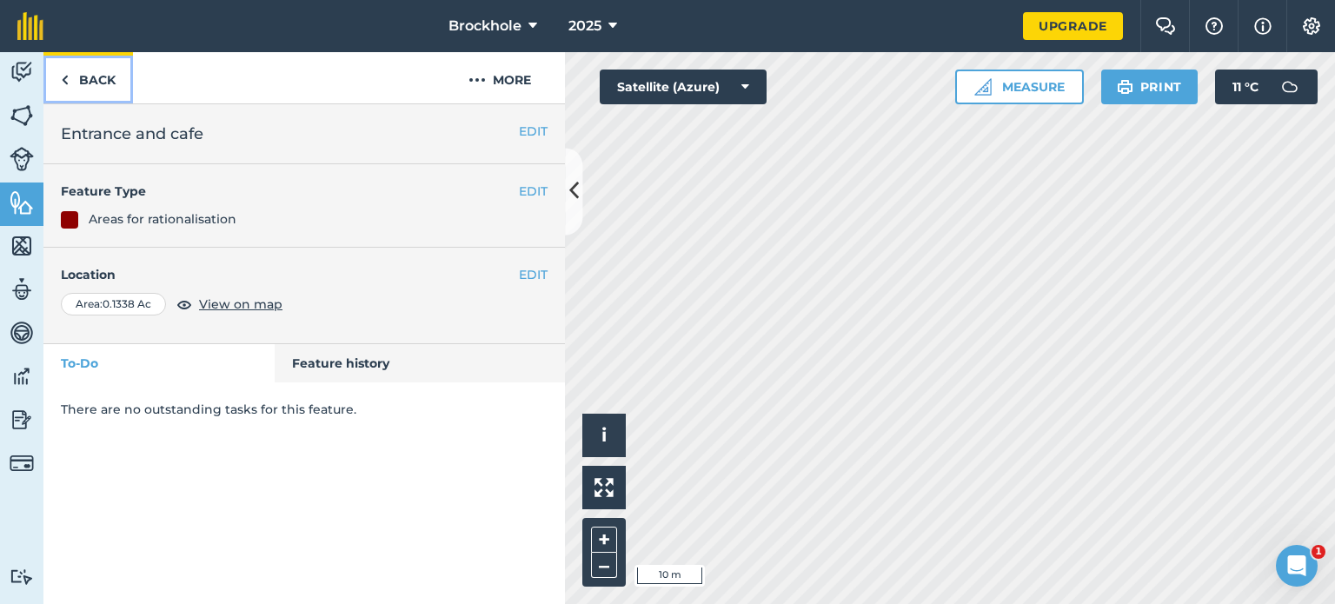
click at [65, 81] on img at bounding box center [65, 80] width 8 height 21
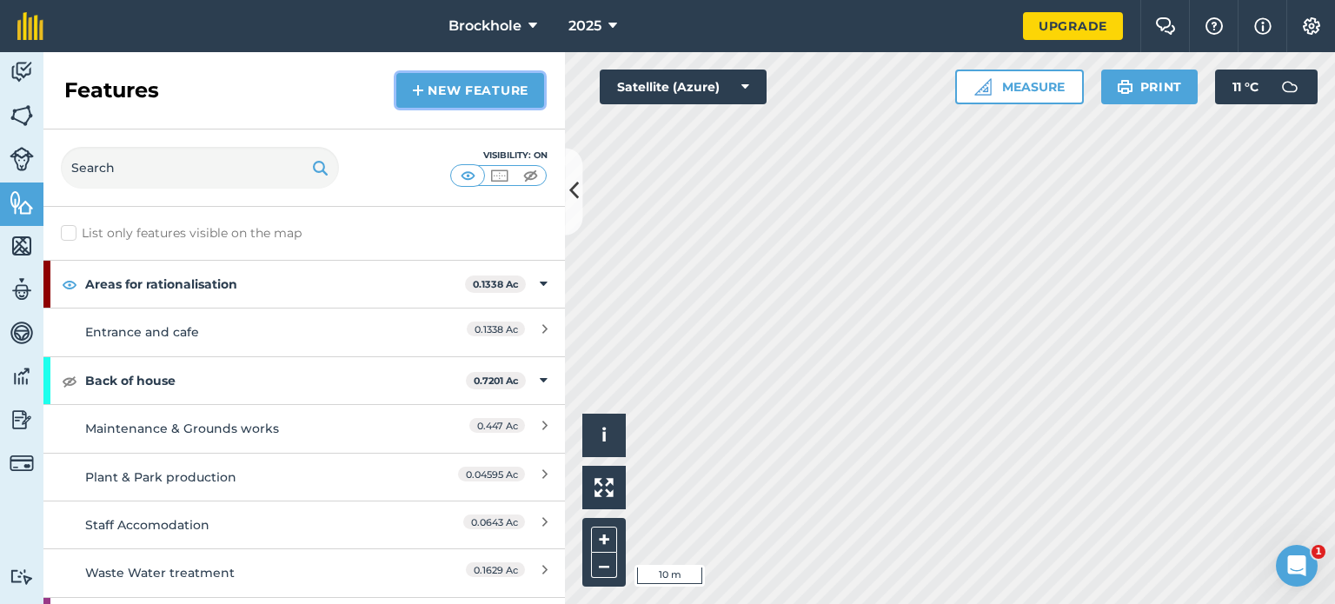
click at [490, 82] on link "New feature" at bounding box center [470, 90] width 148 height 35
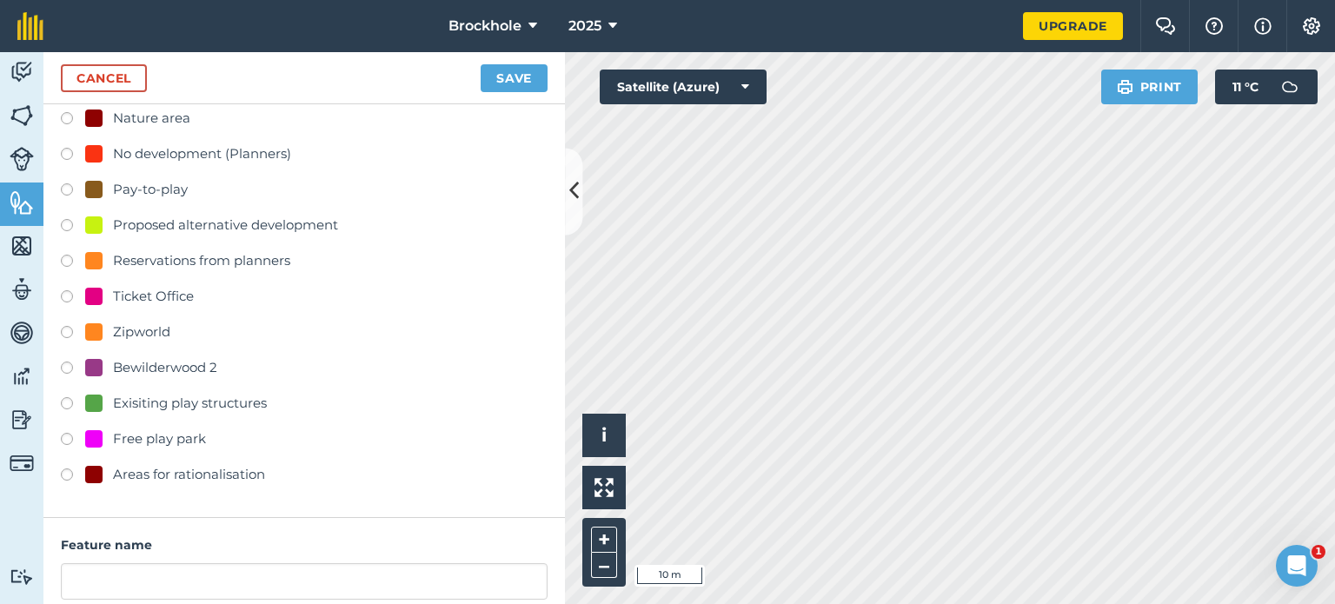
scroll to position [514, 0]
click at [174, 468] on div "Areas for rationalisation" at bounding box center [189, 473] width 152 height 21
radio input "true"
type input "Areas for rationalisation"
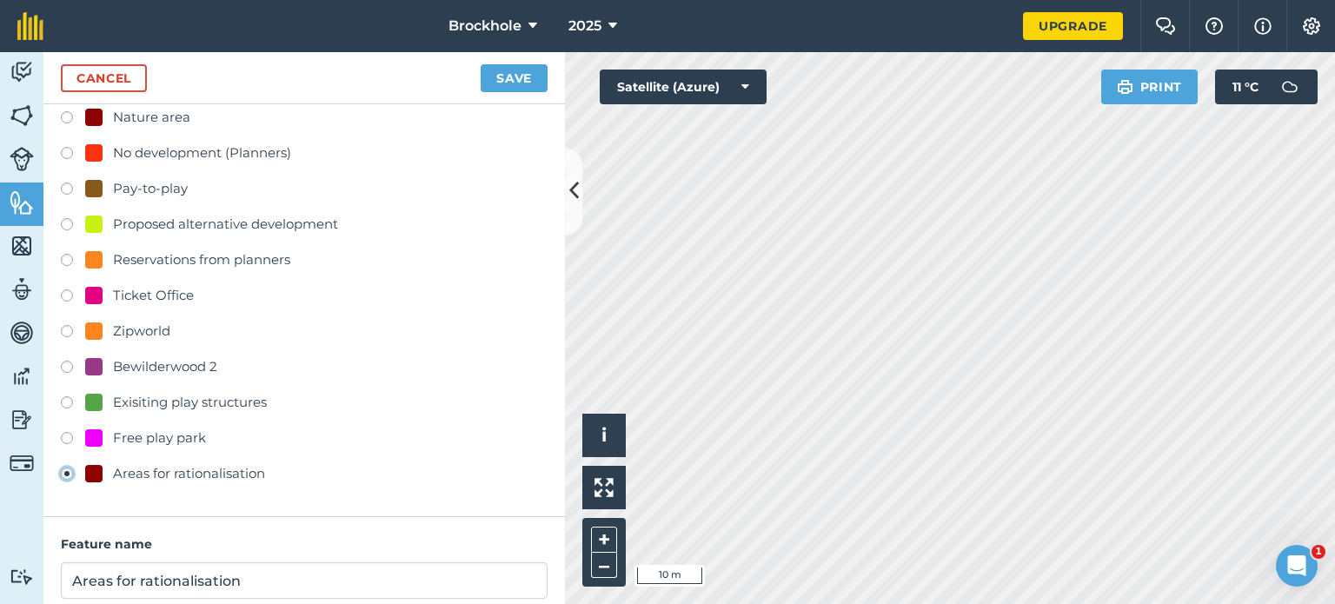
scroll to position [689, 0]
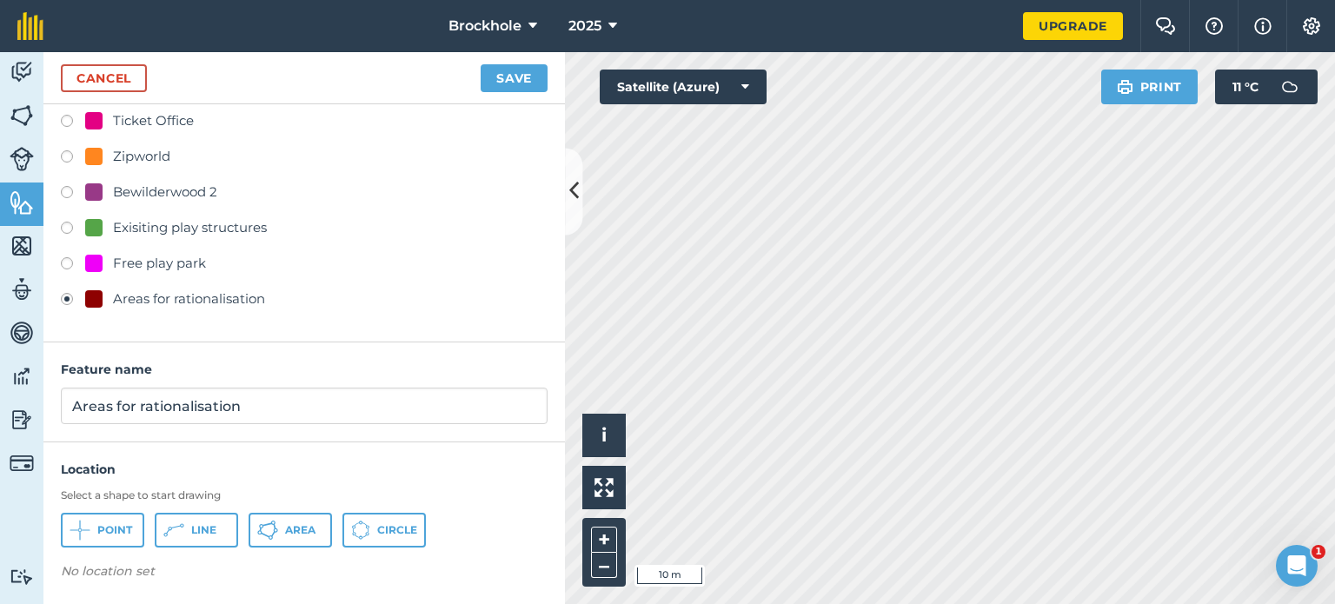
click at [301, 580] on p "No location set" at bounding box center [304, 574] width 487 height 26
click at [293, 534] on span "Area" at bounding box center [300, 530] width 30 height 14
click at [514, 77] on button "Save" at bounding box center [513, 78] width 67 height 28
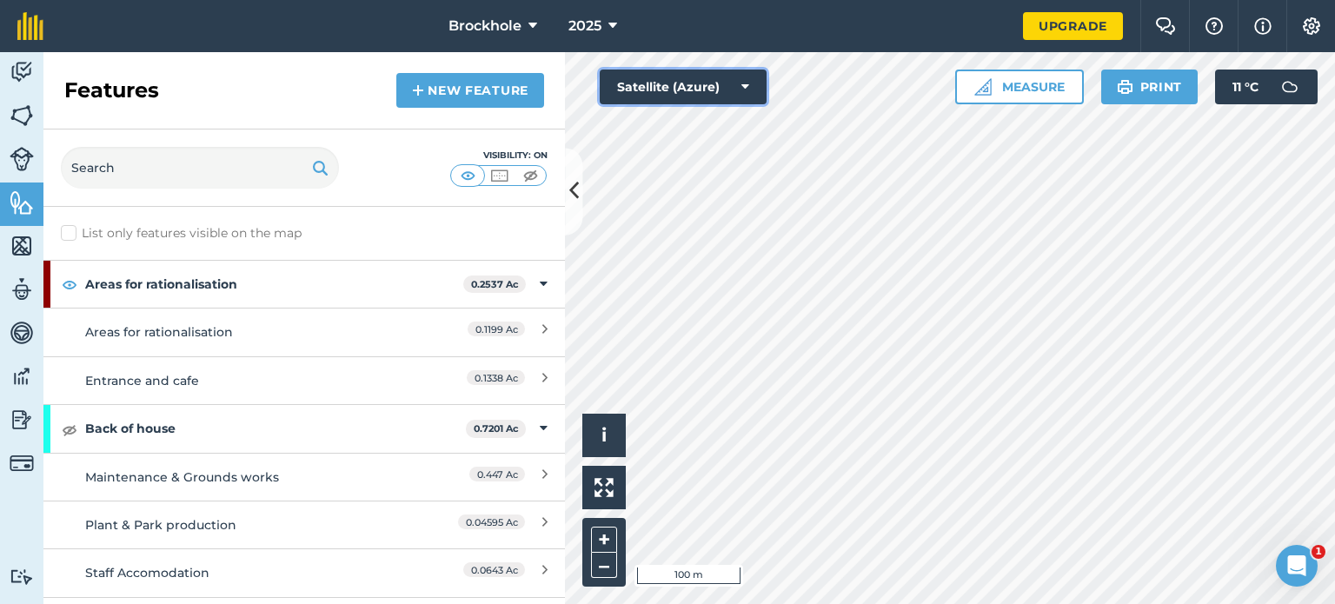
click at [740, 84] on button "Satellite (Azure)" at bounding box center [683, 87] width 167 height 35
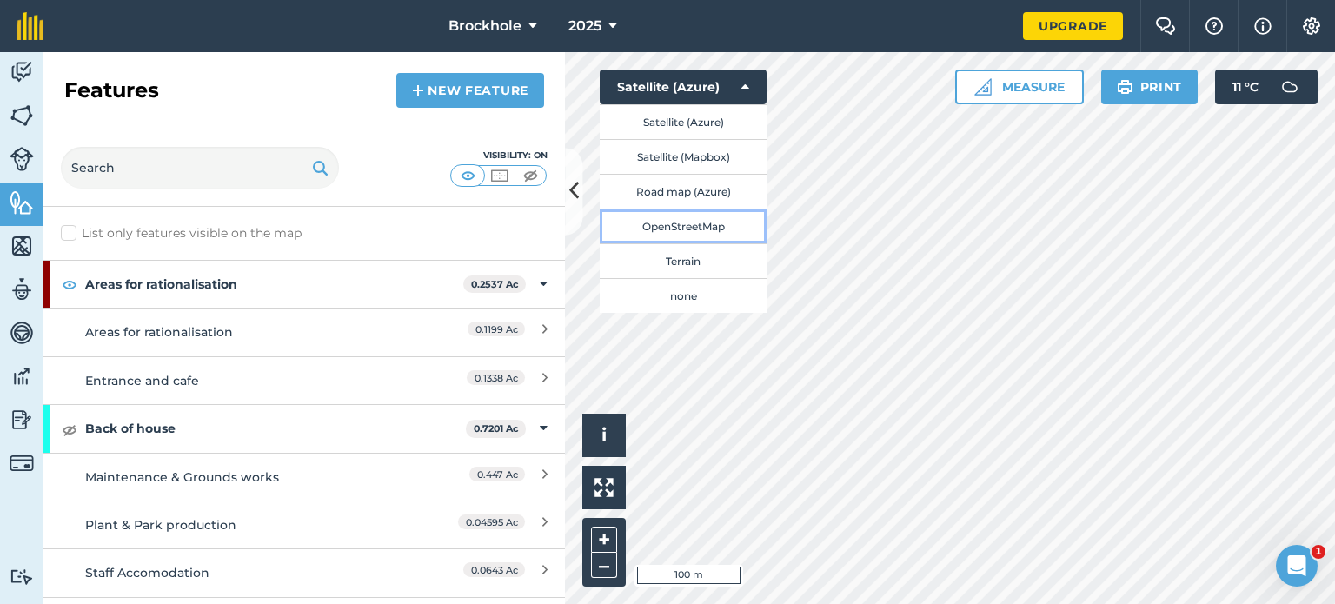
click at [711, 232] on button "OpenStreetMap" at bounding box center [683, 226] width 167 height 35
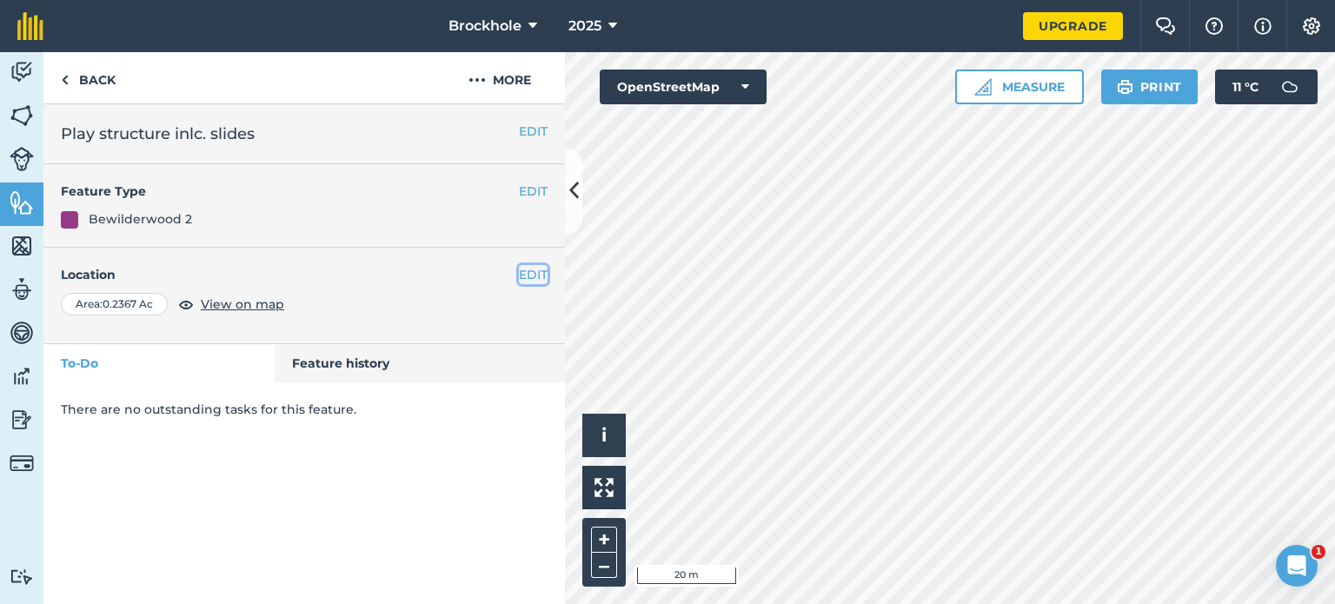
click at [535, 273] on button "EDIT" at bounding box center [533, 274] width 29 height 19
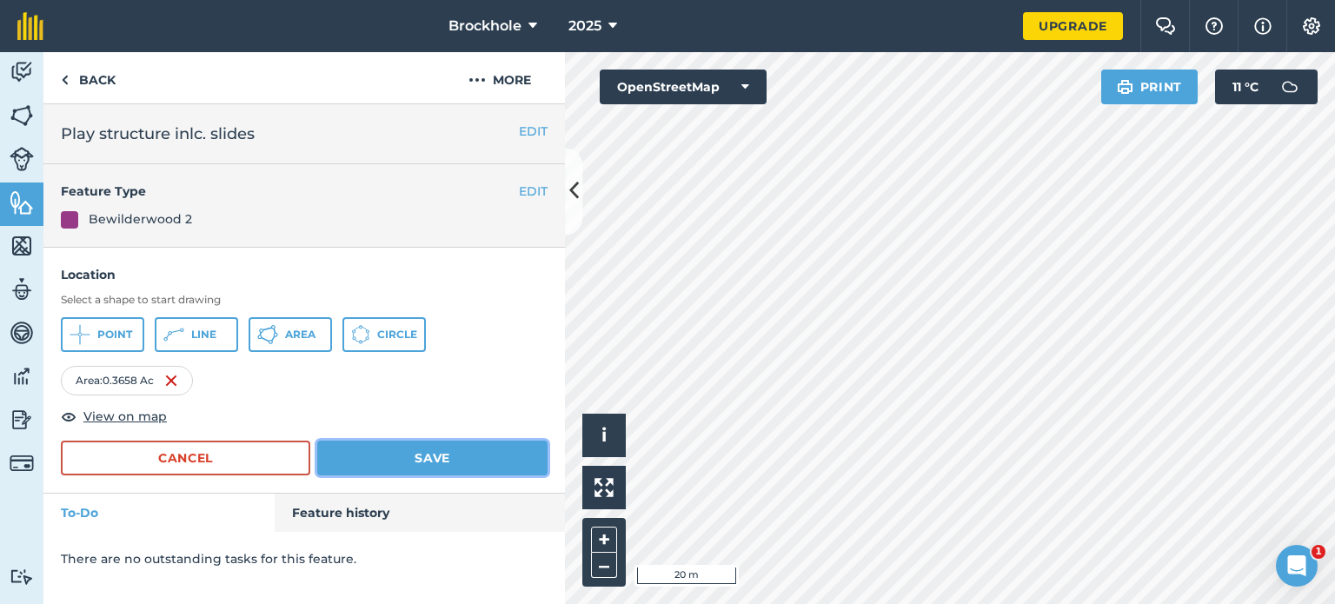
click at [410, 458] on button "Save" at bounding box center [432, 458] width 230 height 35
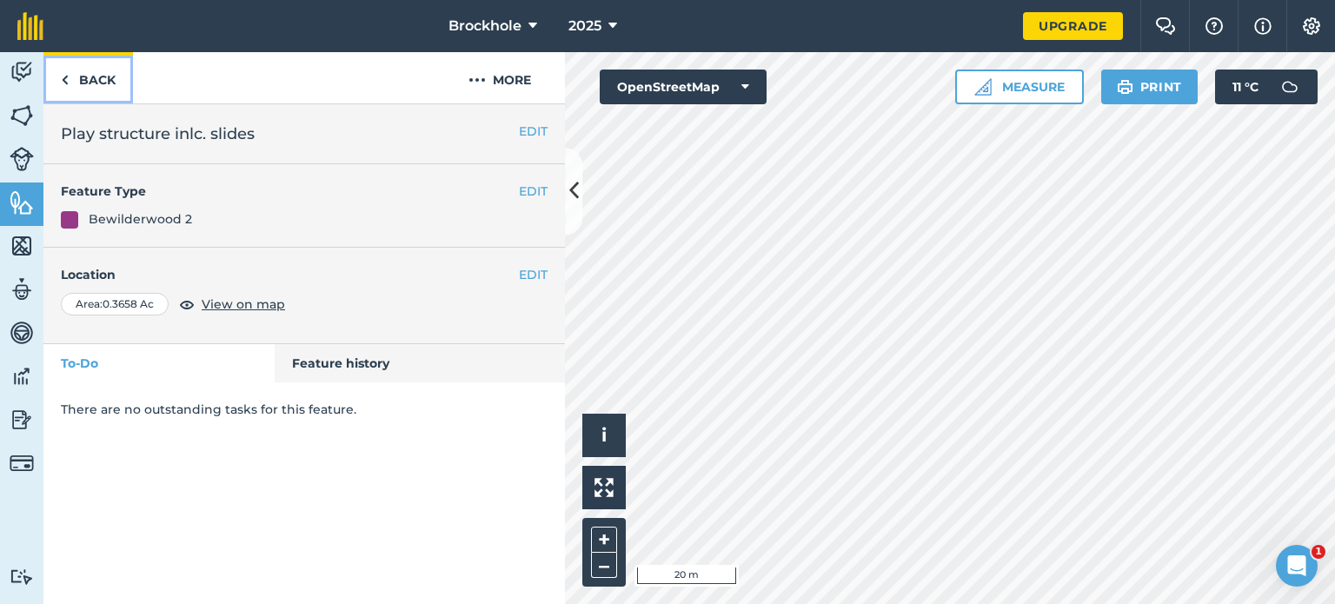
click at [91, 91] on link "Back" at bounding box center [87, 77] width 89 height 51
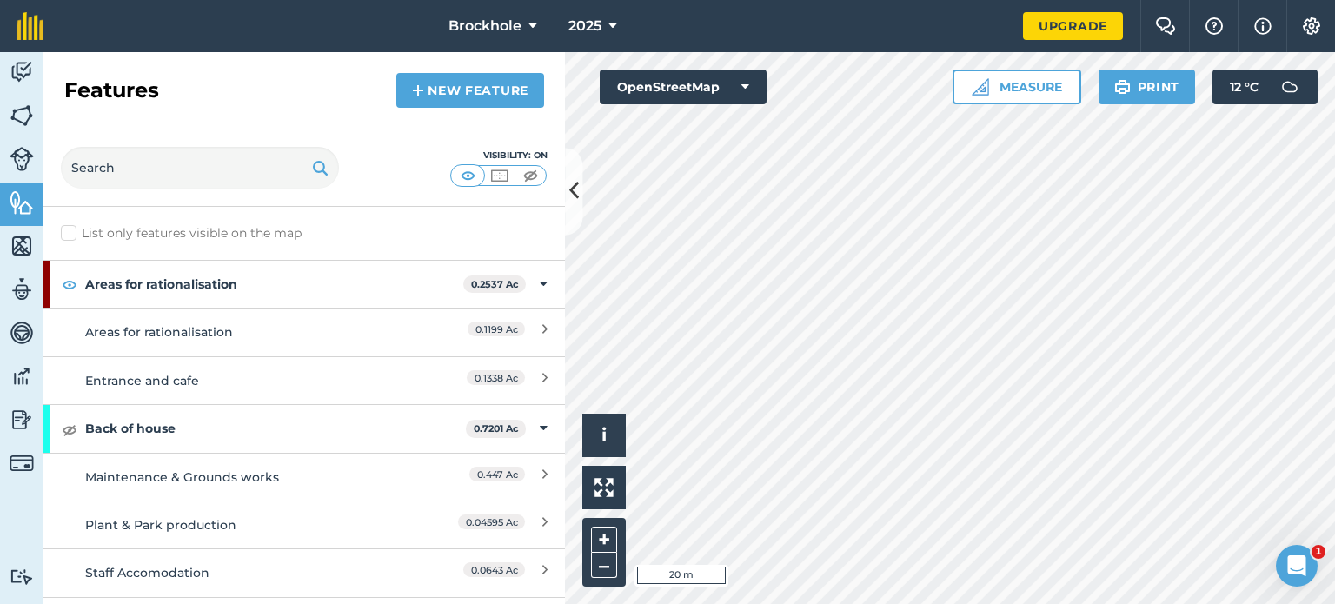
click at [1013, 36] on div "Brockhole 2025 Upgrade Farm Chat Help Info Settings Map printing is not availab…" at bounding box center [667, 302] width 1335 height 604
click at [702, 98] on button "OpenStreetMap" at bounding box center [683, 87] width 167 height 35
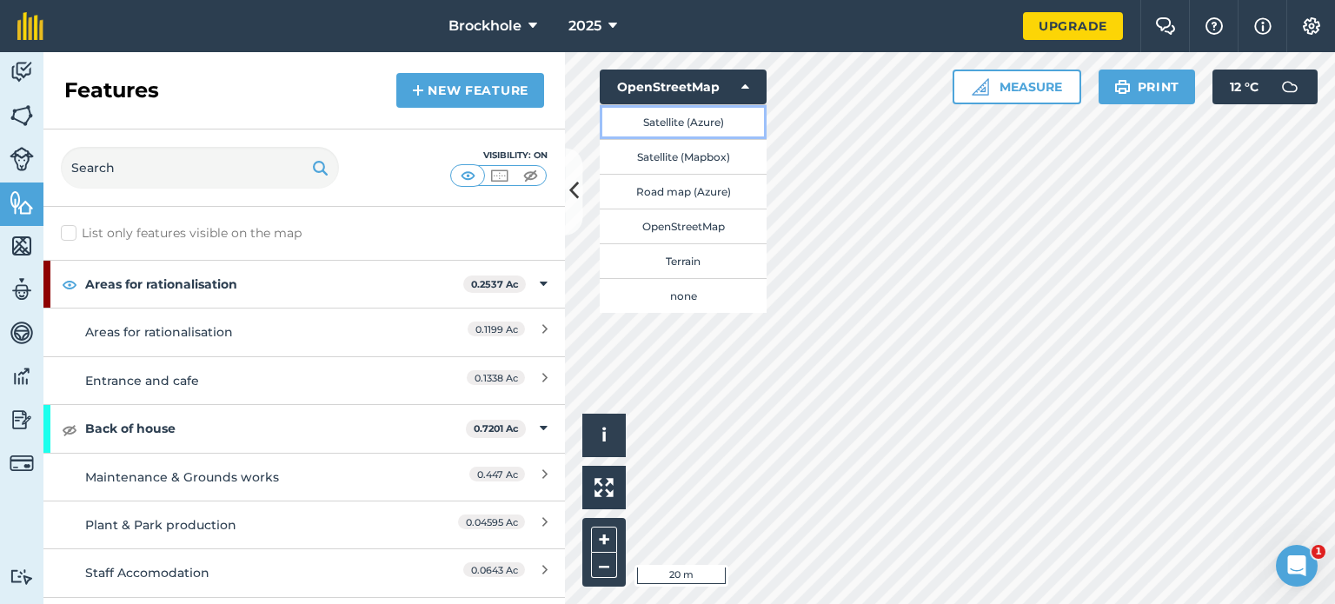
click at [724, 123] on button "Satellite (Azure)" at bounding box center [683, 121] width 167 height 35
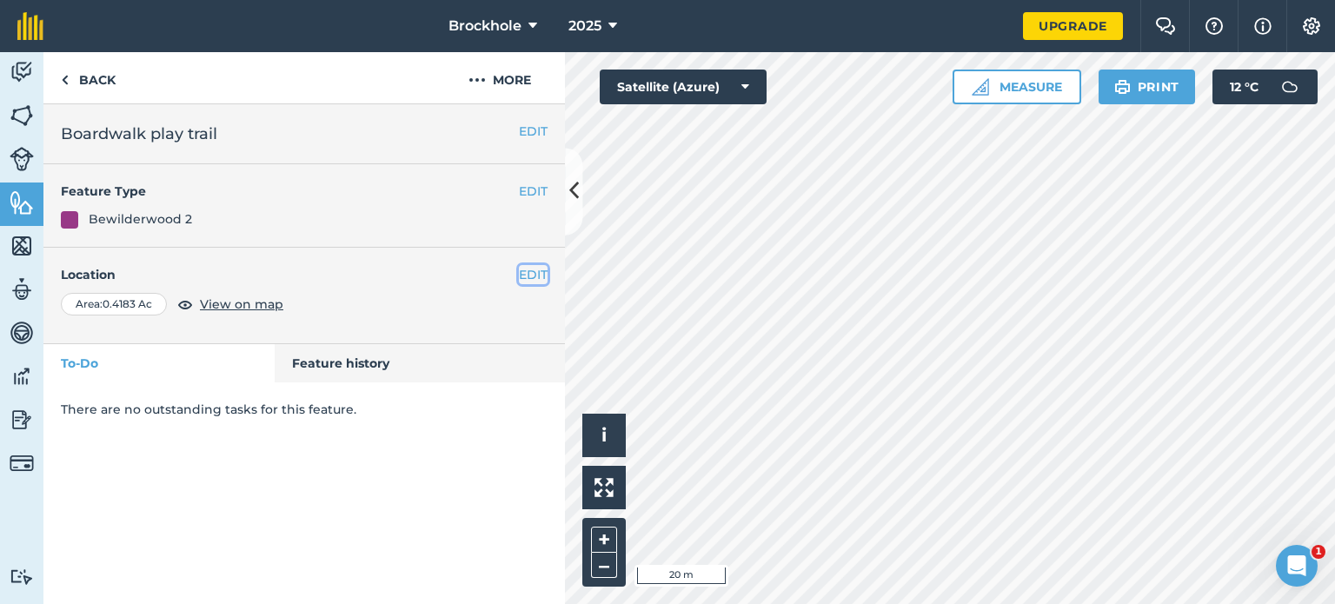
click at [532, 270] on button "EDIT" at bounding box center [533, 274] width 29 height 19
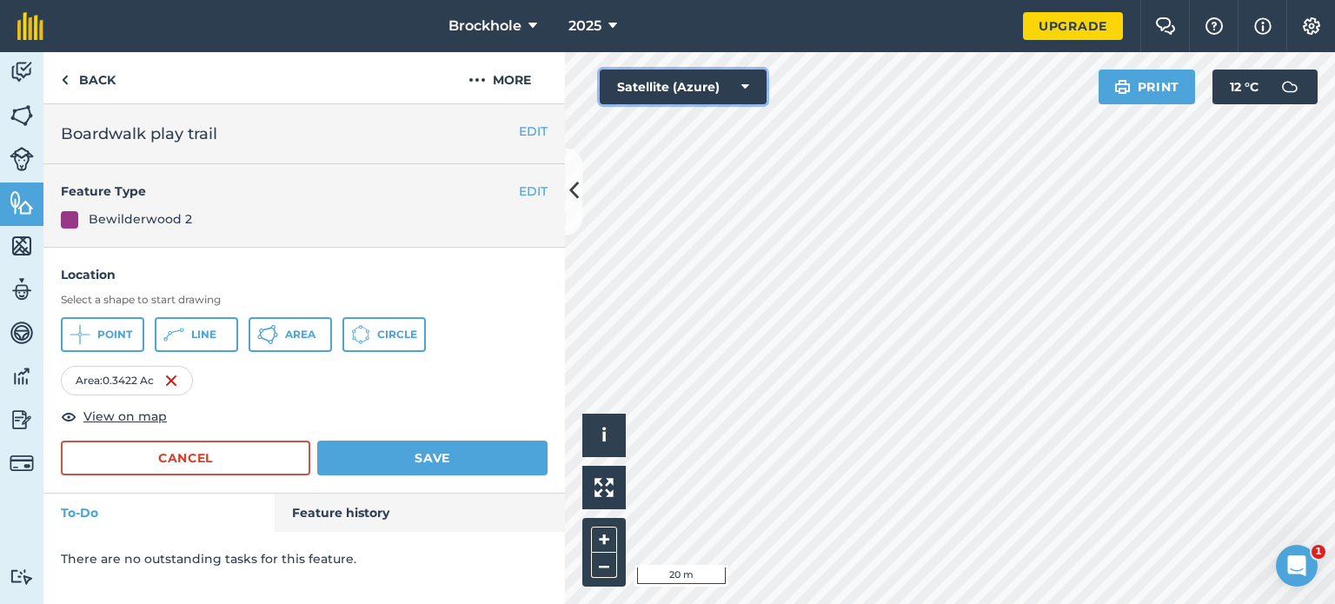
click at [673, 90] on button "Satellite (Azure)" at bounding box center [683, 87] width 167 height 35
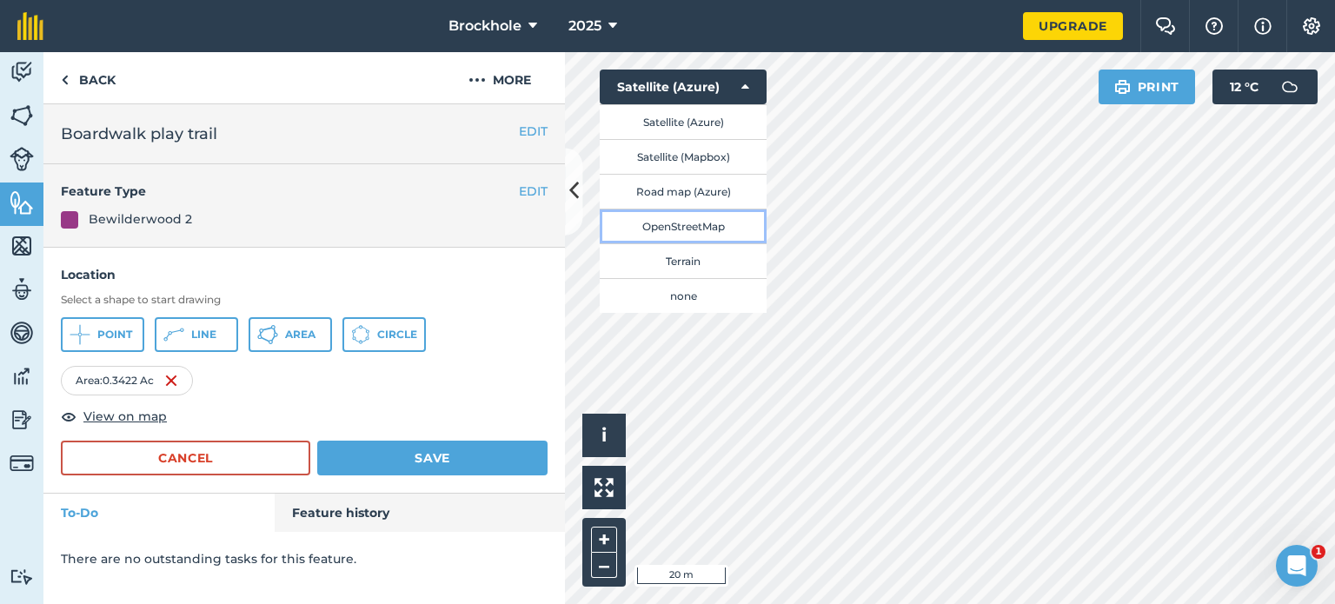
click at [713, 225] on button "OpenStreetMap" at bounding box center [683, 226] width 167 height 35
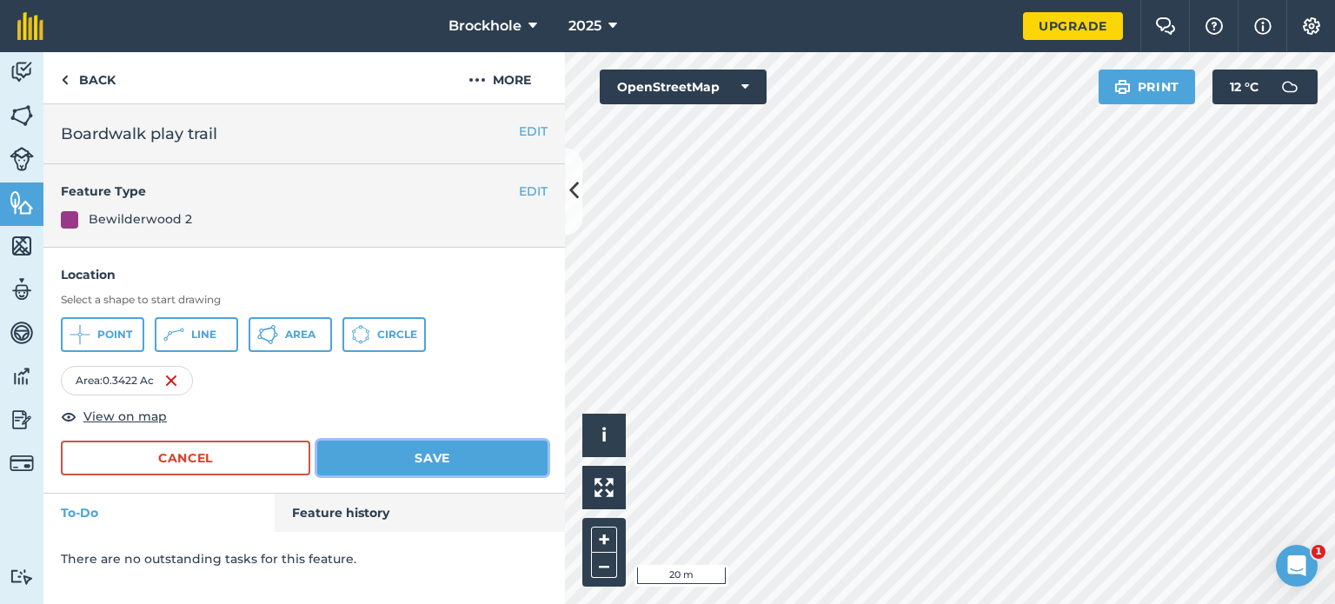
click at [447, 461] on button "Save" at bounding box center [432, 458] width 230 height 35
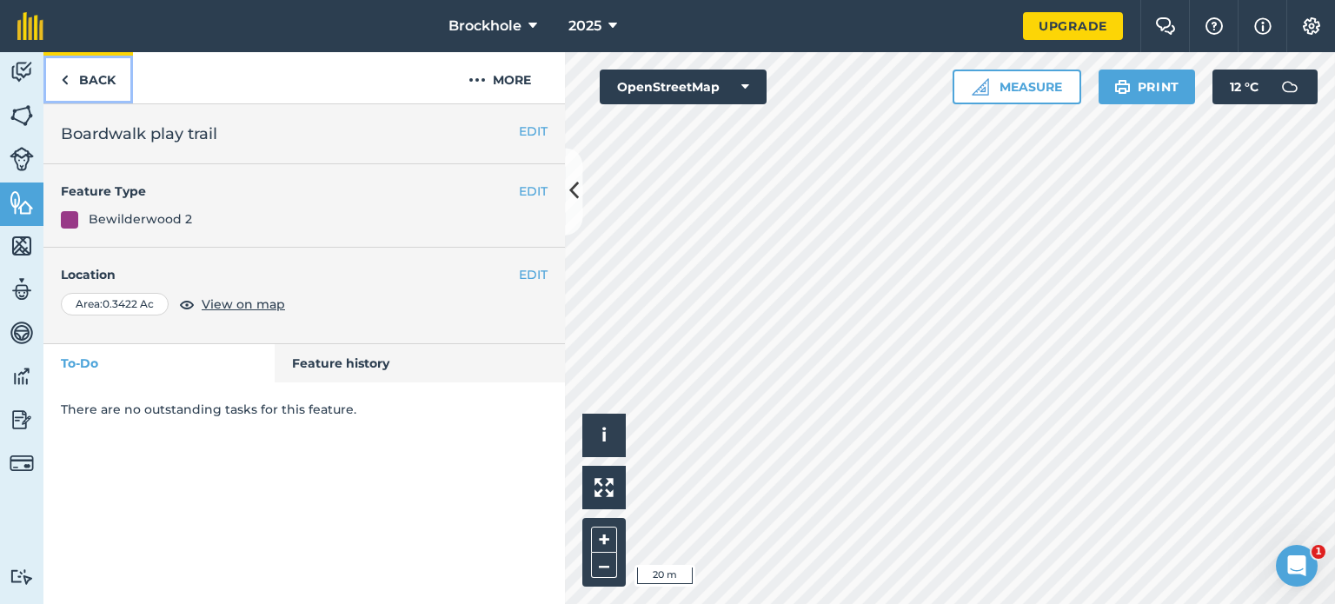
click at [90, 83] on link "Back" at bounding box center [87, 77] width 89 height 51
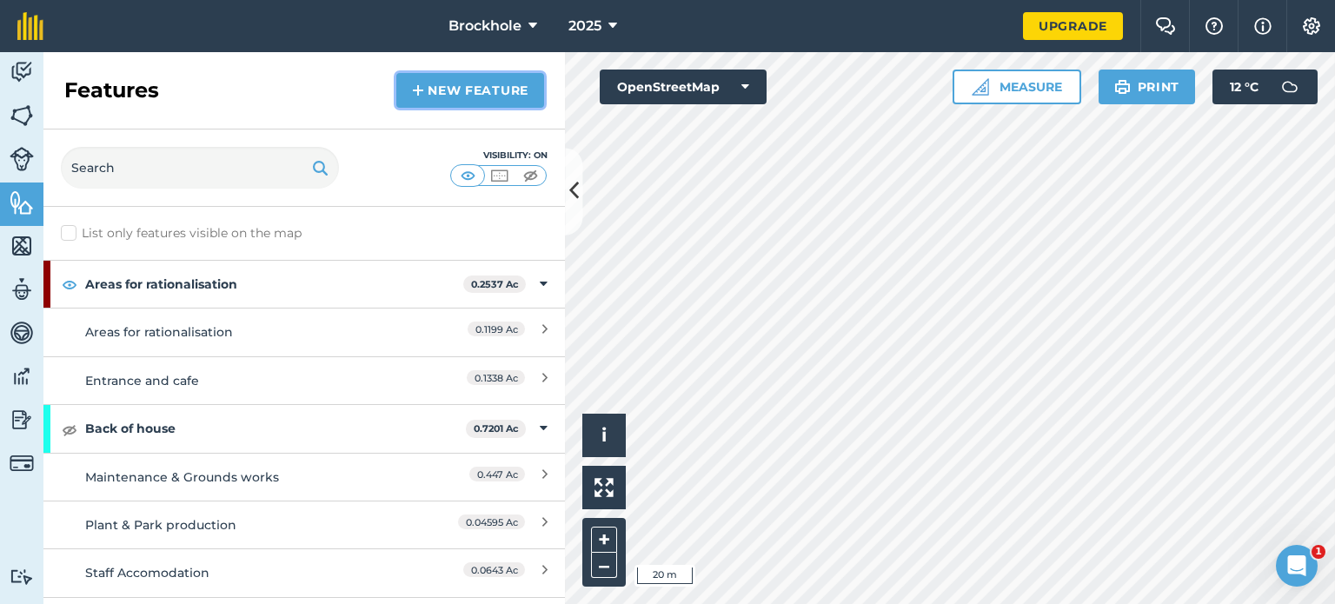
click at [471, 86] on link "New feature" at bounding box center [470, 90] width 148 height 35
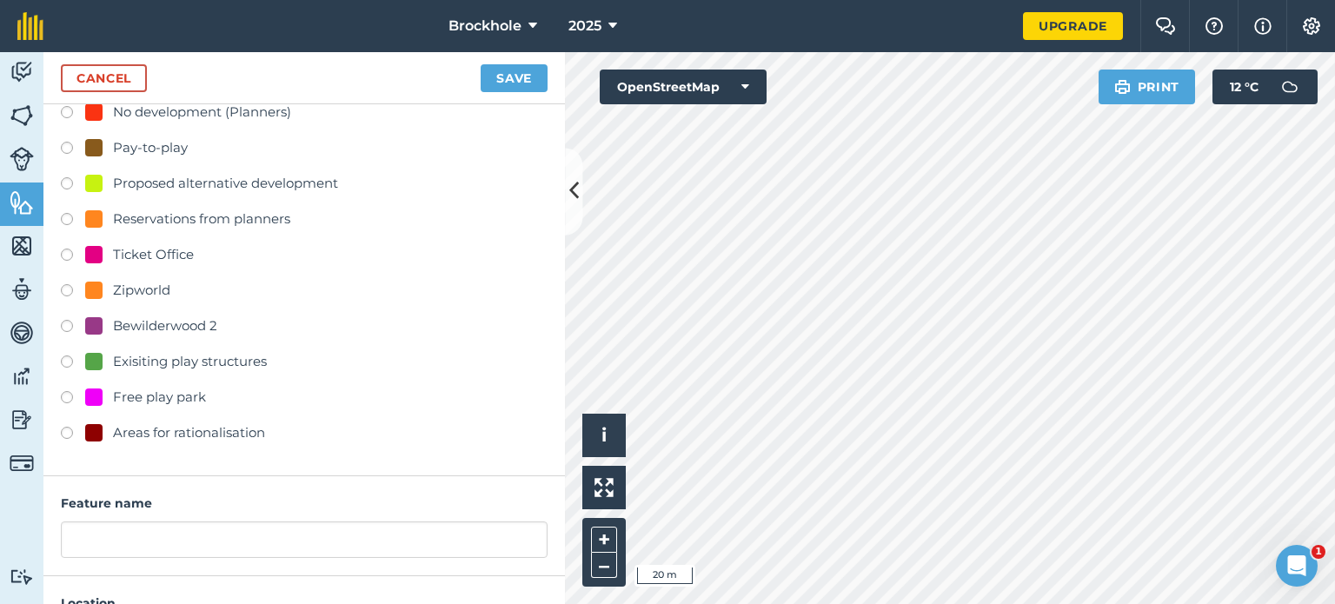
scroll to position [570, 0]
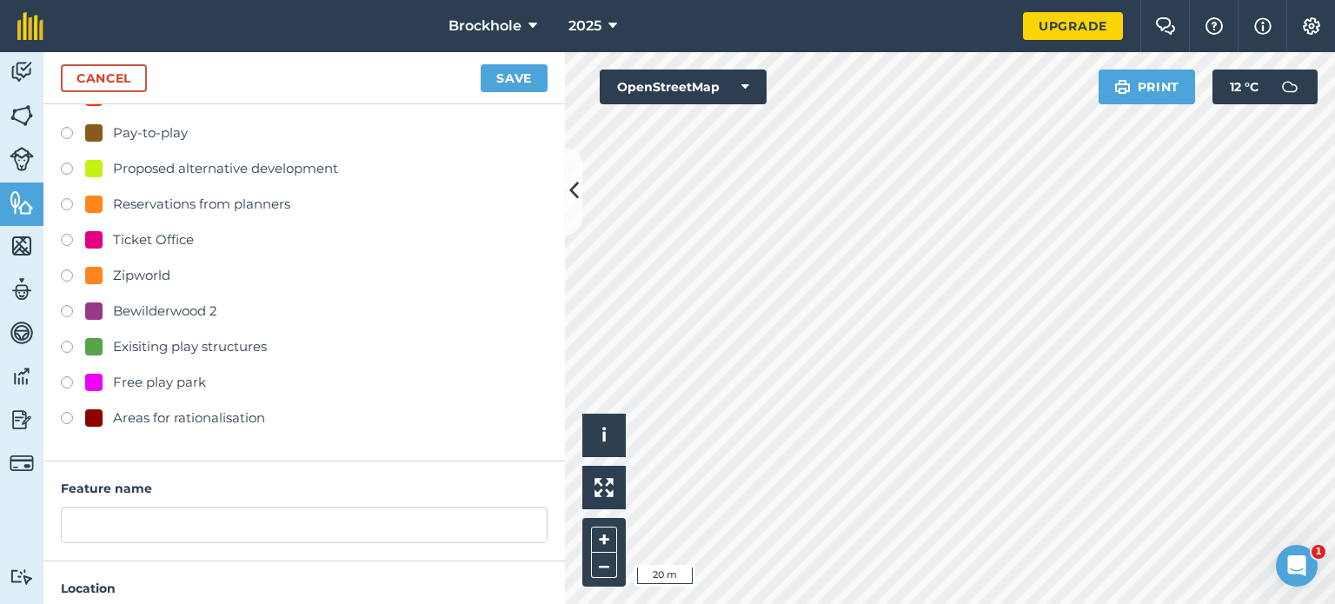
click at [71, 385] on label at bounding box center [73, 384] width 24 height 17
radio input "true"
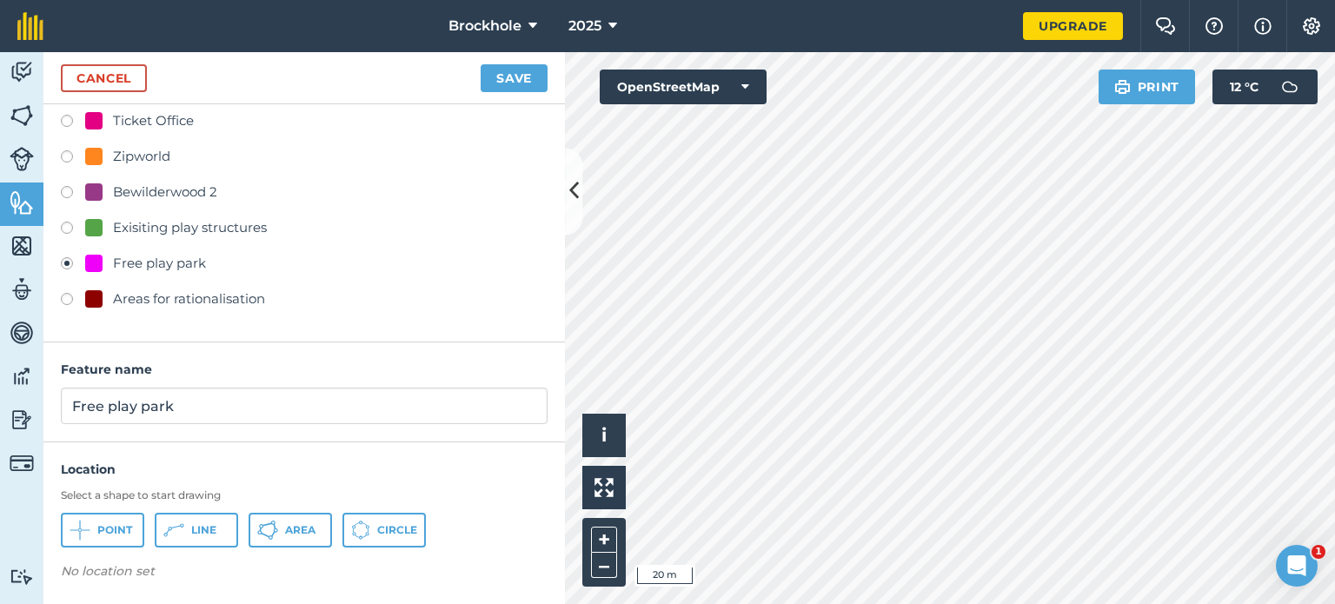
click at [186, 586] on div "Location Select a shape to start drawing Point Line Area Circle No location set" at bounding box center [303, 523] width 521 height 163
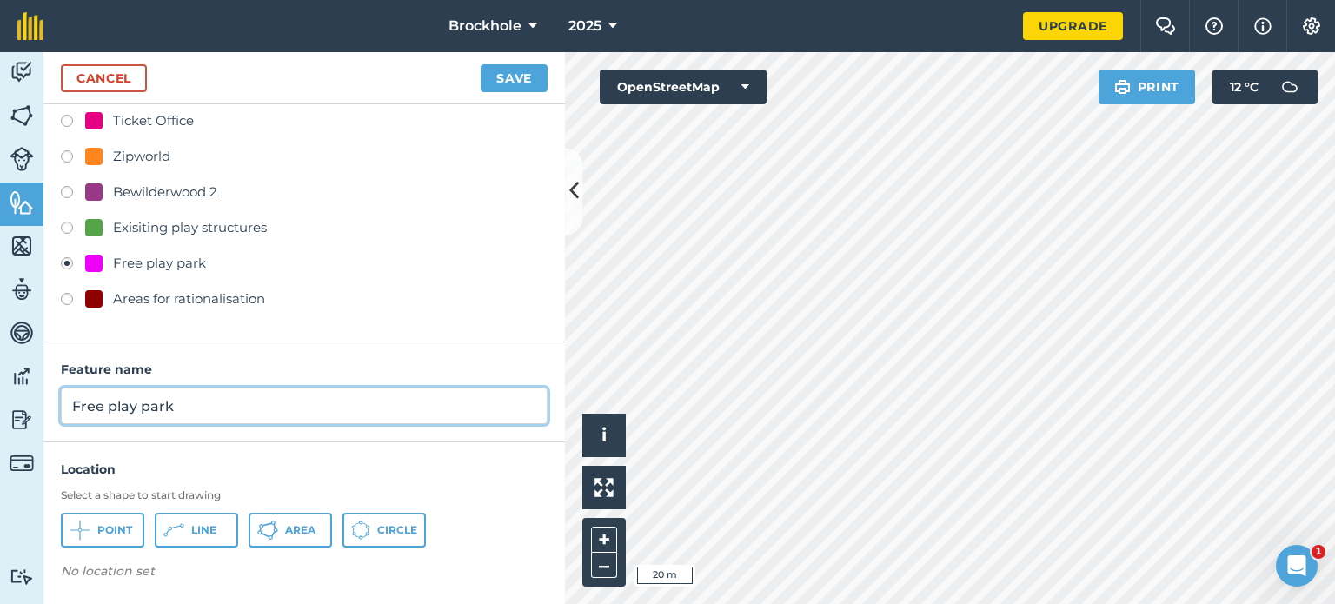
drag, startPoint x: 334, startPoint y: 413, endPoint x: 0, endPoint y: 342, distance: 341.0
click at [0, 342] on div "Activity Fields Livestock Features Maps Team Vehicles Data Reporting Billing Tu…" at bounding box center [667, 328] width 1335 height 552
type input "distance from lakeshore"
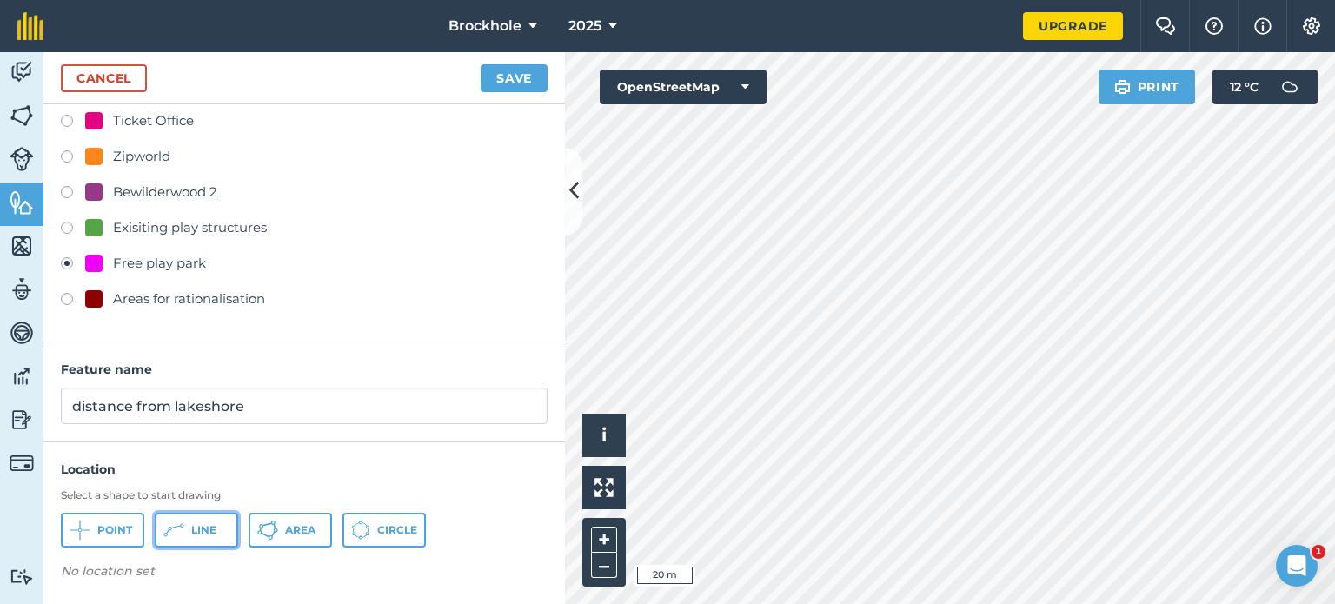
click at [202, 536] on button "Line" at bounding box center [196, 530] width 83 height 35
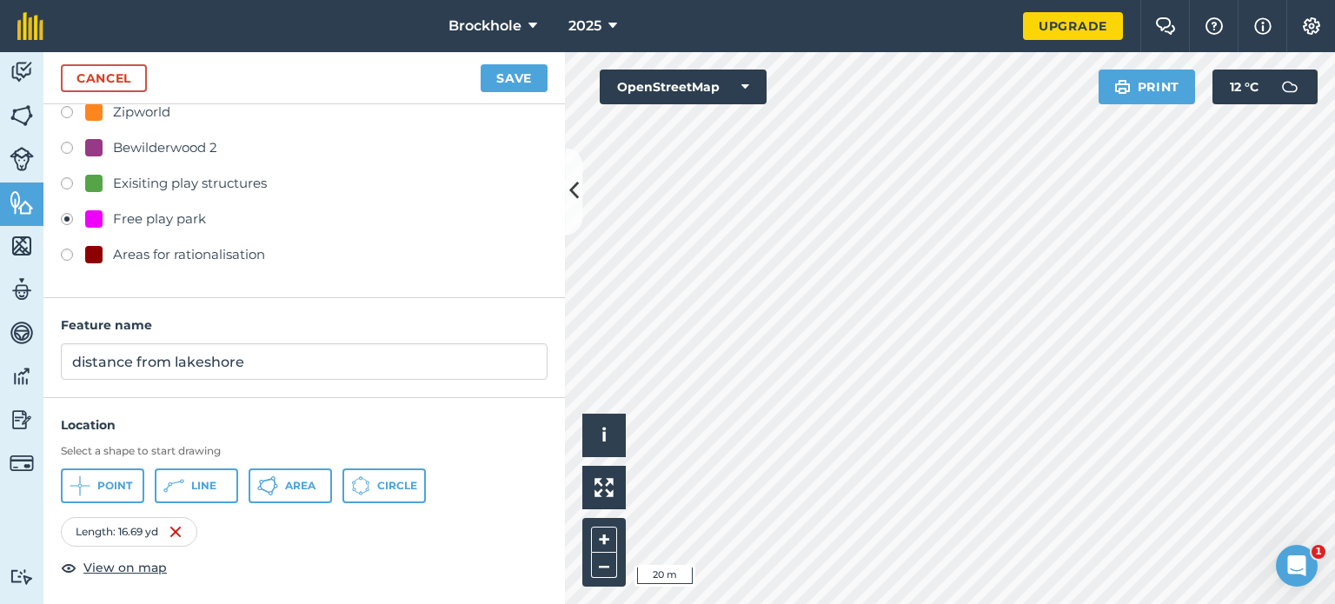
click at [70, 248] on label at bounding box center [73, 256] width 24 height 17
radio input "true"
click at [288, 486] on span "Area" at bounding box center [300, 486] width 30 height 14
click at [510, 80] on button "Save" at bounding box center [513, 78] width 67 height 28
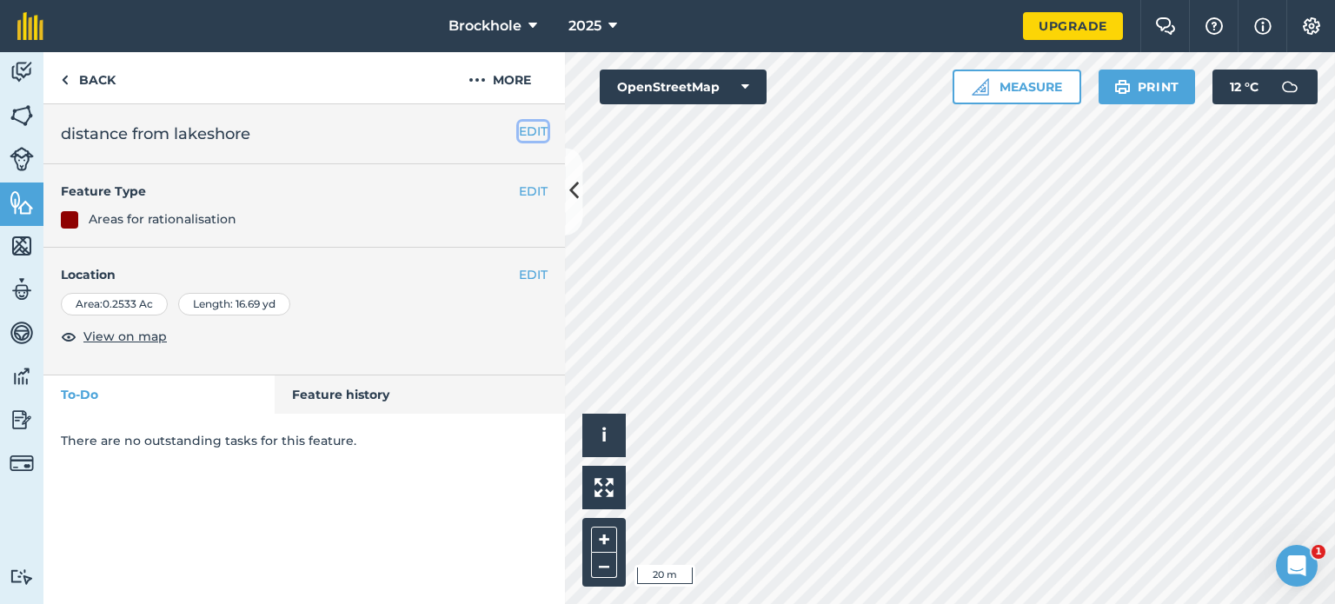
click at [531, 132] on button "EDIT" at bounding box center [533, 131] width 29 height 19
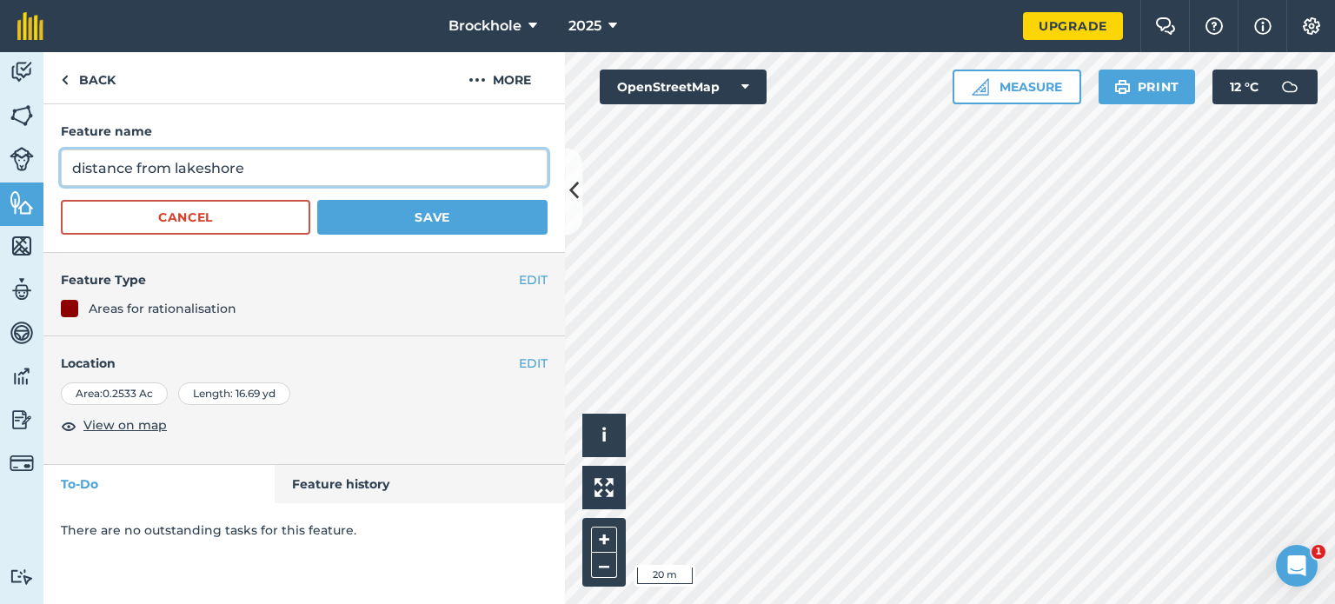
drag, startPoint x: 248, startPoint y: 172, endPoint x: 0, endPoint y: 145, distance: 249.1
click at [0, 145] on div "Activity Fields Livestock Features Maps Team Vehicles Data Reporting Billing Tu…" at bounding box center [667, 328] width 1335 height 552
type input "Sensory garden"
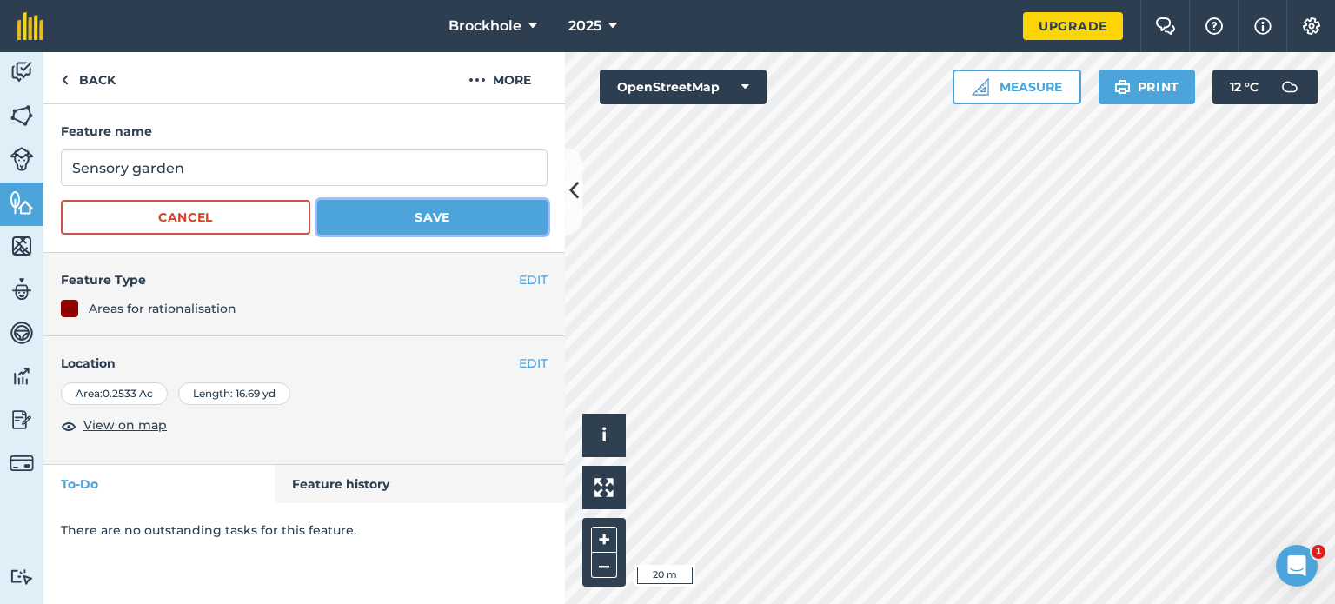
click at [417, 218] on button "Save" at bounding box center [432, 217] width 230 height 35
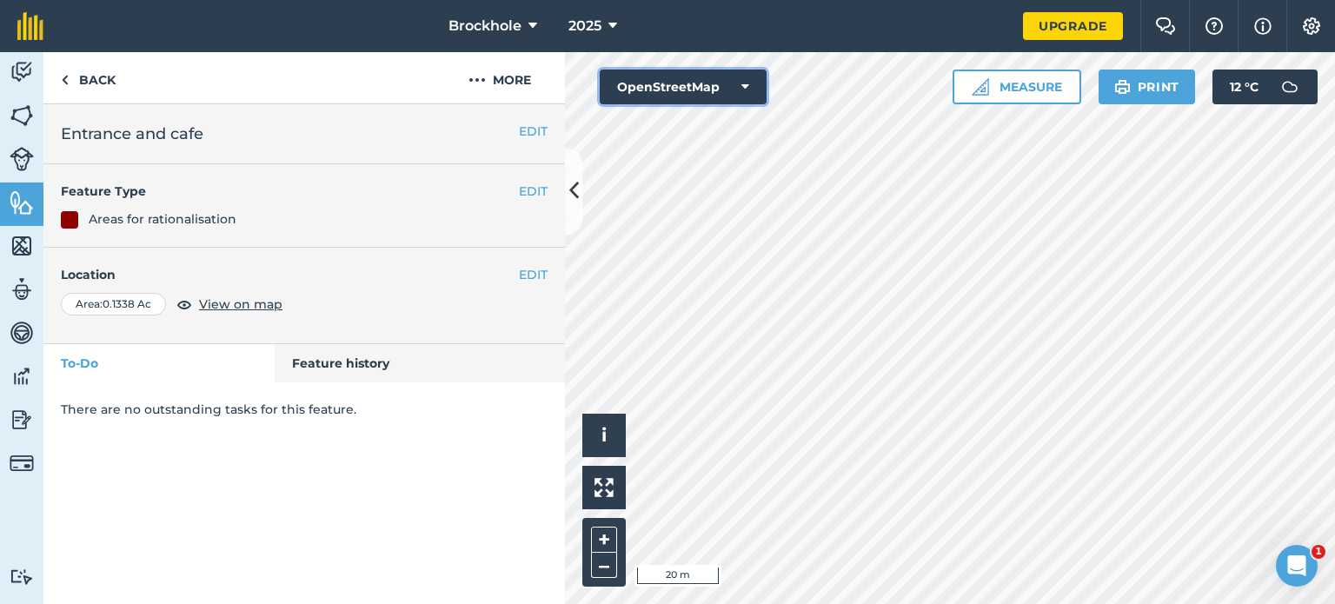
click at [670, 94] on button "OpenStreetMap" at bounding box center [683, 87] width 167 height 35
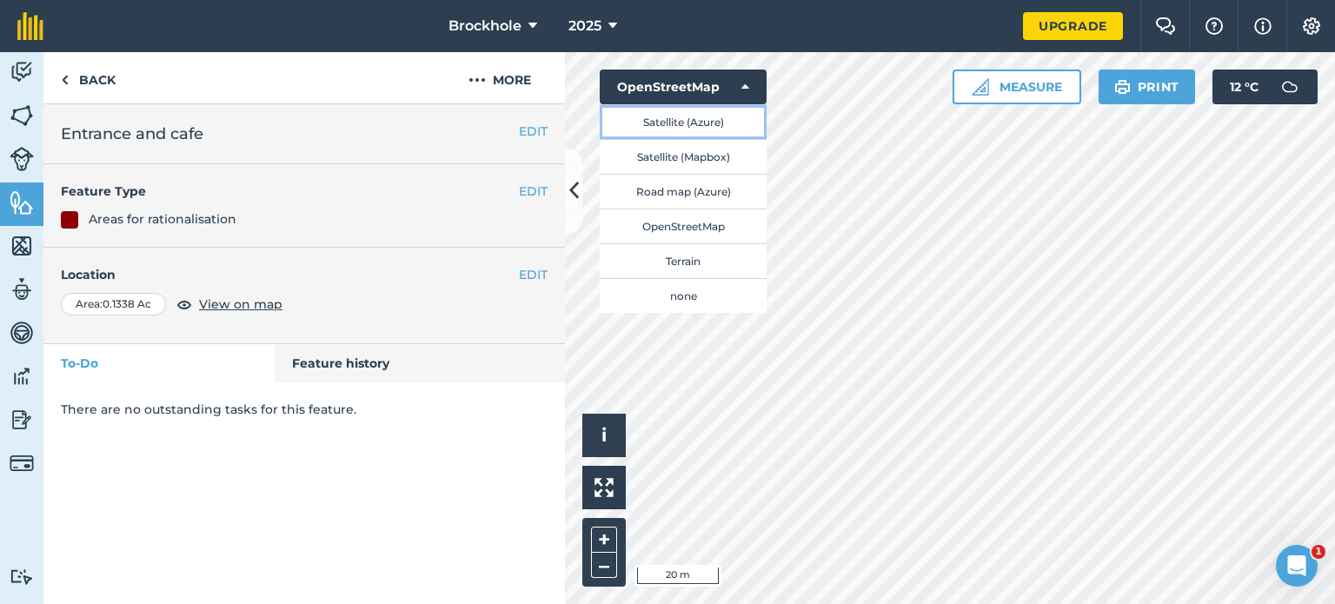
click at [663, 121] on button "Satellite (Azure)" at bounding box center [683, 121] width 167 height 35
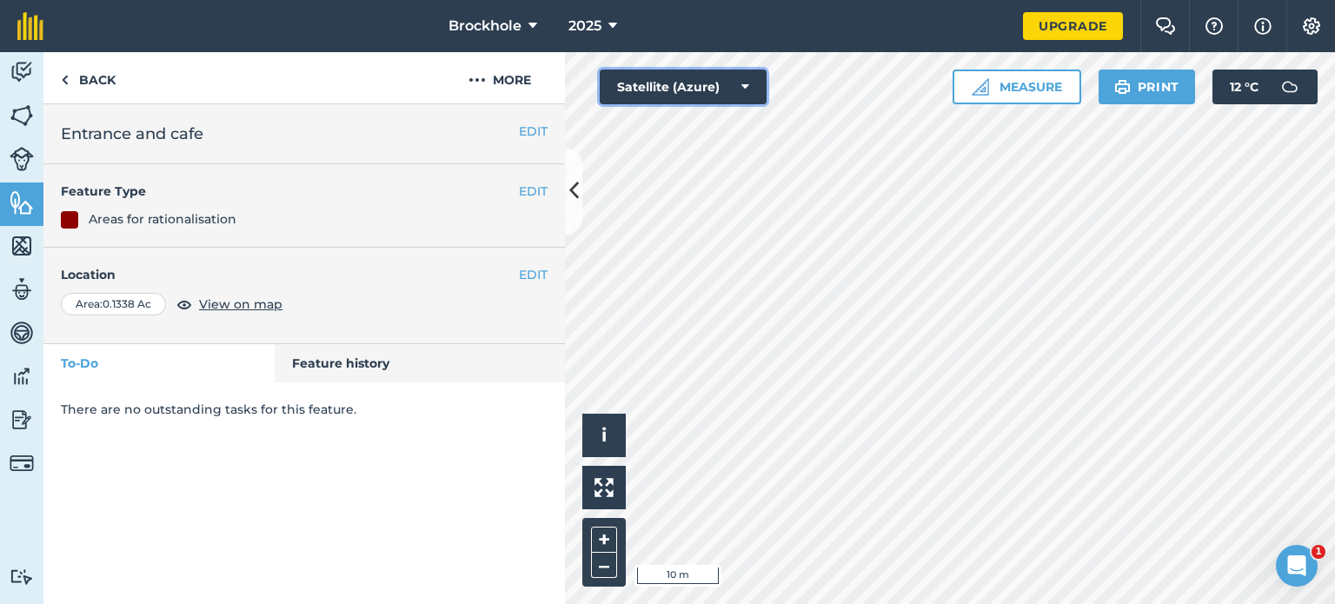
click at [729, 95] on button "Satellite (Azure)" at bounding box center [683, 87] width 167 height 35
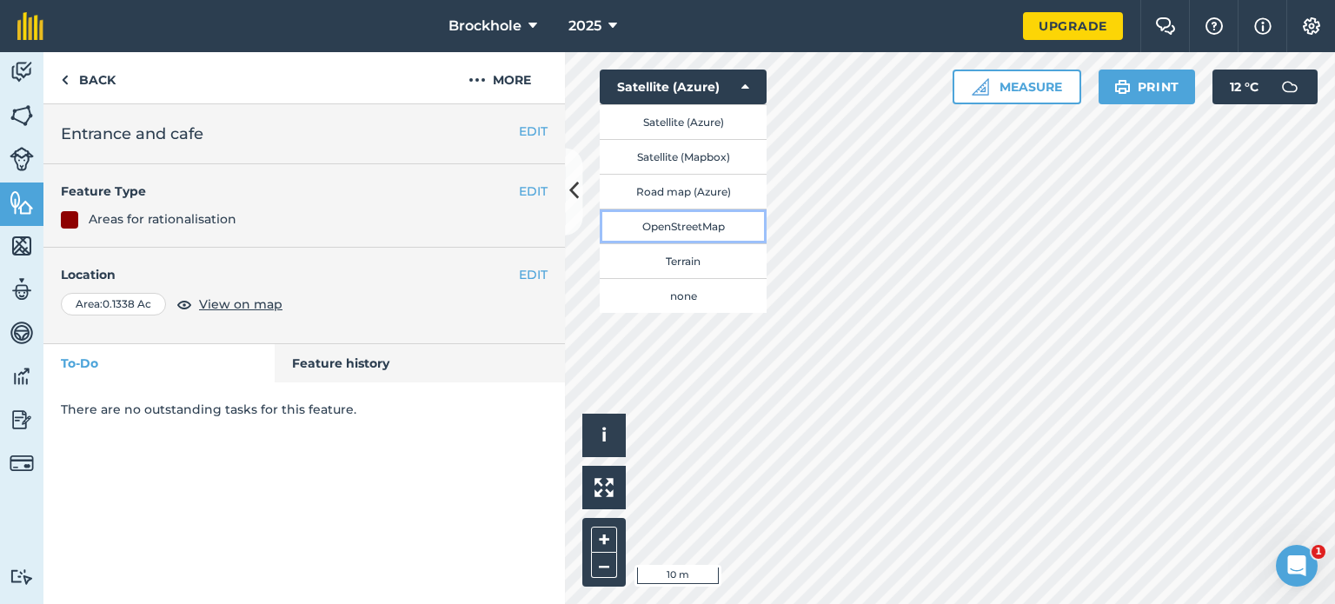
click at [678, 218] on button "OpenStreetMap" at bounding box center [683, 226] width 167 height 35
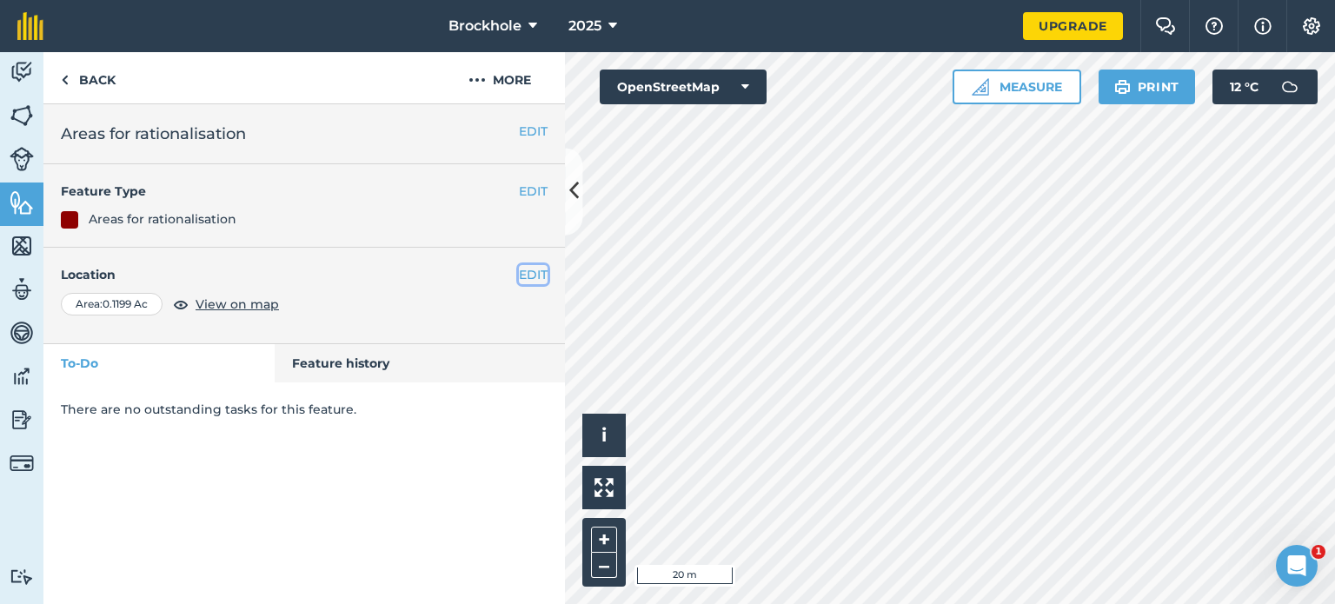
click at [546, 276] on button "EDIT" at bounding box center [533, 274] width 29 height 19
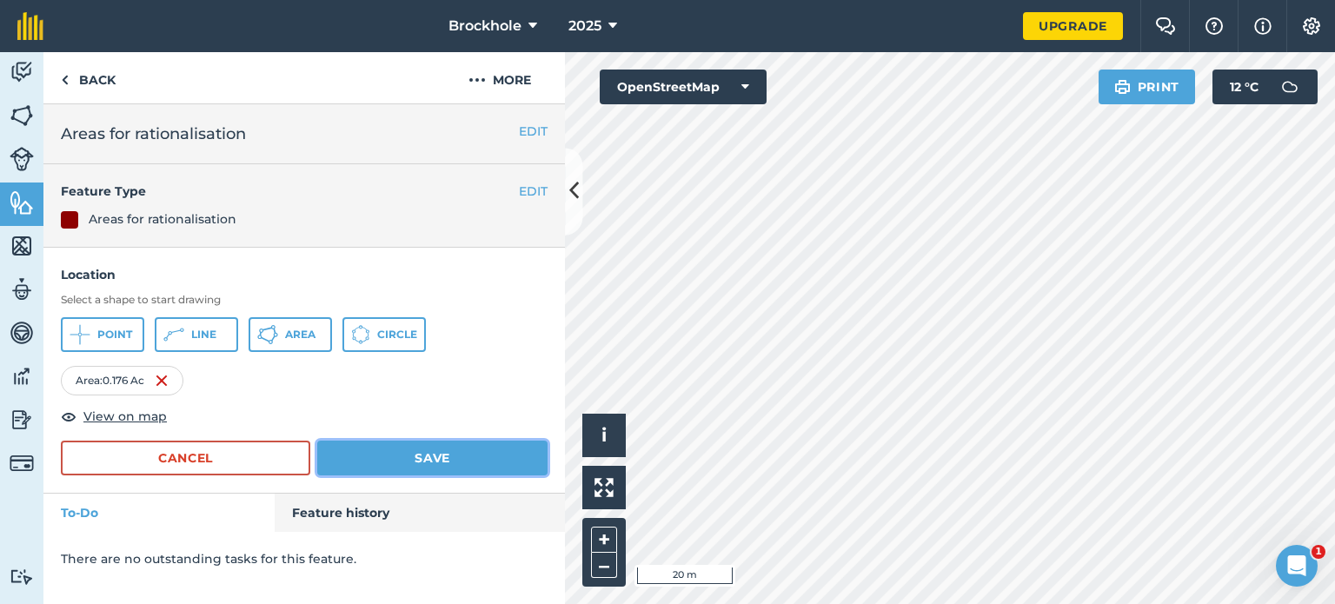
click at [420, 465] on button "Save" at bounding box center [432, 458] width 230 height 35
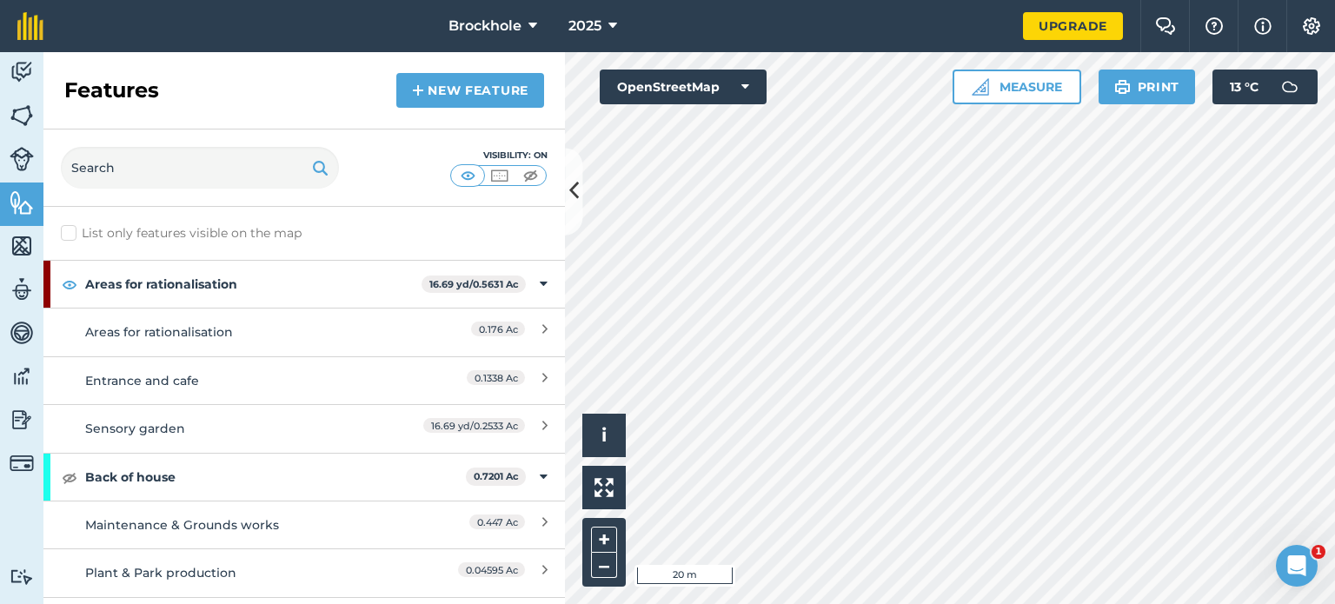
click at [519, 0] on html "Brockhole 2025 Upgrade Farm Chat Help Info Settings Map printing is not availab…" at bounding box center [667, 302] width 1335 height 604
click at [714, 85] on button "OpenStreetMap" at bounding box center [683, 87] width 167 height 35
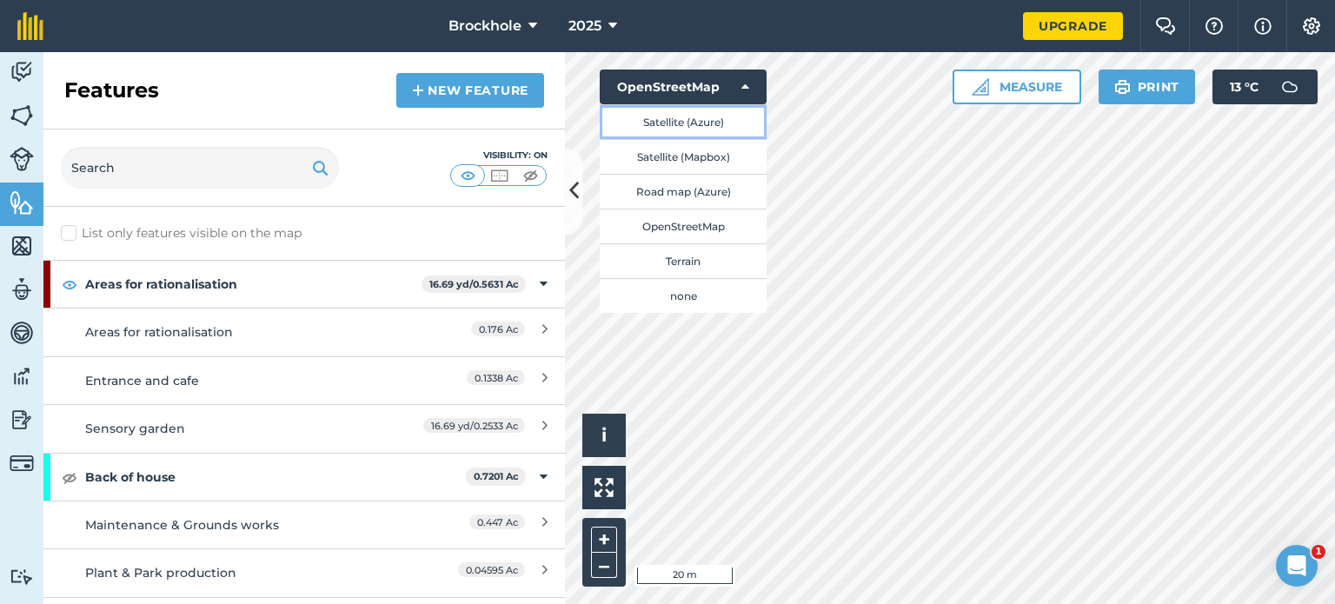
click at [681, 126] on button "Satellite (Azure)" at bounding box center [683, 121] width 167 height 35
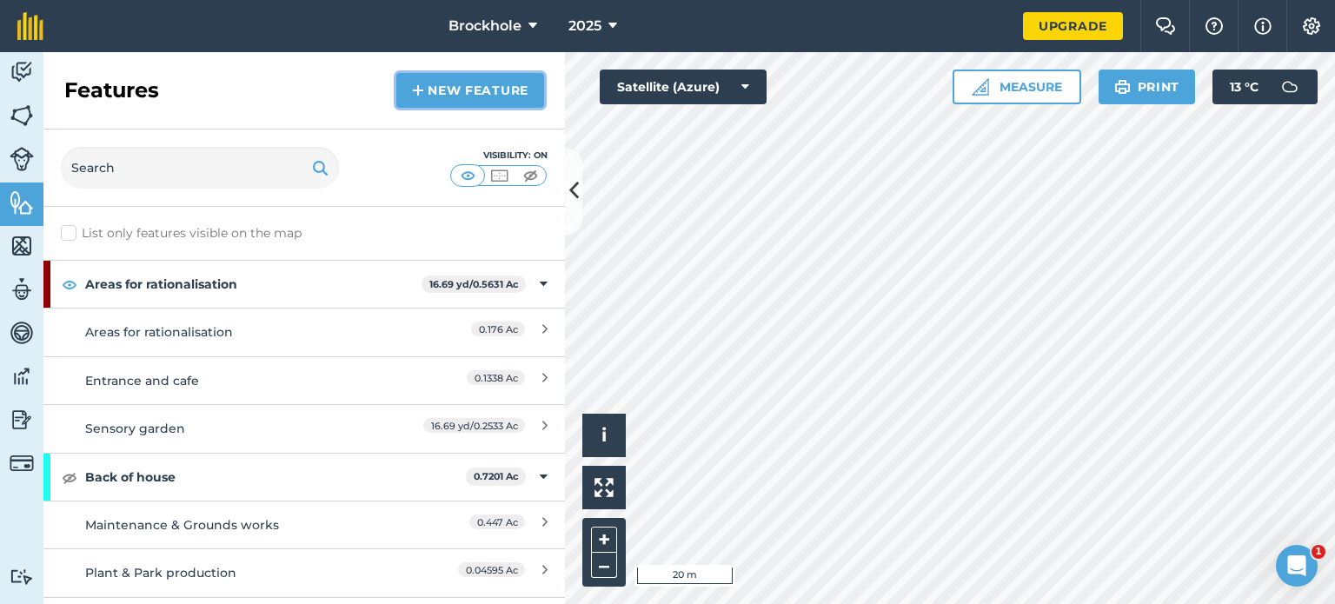
click at [434, 88] on link "New feature" at bounding box center [470, 90] width 148 height 35
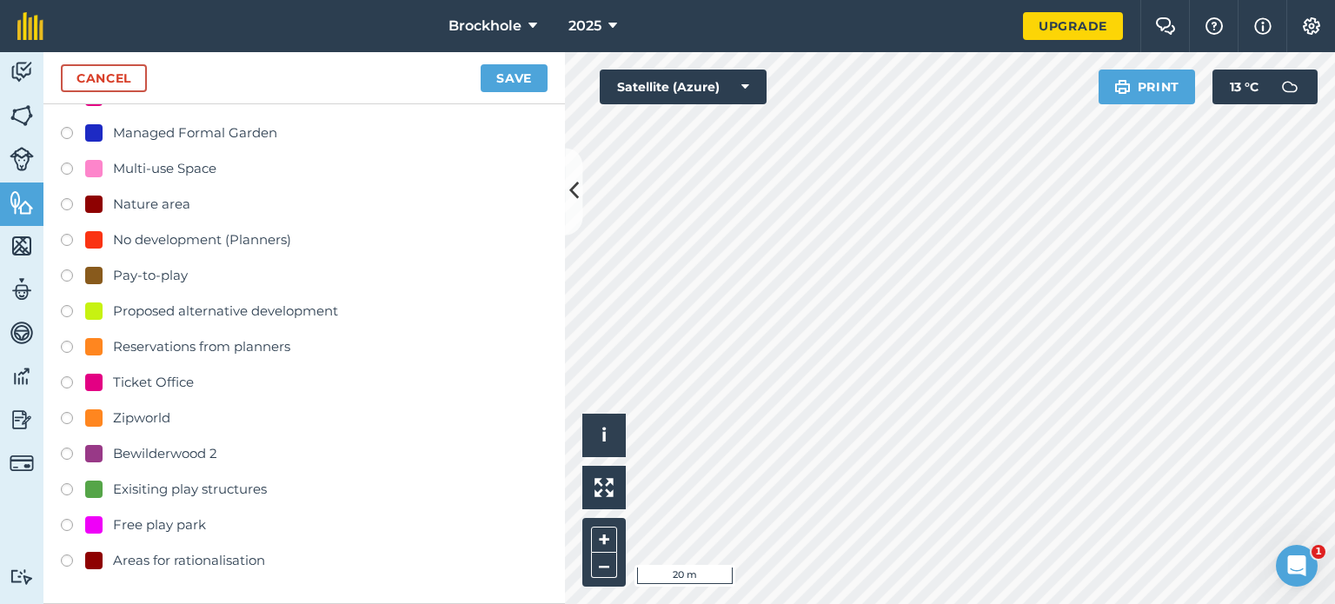
scroll to position [534, 0]
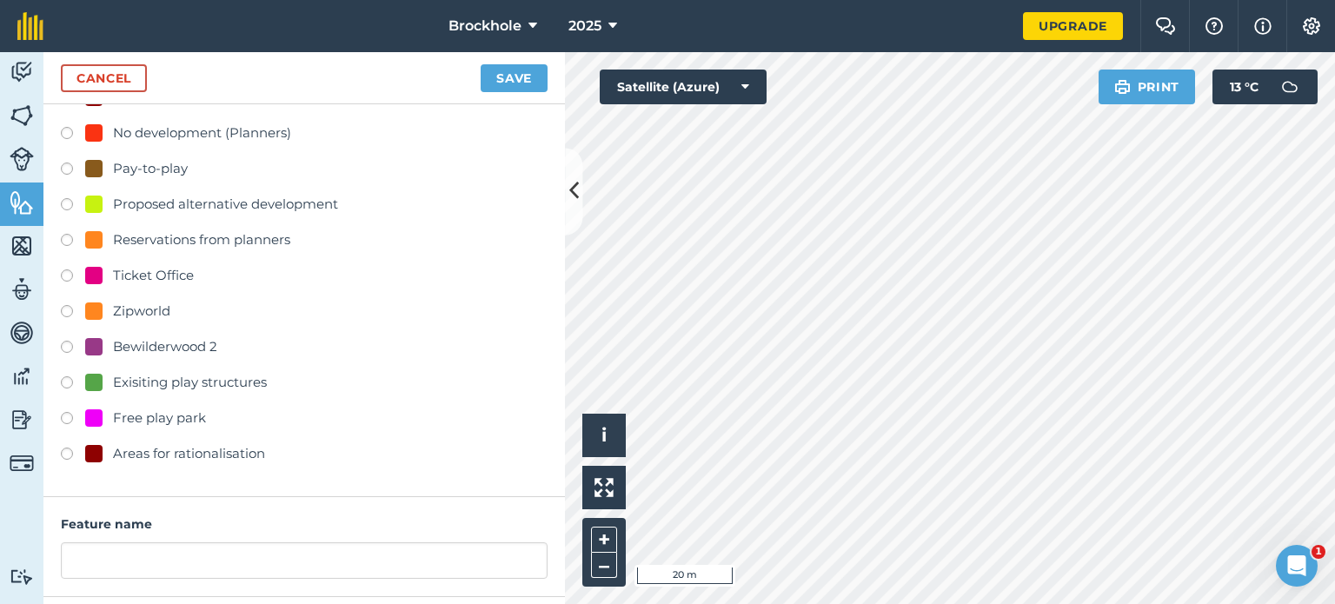
click at [115, 447] on div "Areas for rationalisation" at bounding box center [189, 453] width 152 height 21
radio input "true"
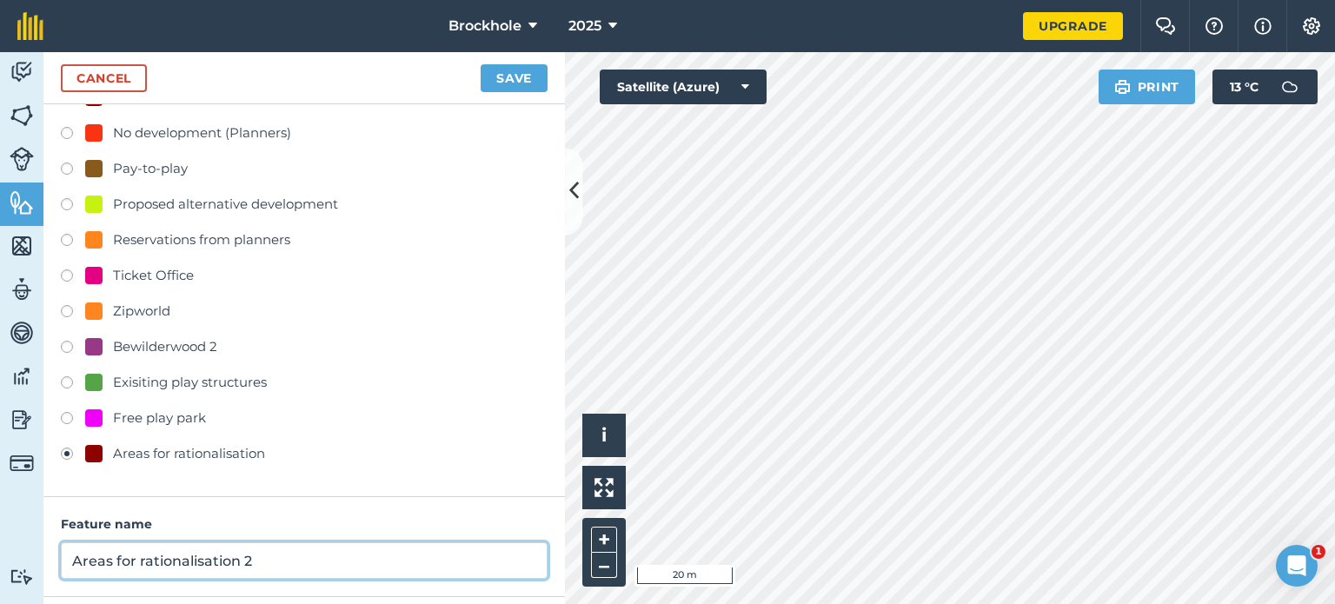
drag, startPoint x: 262, startPoint y: 563, endPoint x: 42, endPoint y: 516, distance: 225.6
click at [42, 516] on div "Activity Fields Livestock Features Maps Team Vehicles Data Reporting Billing Tu…" at bounding box center [667, 328] width 1335 height 552
type input "P"
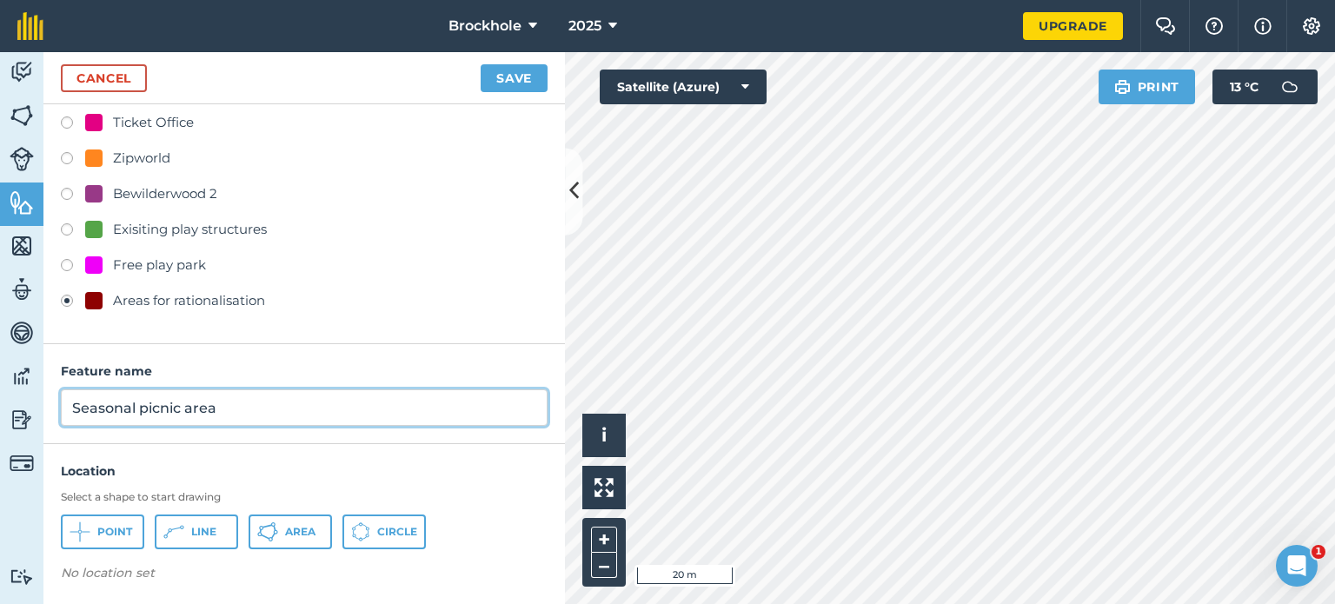
scroll to position [689, 0]
type input "Seasonal picnic area"
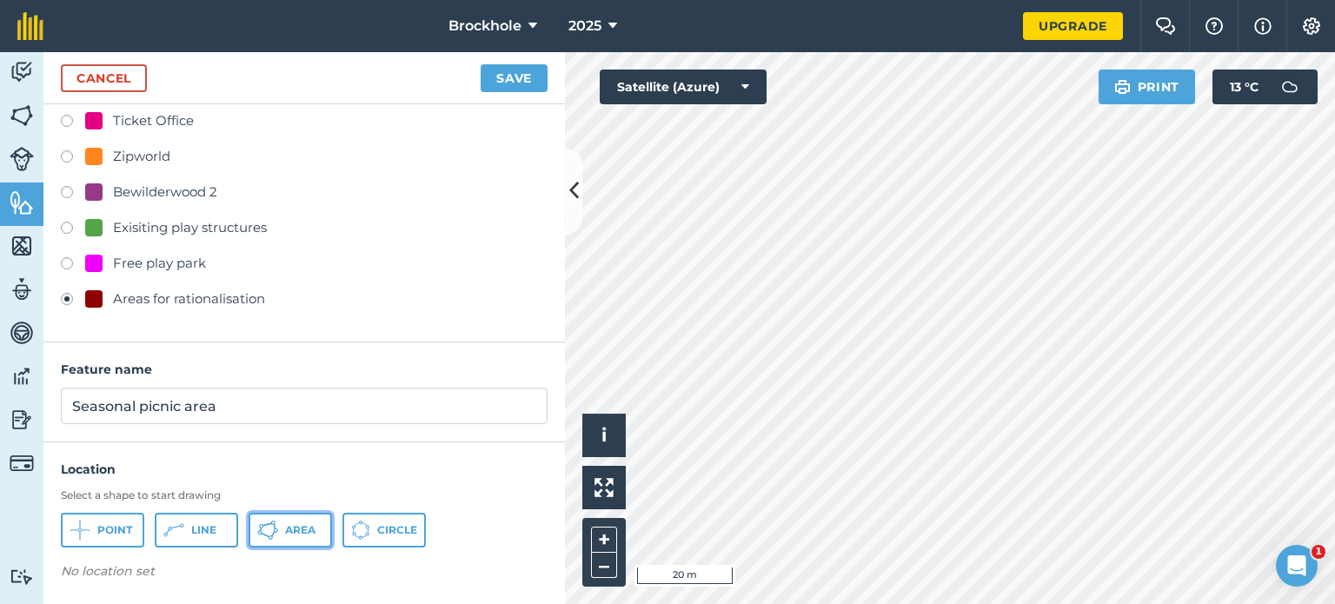
click at [296, 520] on button "Area" at bounding box center [289, 530] width 83 height 35
click at [509, 69] on button "Save" at bounding box center [513, 78] width 67 height 28
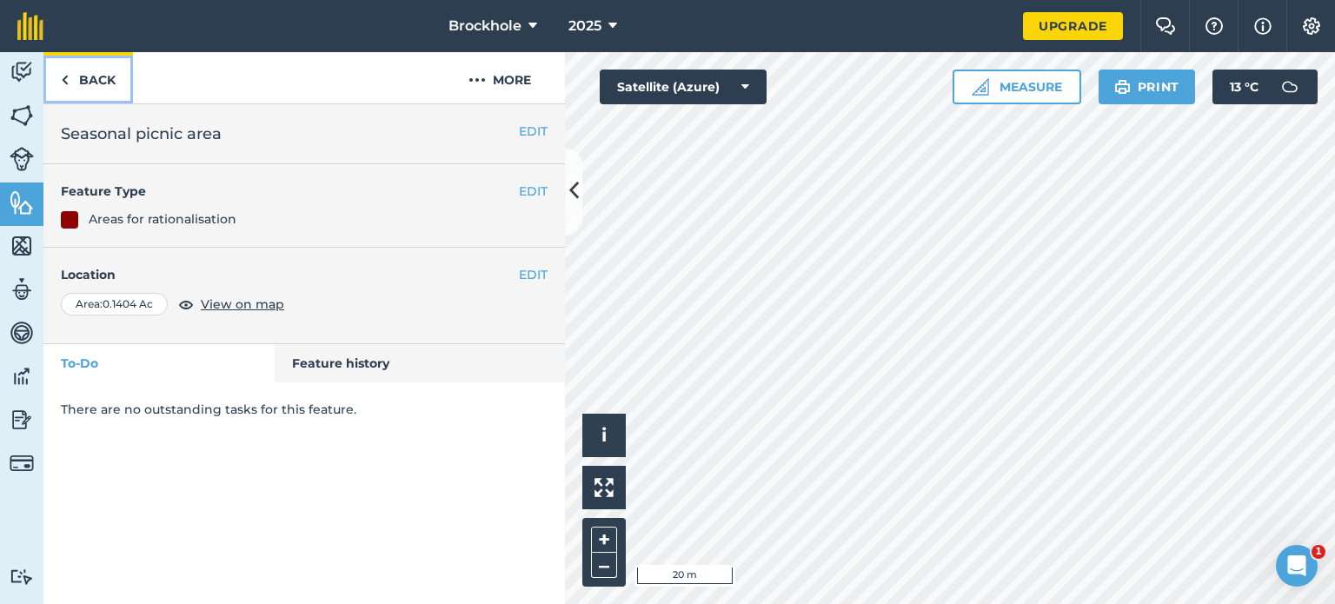
click at [89, 86] on link "Back" at bounding box center [87, 77] width 89 height 51
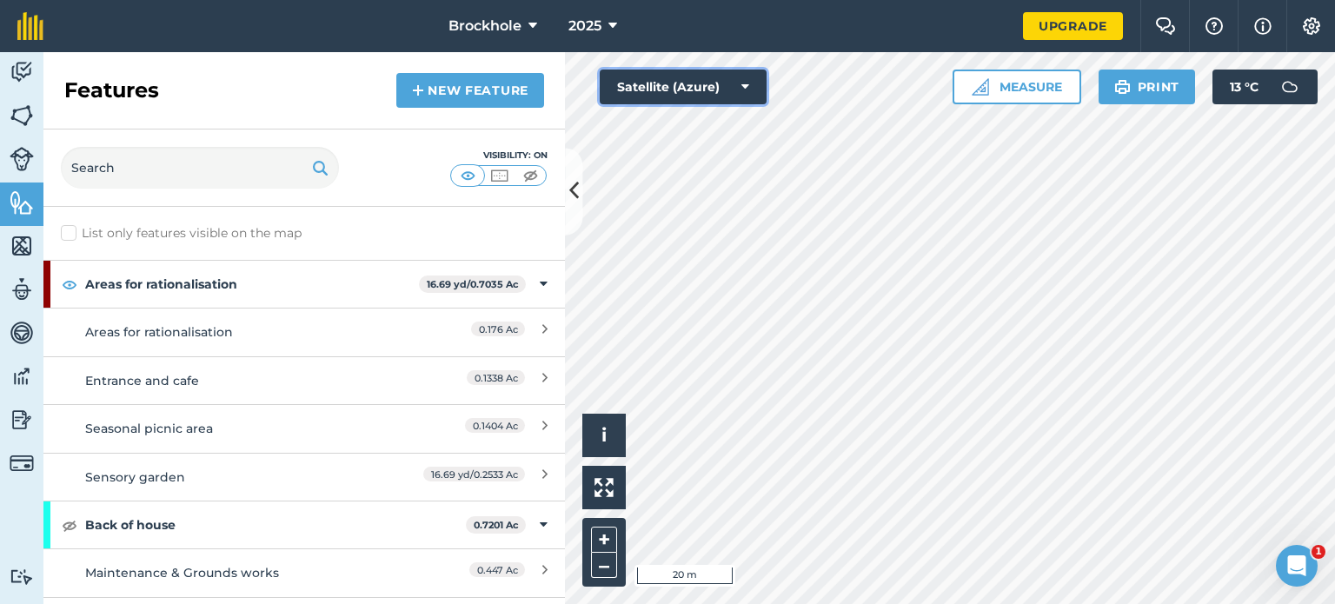
click at [670, 86] on button "Satellite (Azure)" at bounding box center [683, 87] width 167 height 35
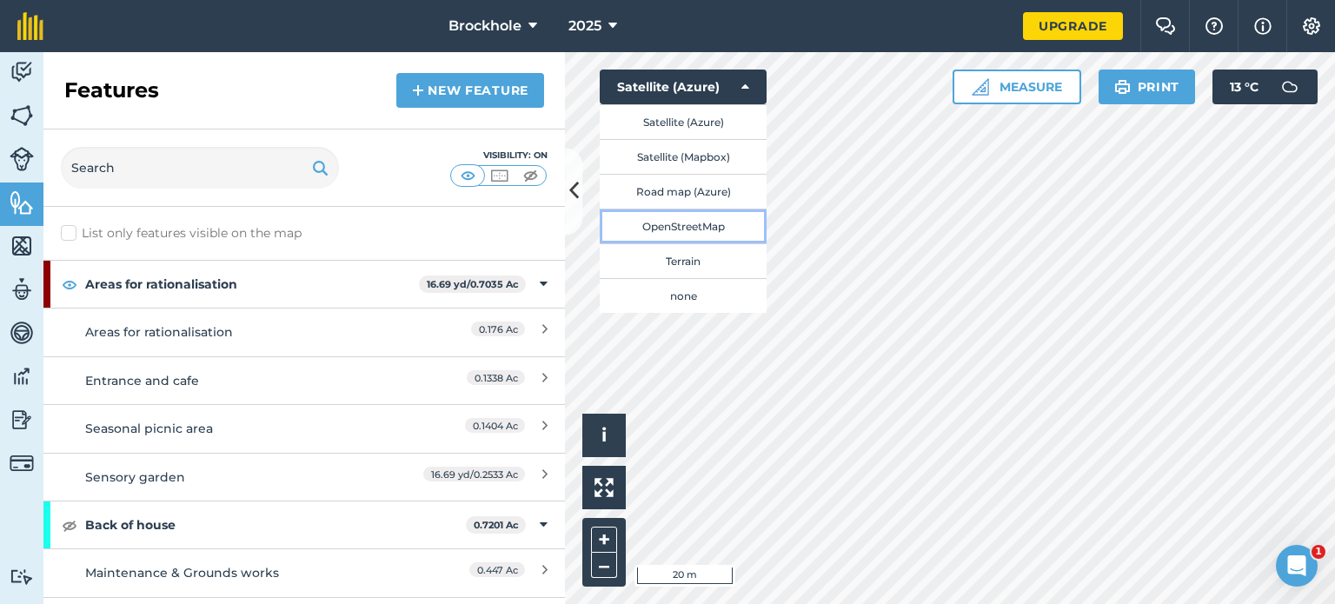
click at [691, 227] on button "OpenStreetMap" at bounding box center [683, 226] width 167 height 35
